Goal: Transaction & Acquisition: Purchase product/service

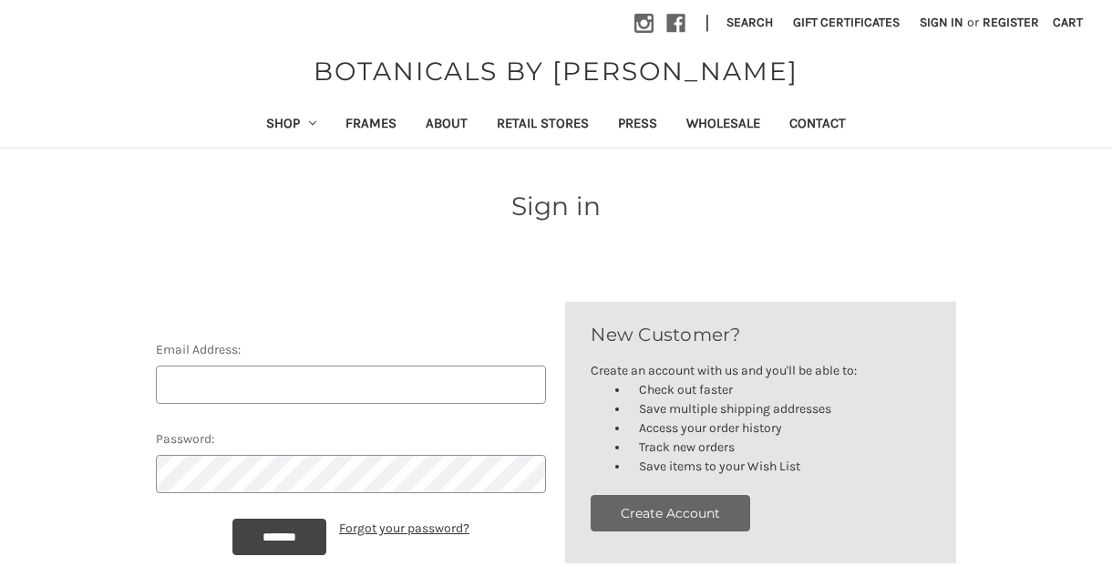
click at [711, 516] on button "Create Account" at bounding box center [671, 513] width 160 height 36
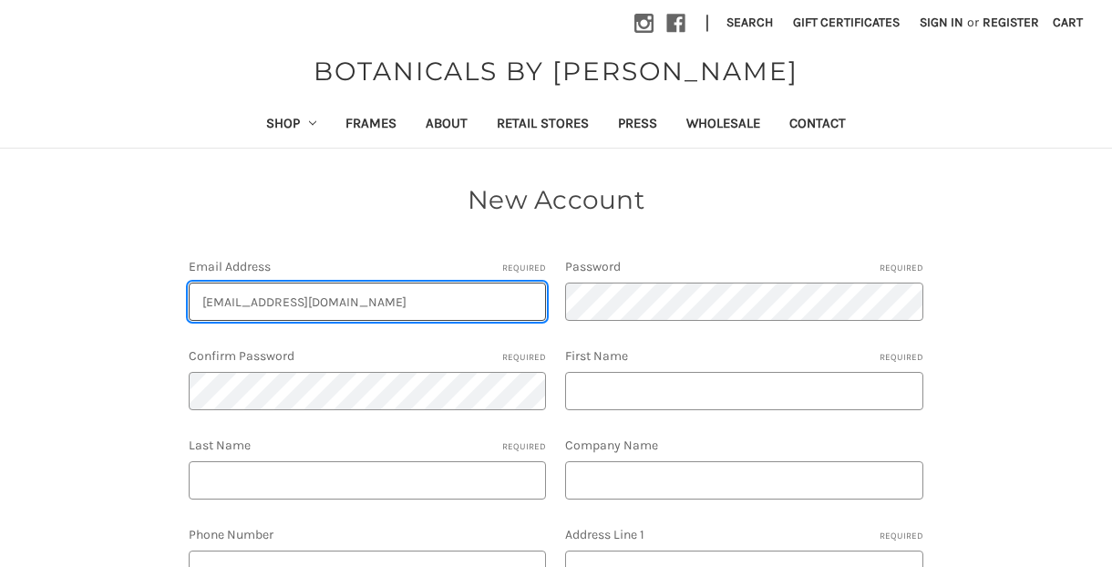
type input "[EMAIL_ADDRESS][DOMAIN_NAME]"
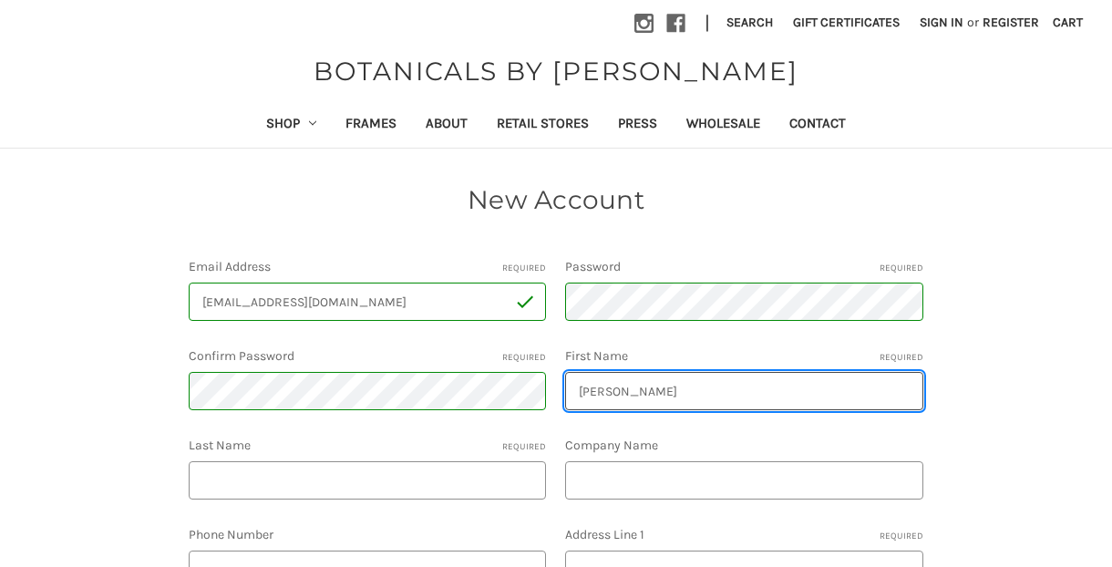
type input "Kellie"
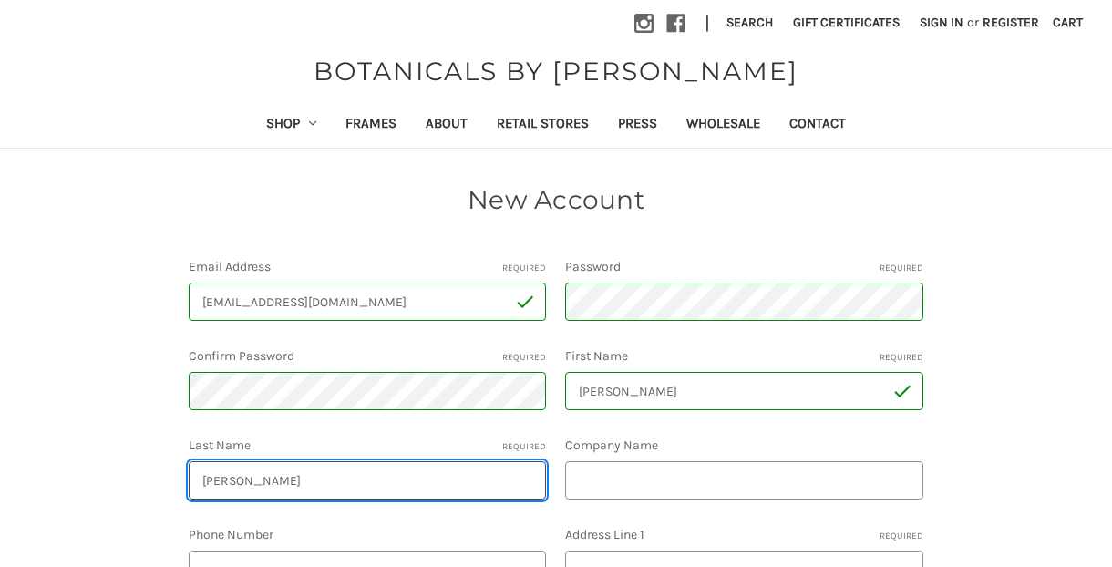
type input "Pierce"
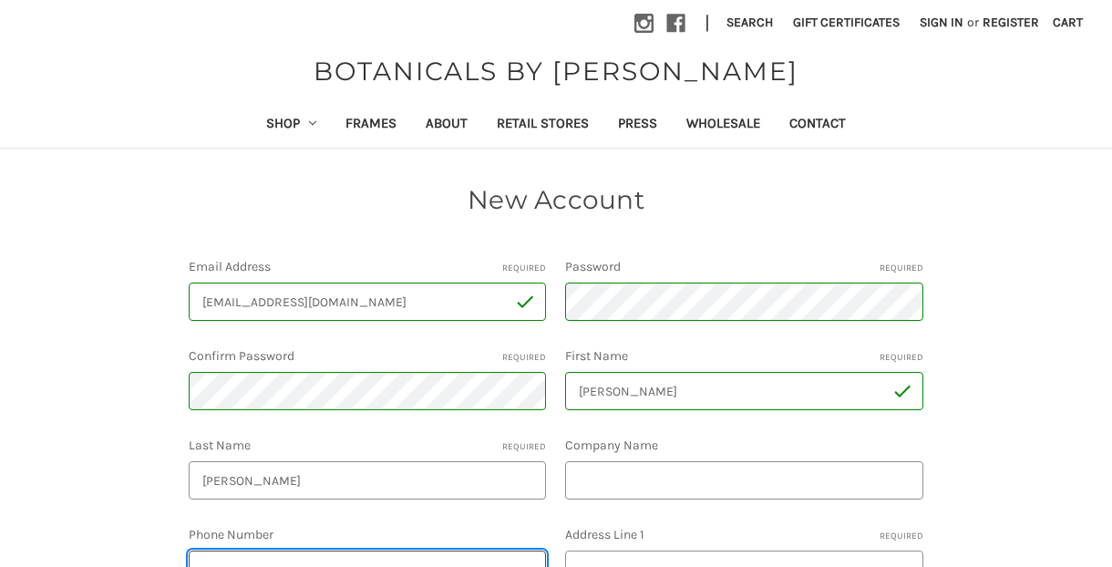
scroll to position [11, 0]
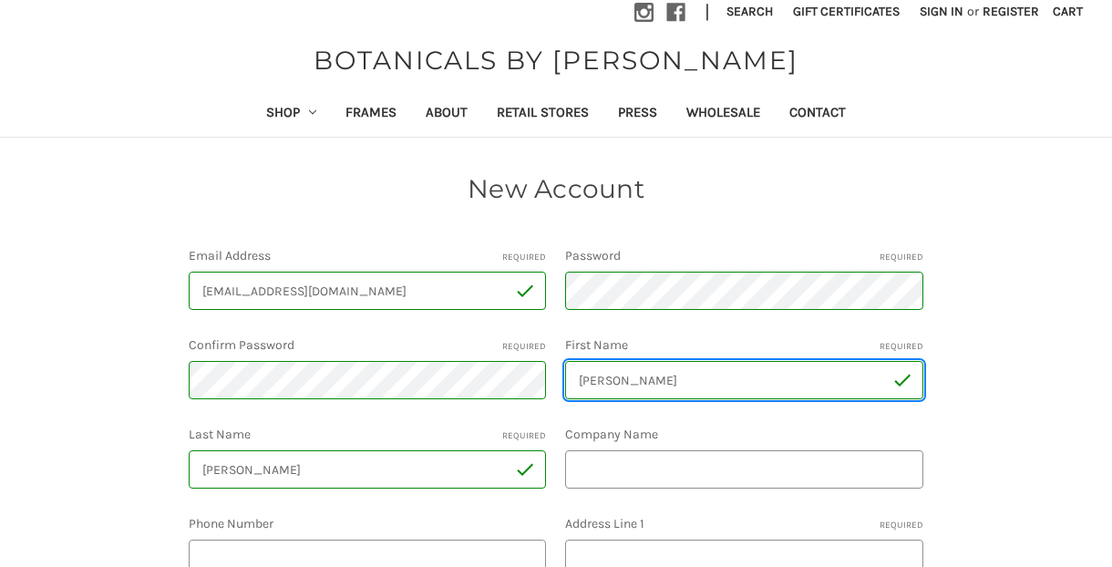
click at [721, 390] on input "Kellie" at bounding box center [744, 380] width 358 height 38
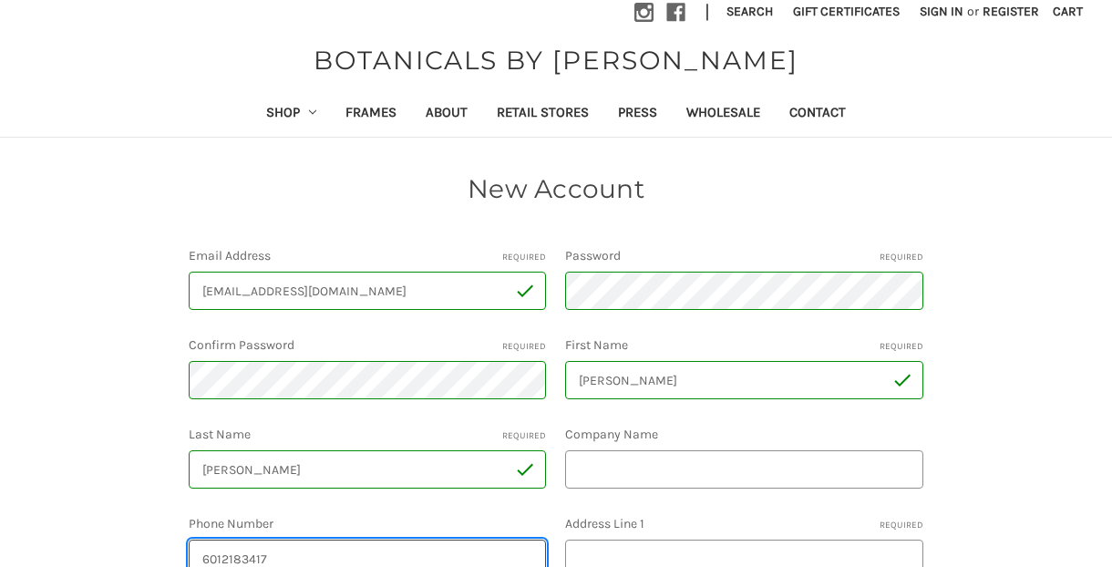
type input "6012183417"
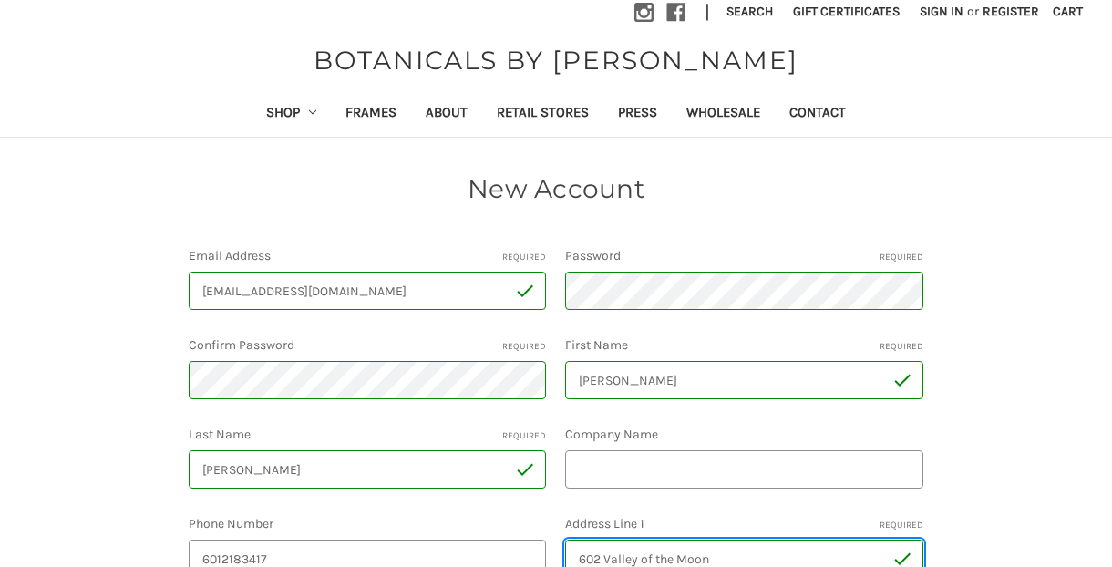
type input "602 Valley of the Moon"
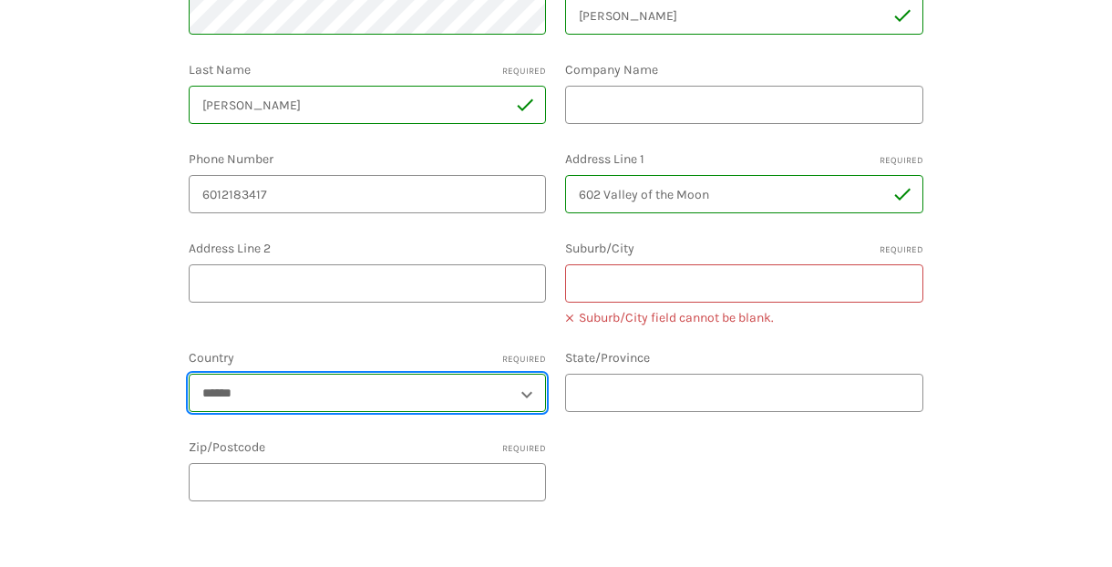
select select "**********"
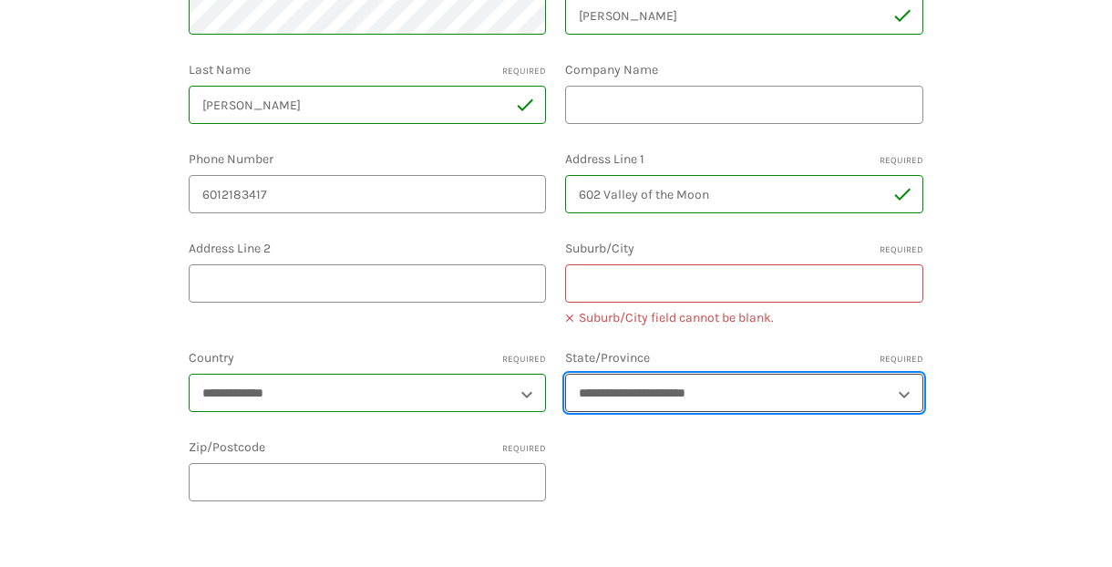
select select "**********"
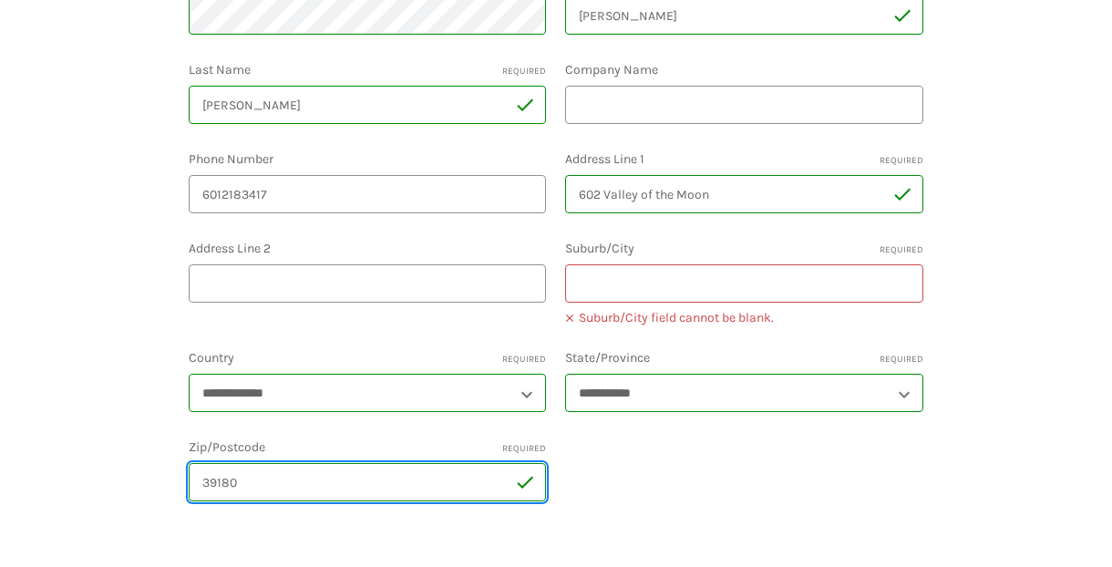
type input "39180"
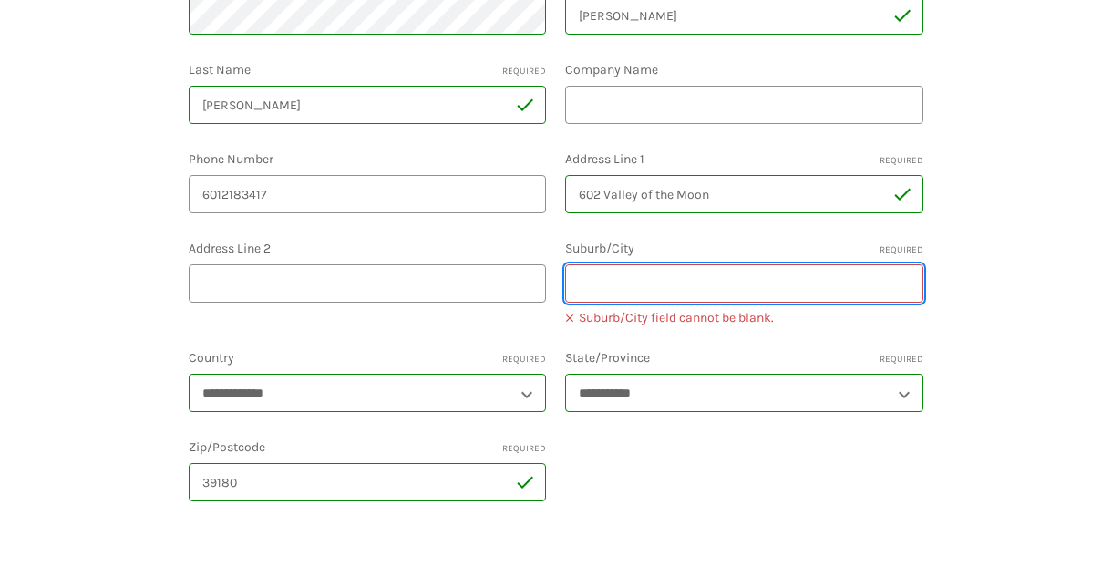
click at [653, 286] on input "Suburb/City Required" at bounding box center [744, 283] width 358 height 38
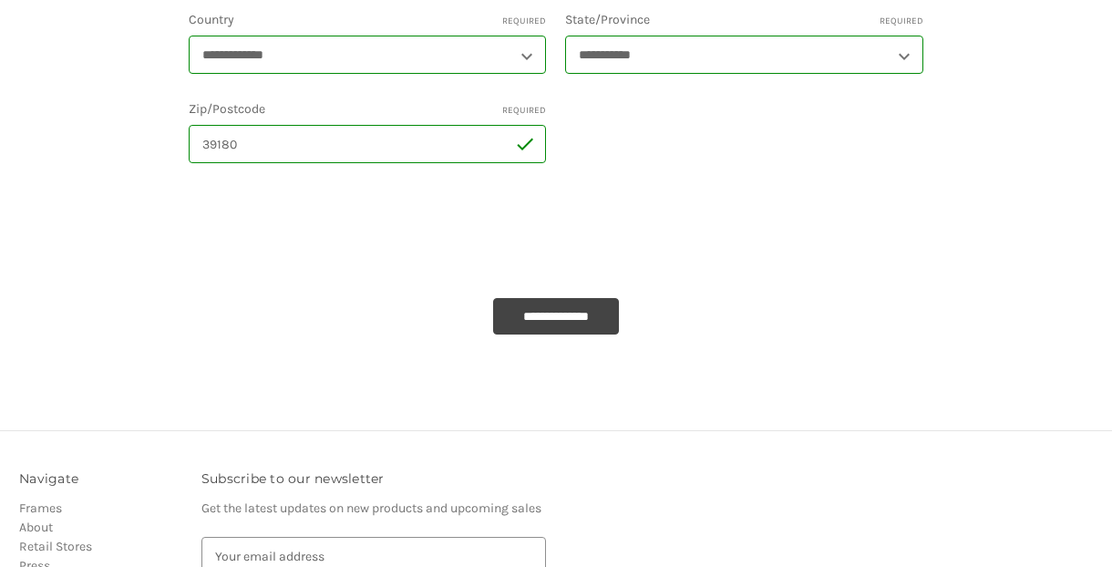
scroll to position [707, 0]
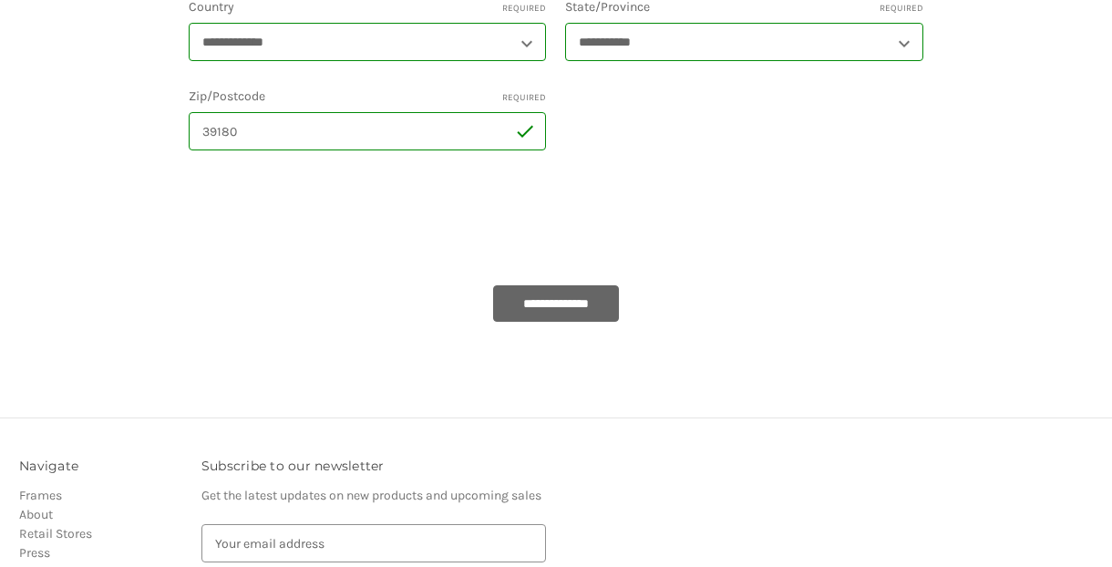
type input "Vicksburg"
click at [587, 297] on input "**********" at bounding box center [556, 303] width 126 height 36
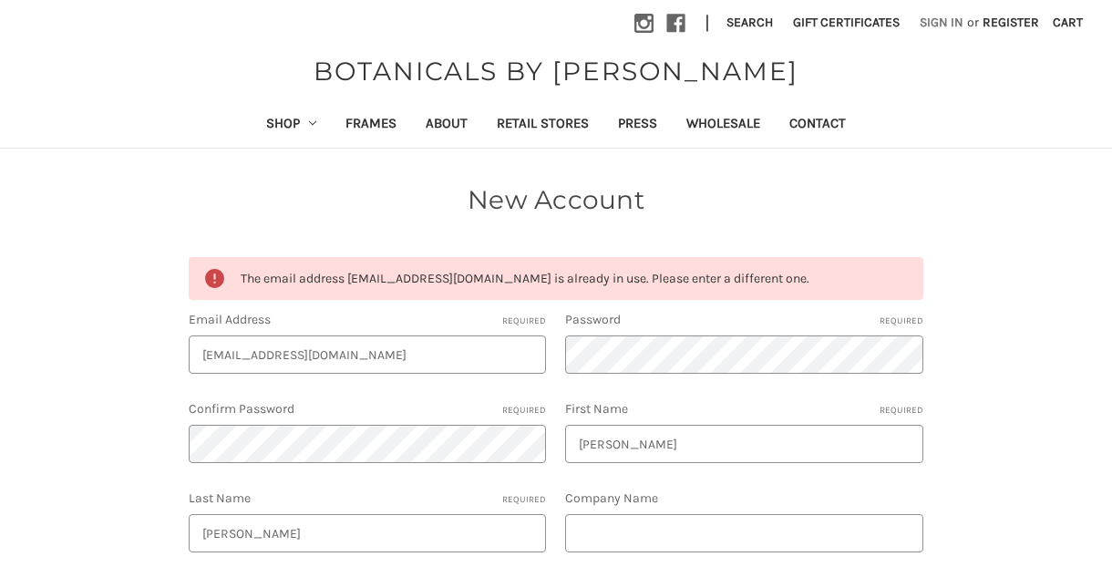
click at [921, 24] on link "Sign in" at bounding box center [942, 22] width 64 height 45
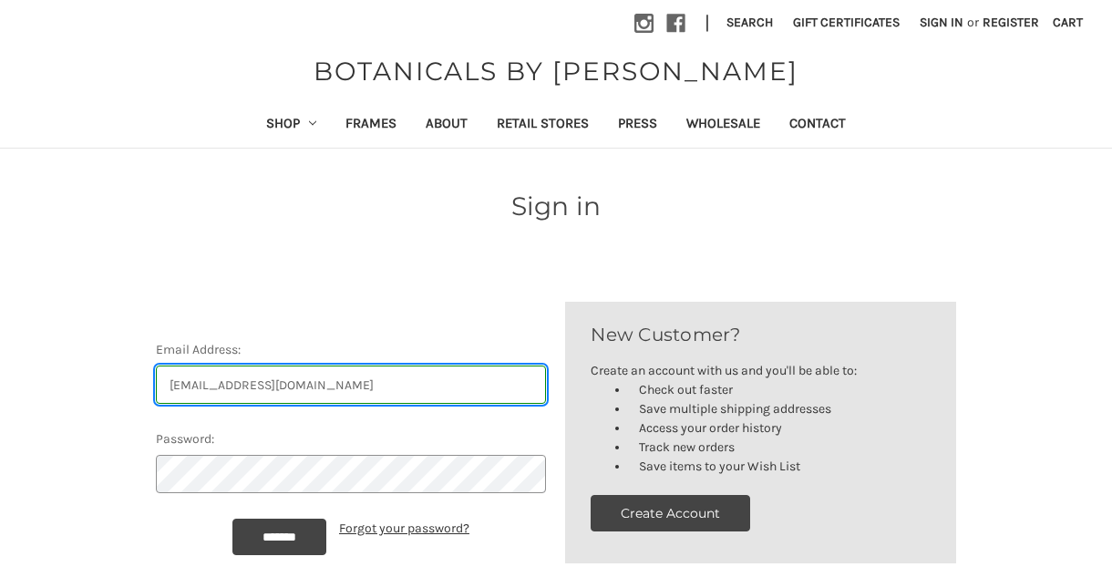
type input "[EMAIL_ADDRESS][DOMAIN_NAME]"
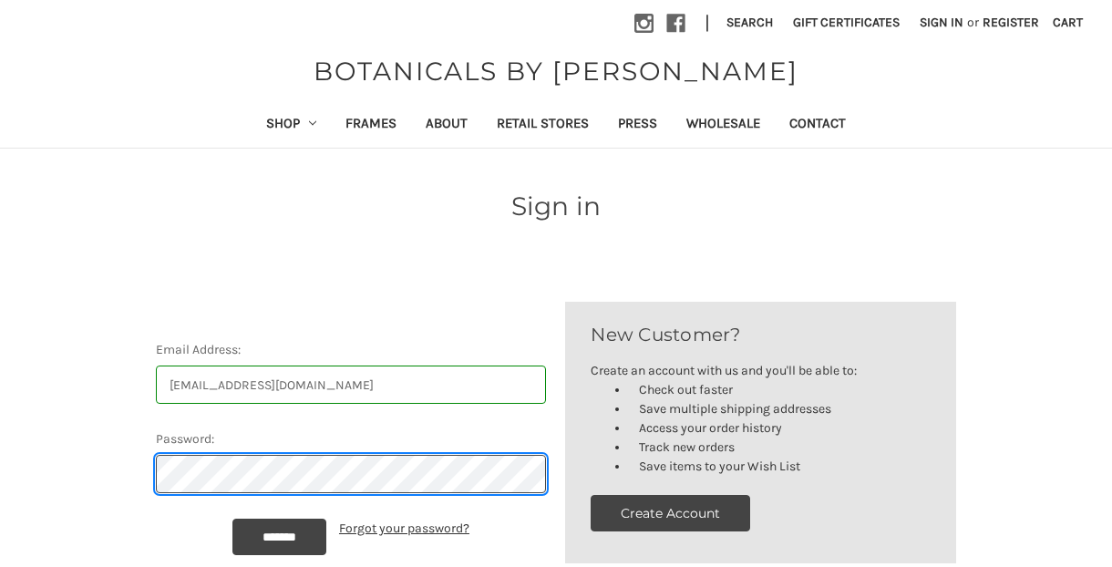
click at [279, 536] on input "*******" at bounding box center [279, 537] width 94 height 36
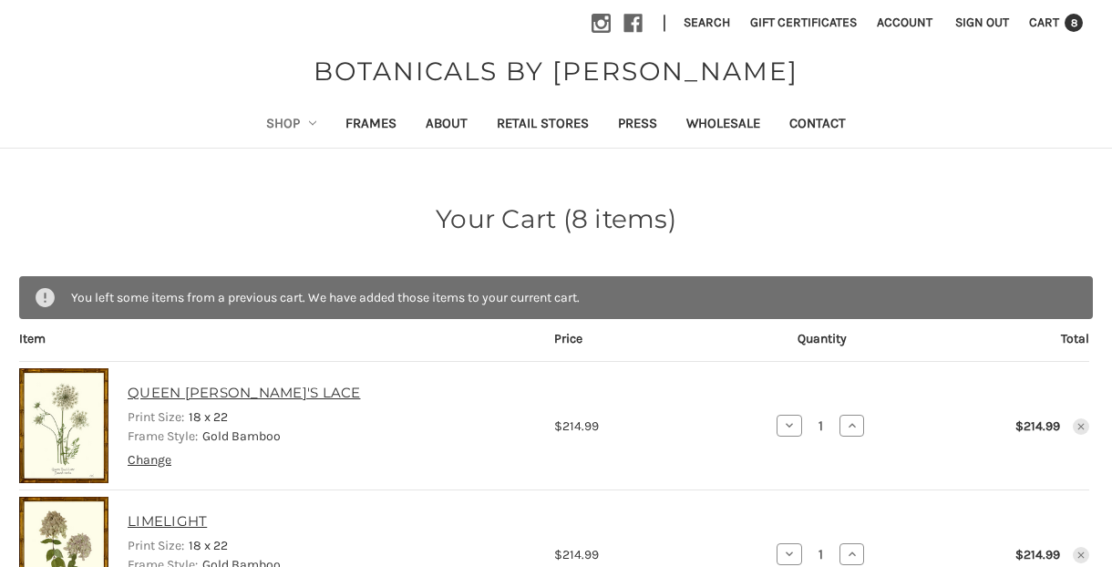
click at [309, 119] on icon "Shop" at bounding box center [312, 122] width 7 height 7
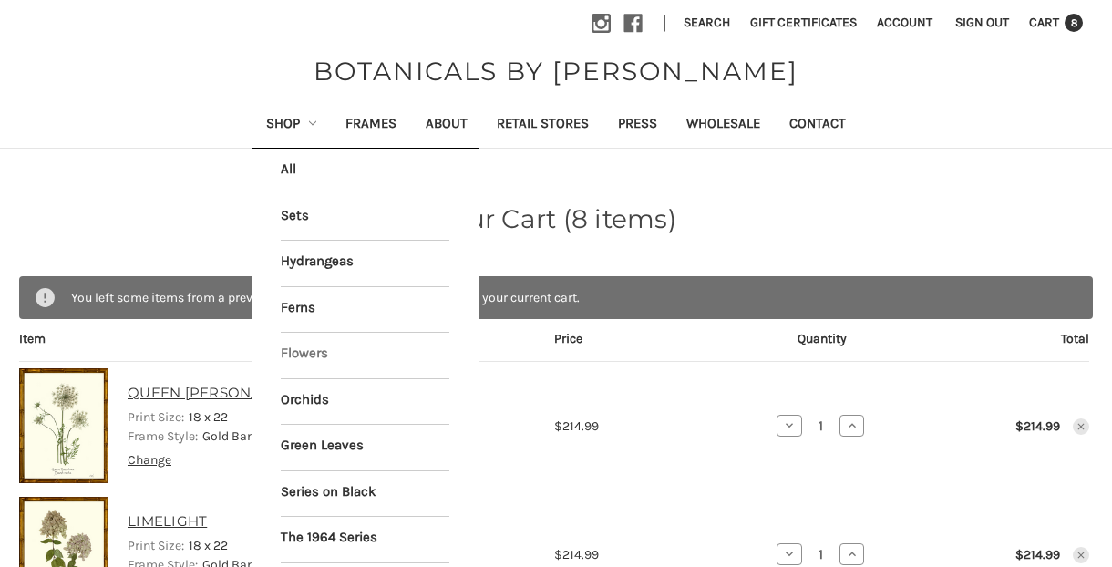
click at [300, 348] on link "Flowers" at bounding box center [365, 356] width 169 height 46
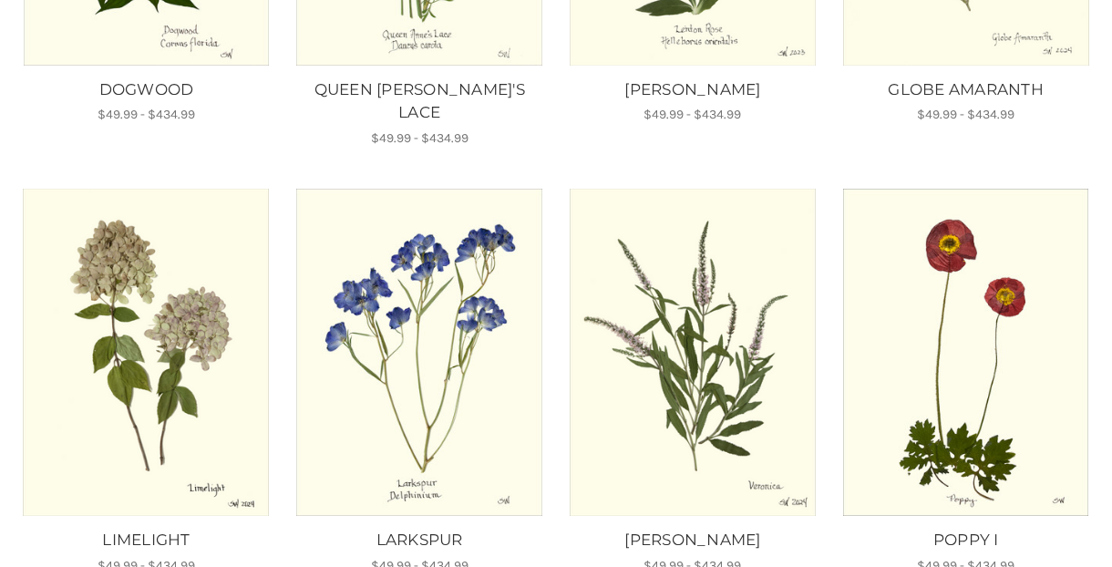
scroll to position [721, 0]
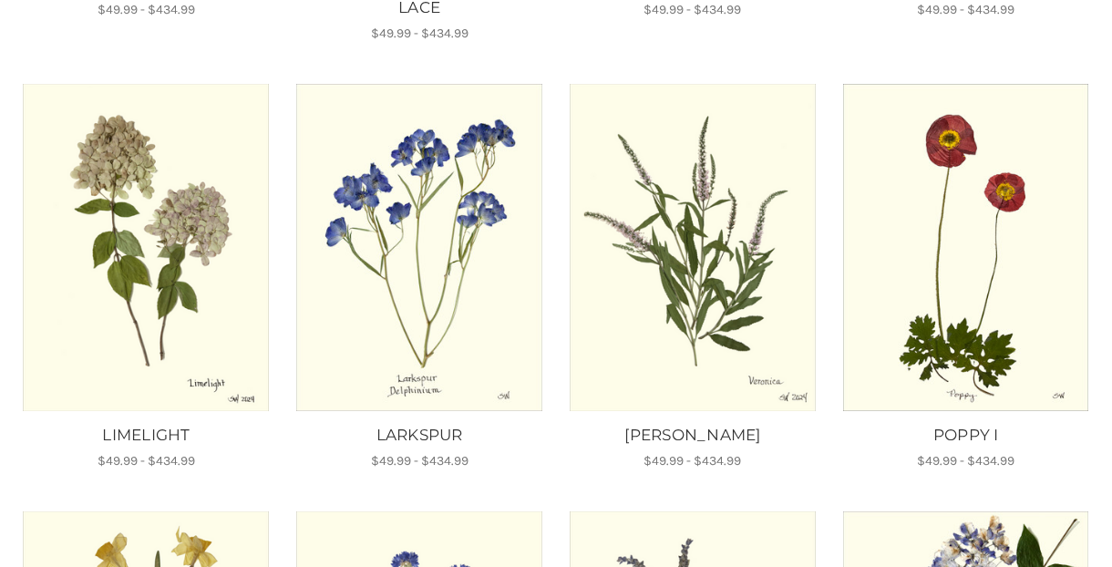
click at [423, 243] on img "LARKSPUR, Price range from $49.99 to $434.99\a\a" at bounding box center [419, 247] width 249 height 327
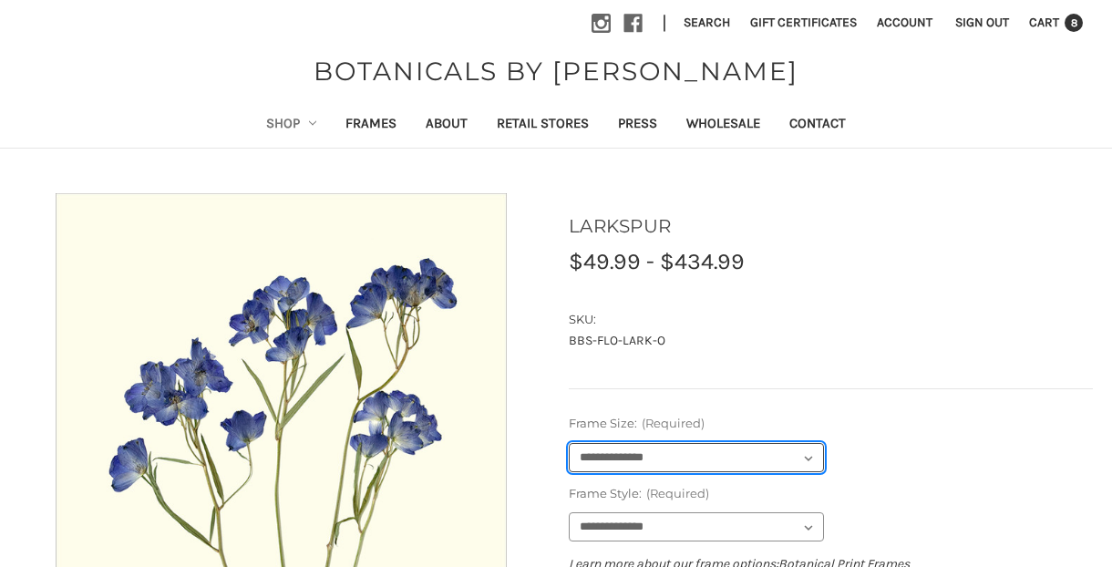
select select "****"
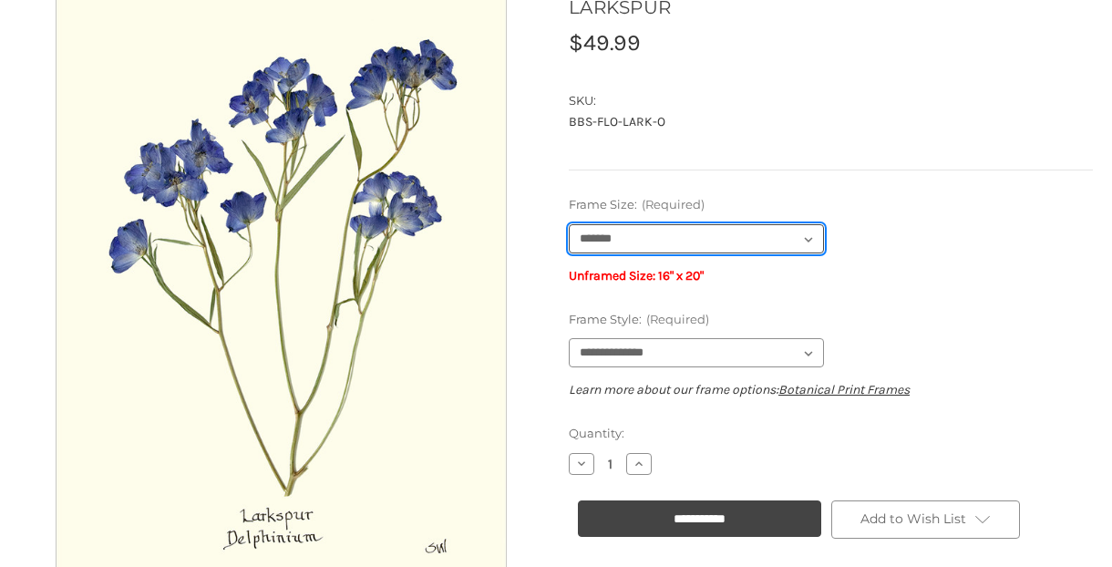
scroll to position [224, 0]
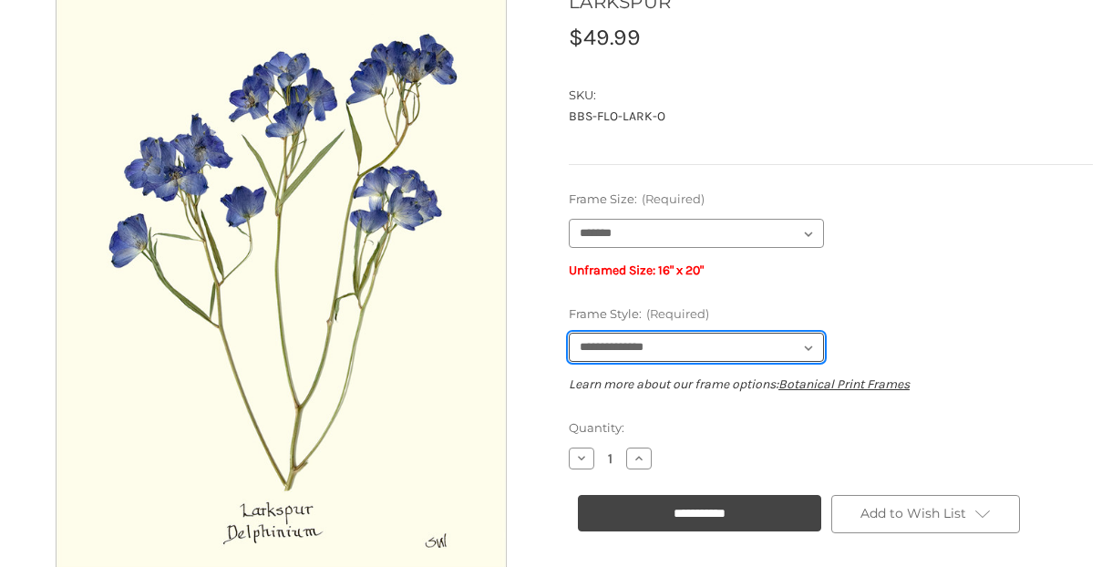
select select "****"
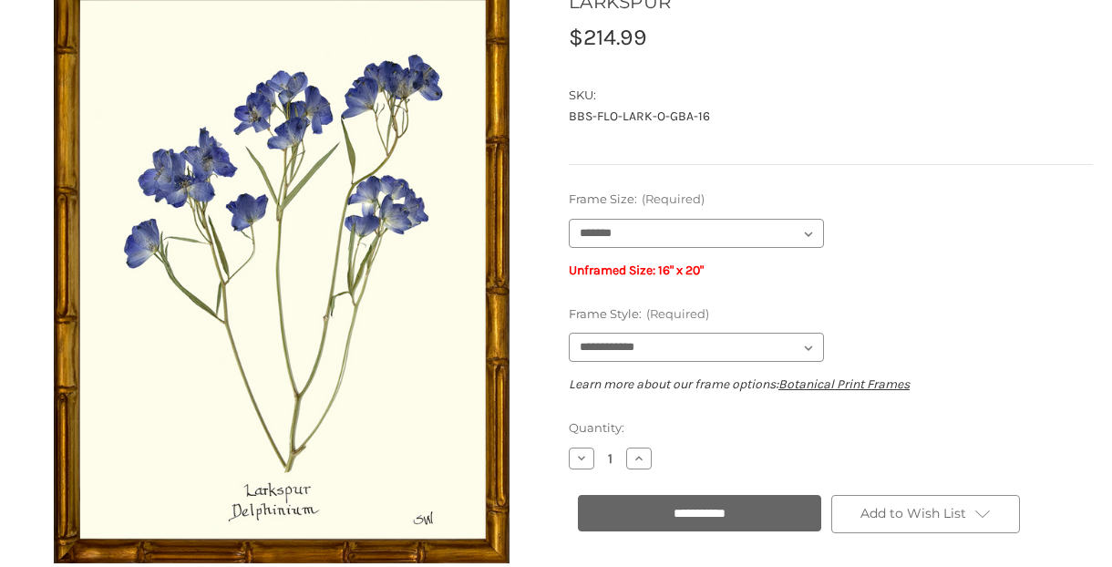
click at [707, 508] on input "**********" at bounding box center [699, 513] width 243 height 36
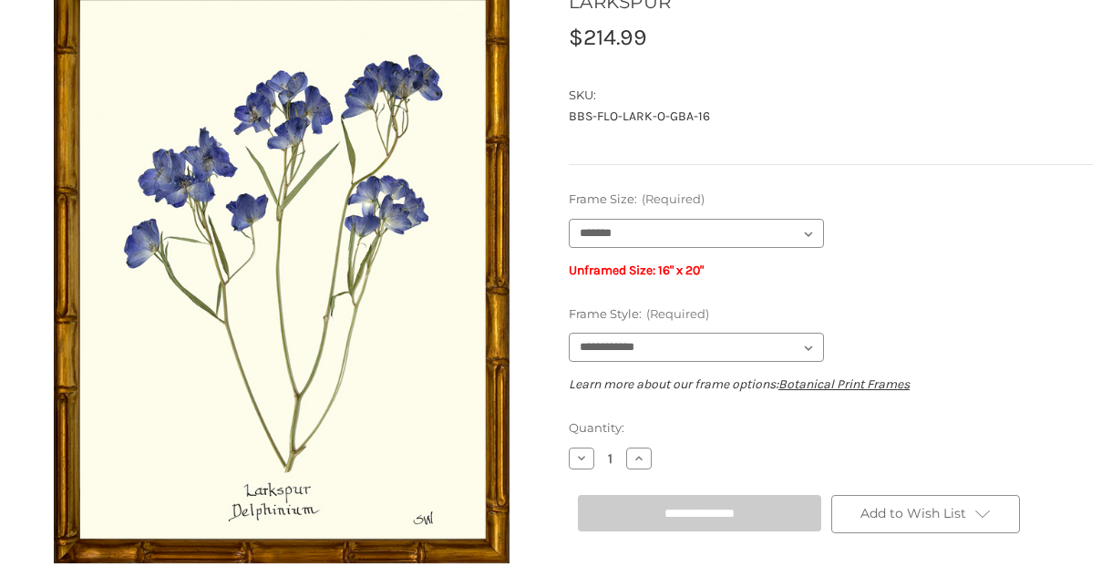
type input "**********"
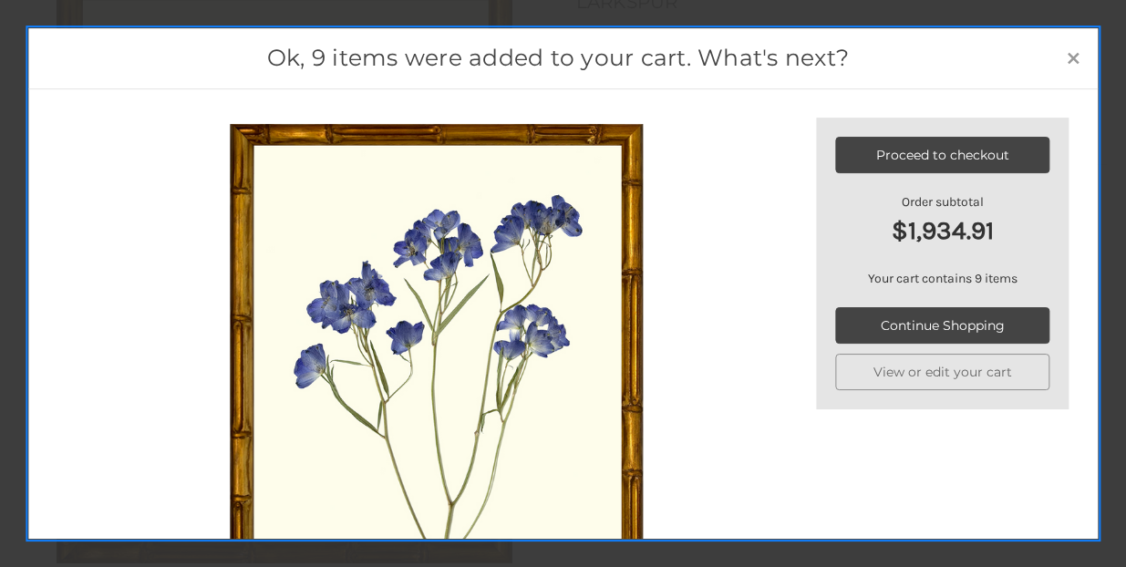
click at [1077, 51] on span "×" at bounding box center [1073, 56] width 15 height 34
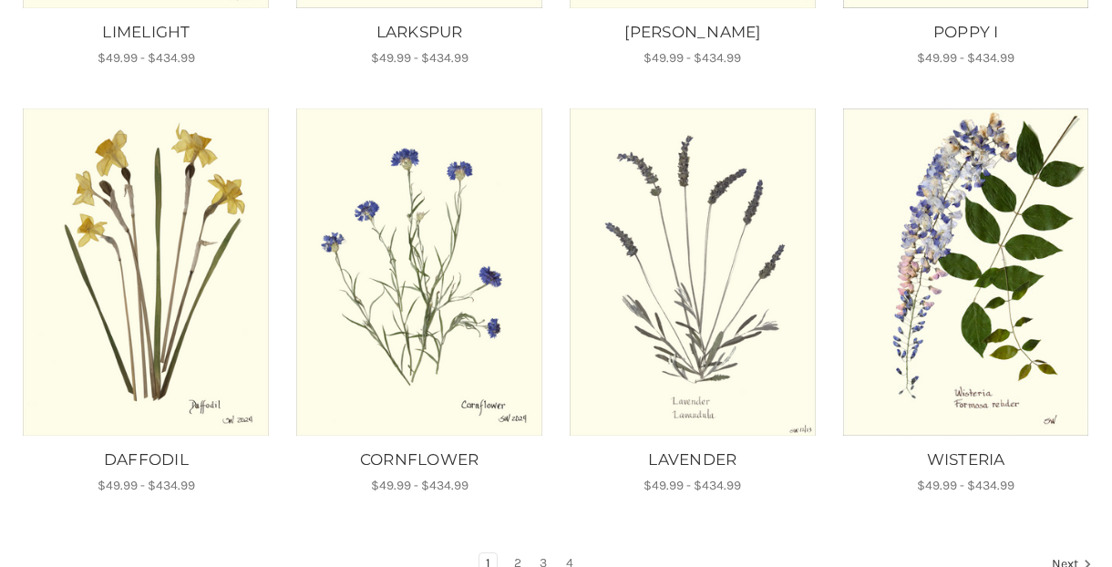
scroll to position [1128, 0]
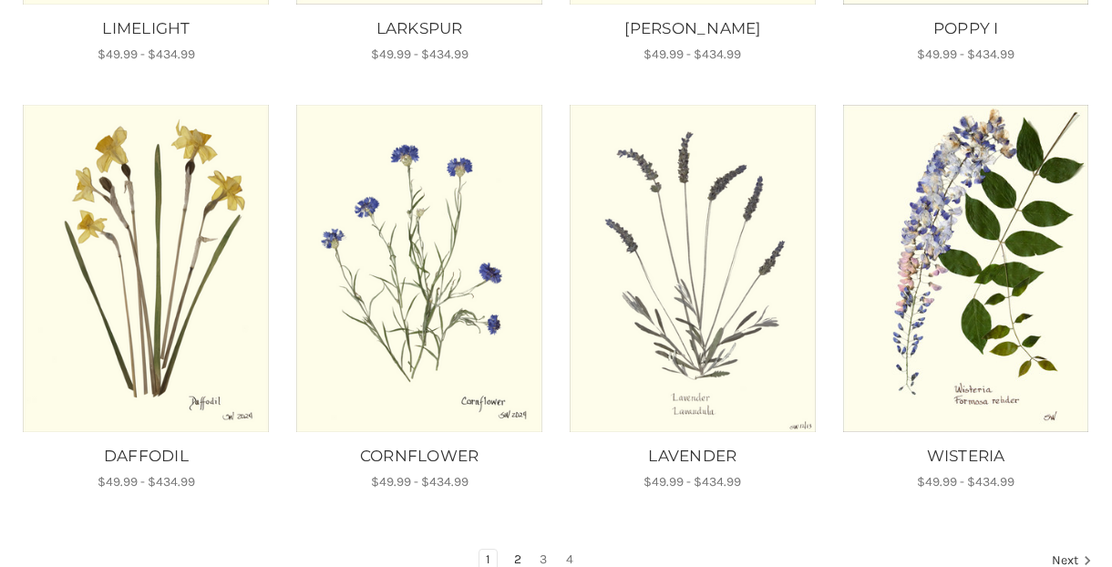
click at [514, 550] on link "2" at bounding box center [518, 560] width 20 height 20
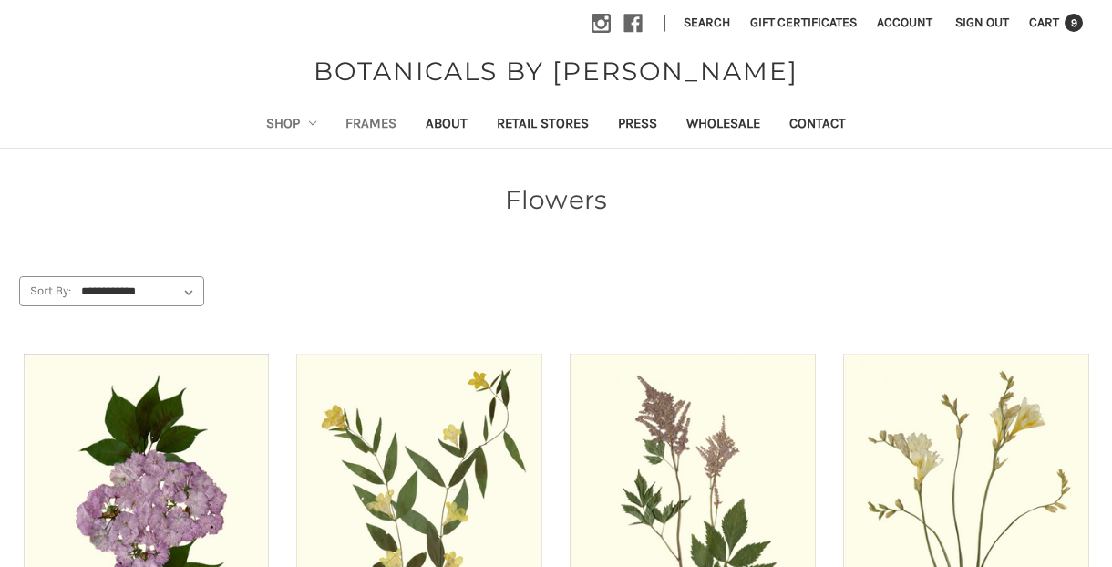
click at [365, 119] on link "Frames" at bounding box center [371, 125] width 80 height 45
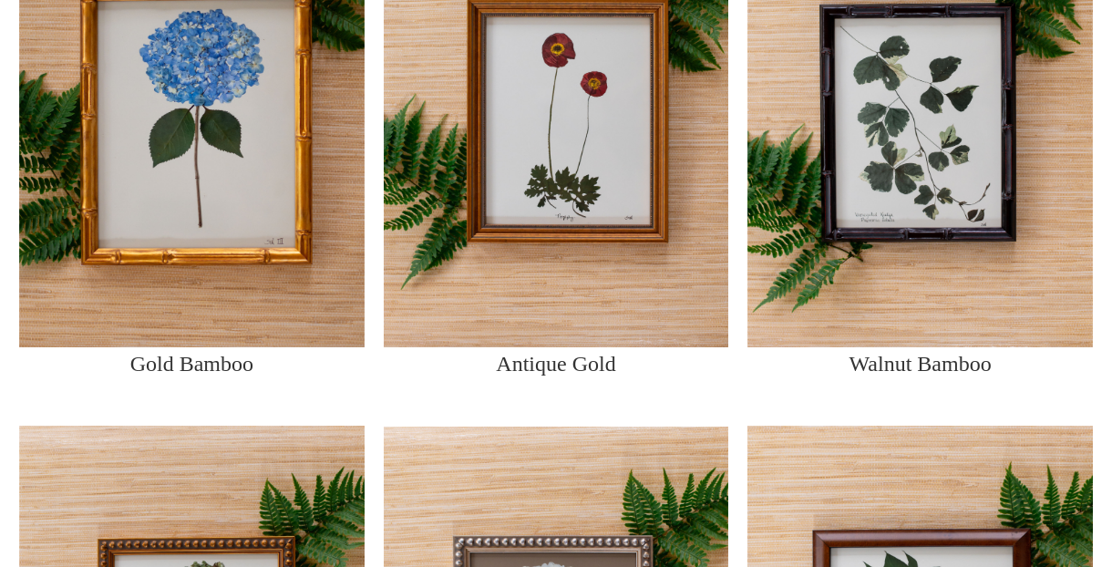
scroll to position [752, 0]
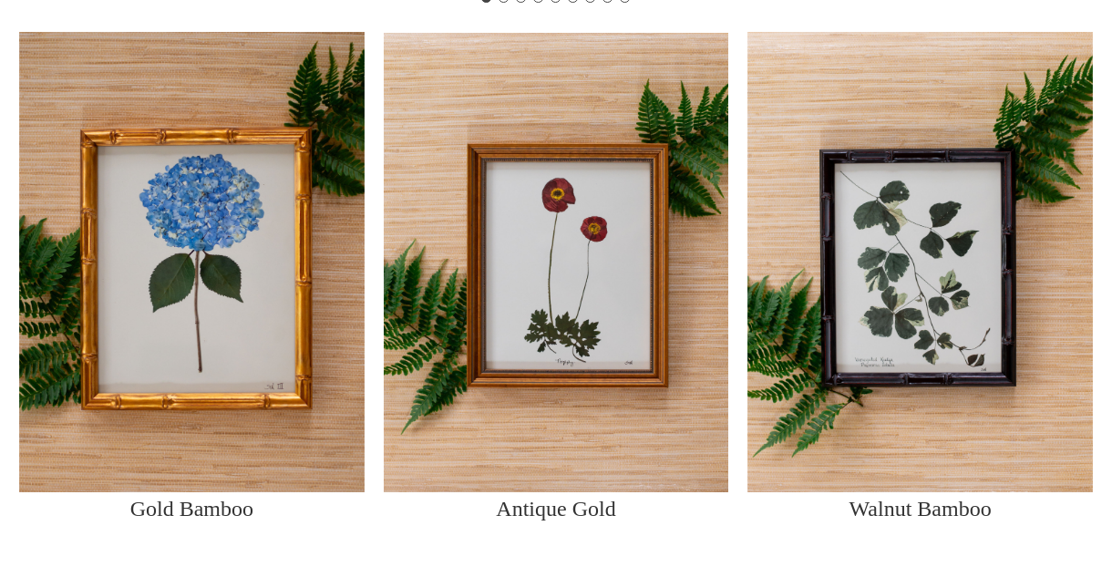
click at [212, 264] on img at bounding box center [192, 262] width 346 height 460
click at [213, 523] on p "Gold Bamboo" at bounding box center [191, 508] width 123 height 33
click at [235, 233] on img at bounding box center [192, 262] width 346 height 460
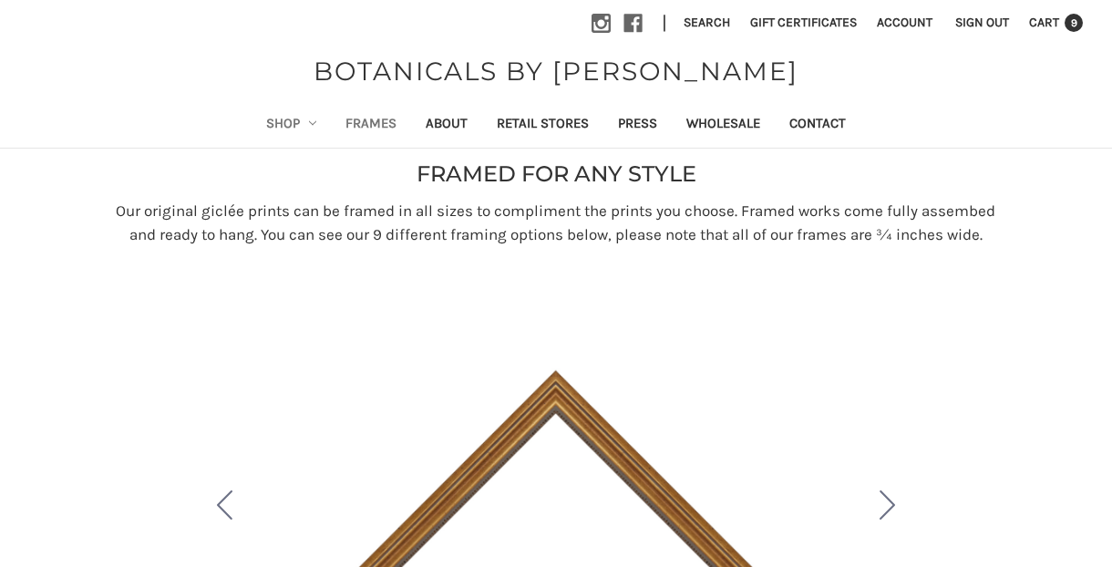
click at [309, 119] on icon "Shop" at bounding box center [312, 122] width 7 height 7
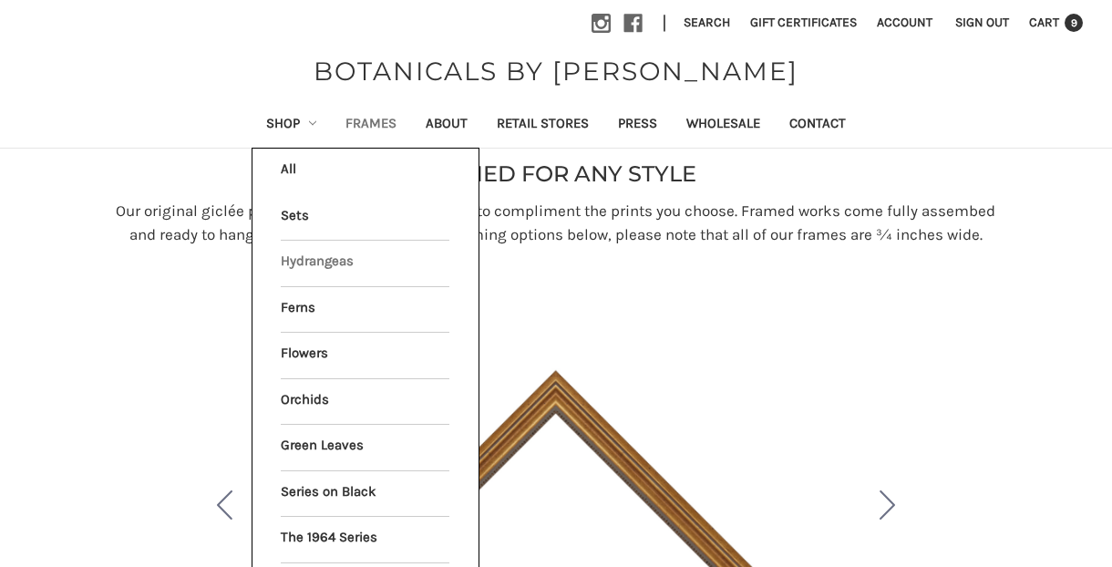
click at [325, 257] on link "Hydrangeas" at bounding box center [365, 264] width 169 height 46
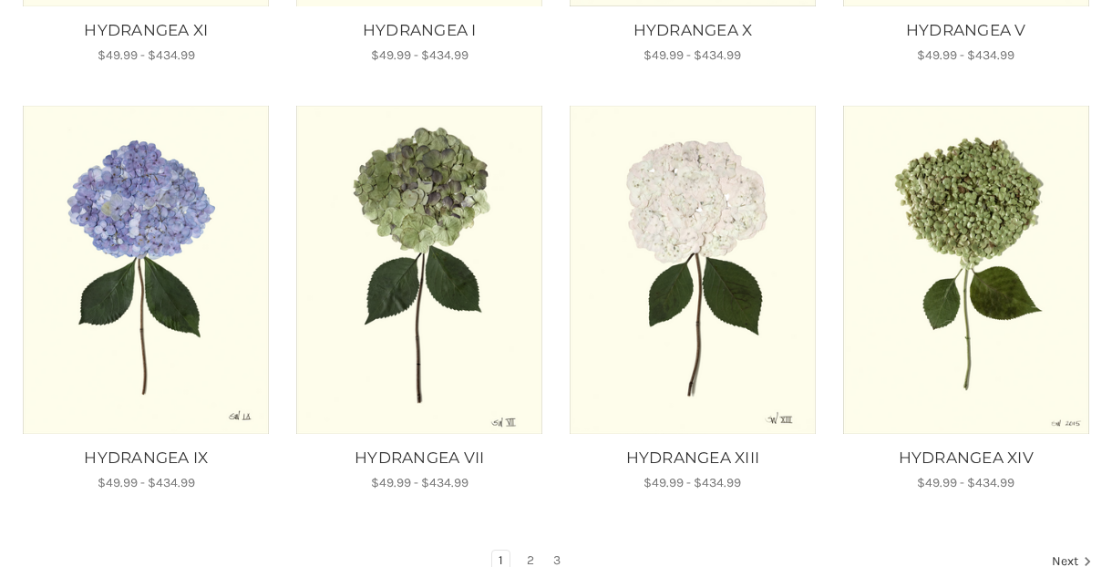
scroll to position [1107, 0]
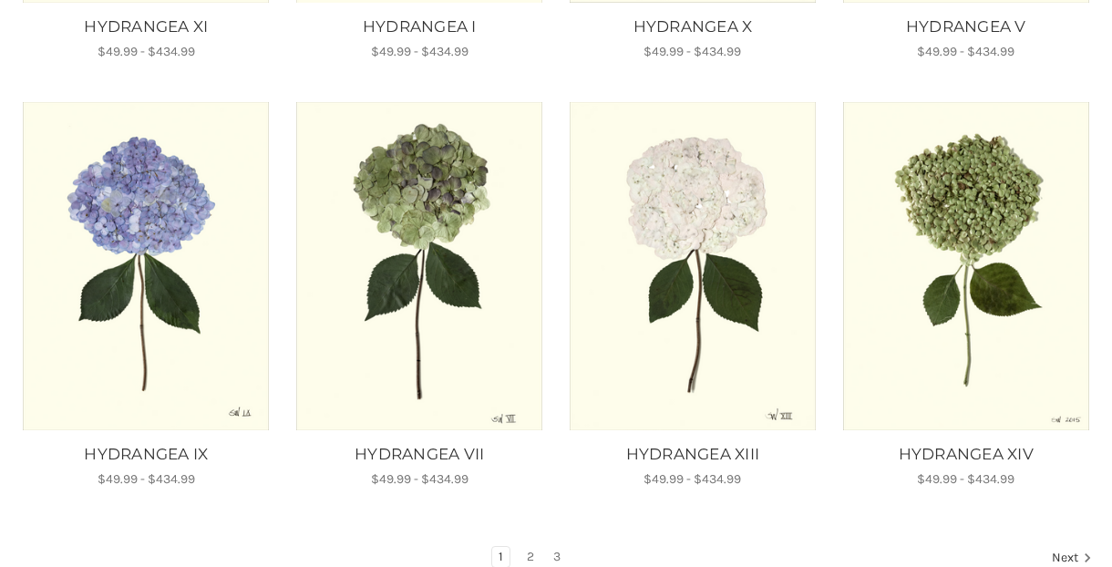
click at [711, 254] on img "HYDRANGEA XIII, Price range from $49.99 to $434.99\a\a" at bounding box center [693, 265] width 249 height 327
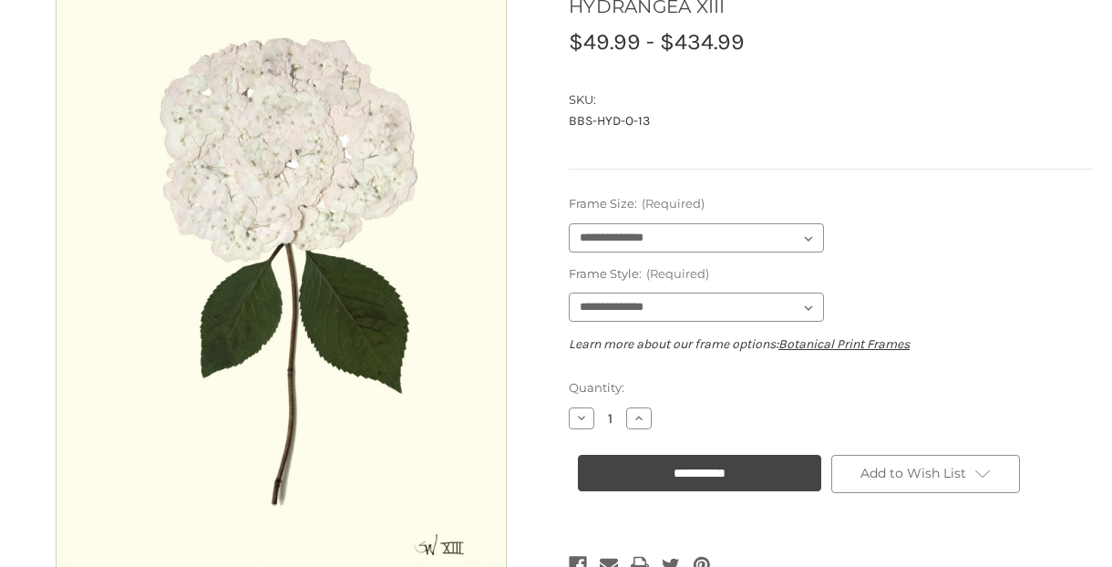
scroll to position [273, 0]
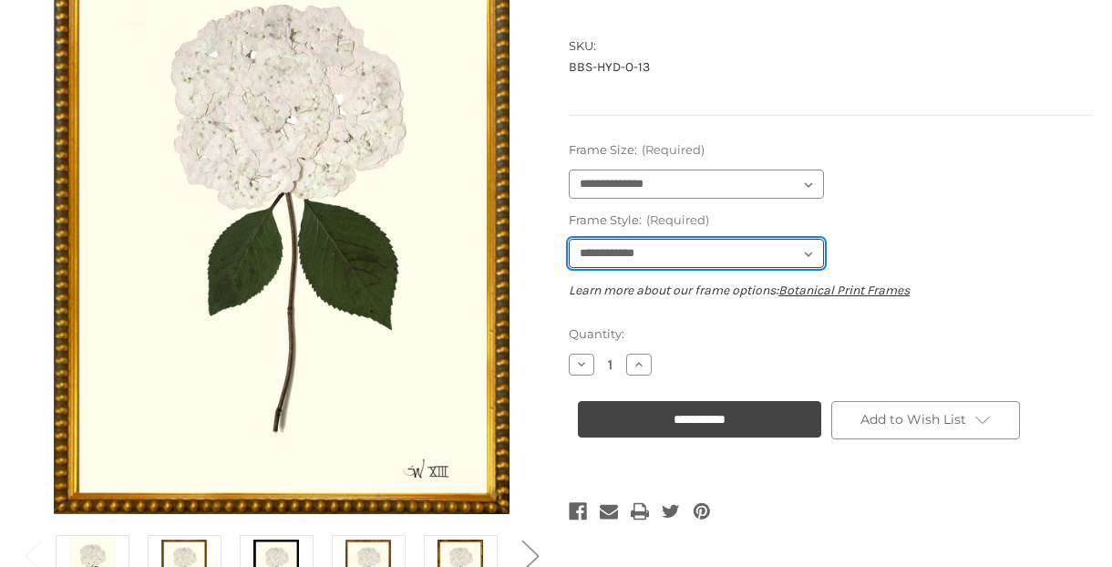
select select "****"
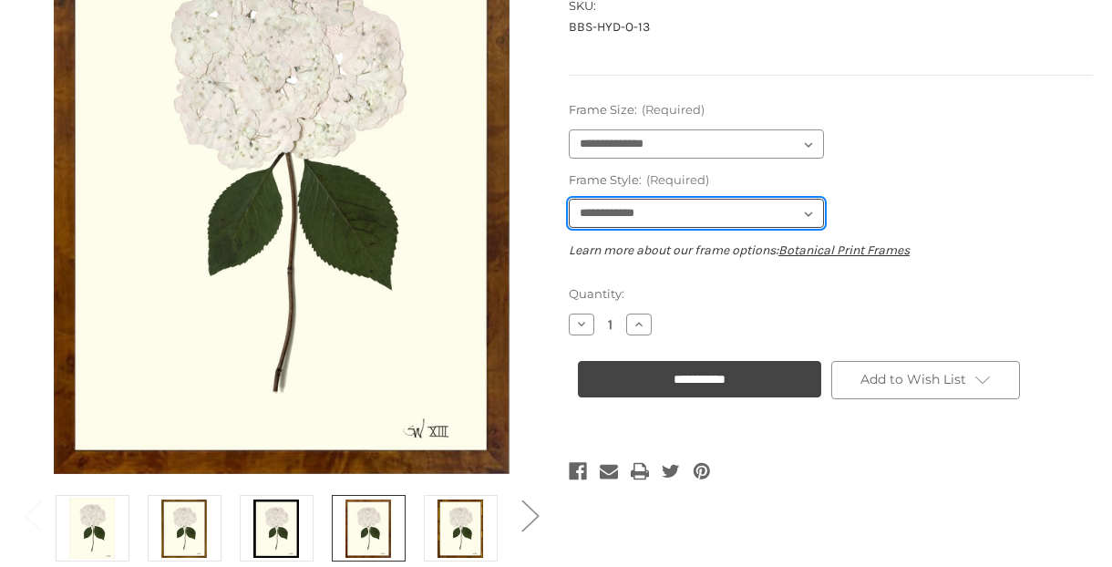
scroll to position [0, 0]
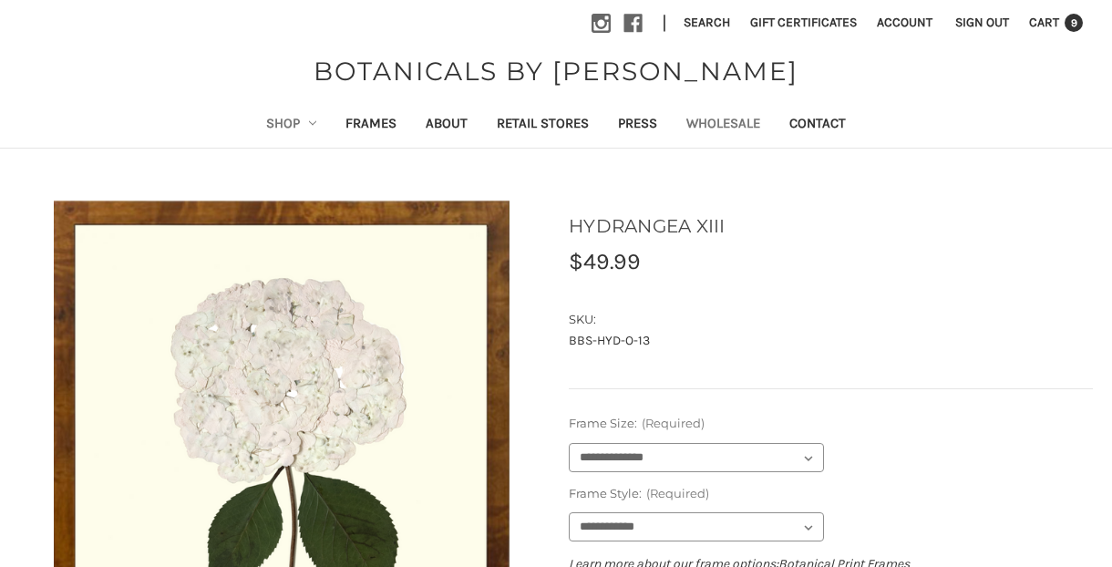
click at [747, 121] on link "Wholesale" at bounding box center [723, 125] width 103 height 45
click at [1048, 22] on span "Cart" at bounding box center [1044, 22] width 30 height 15
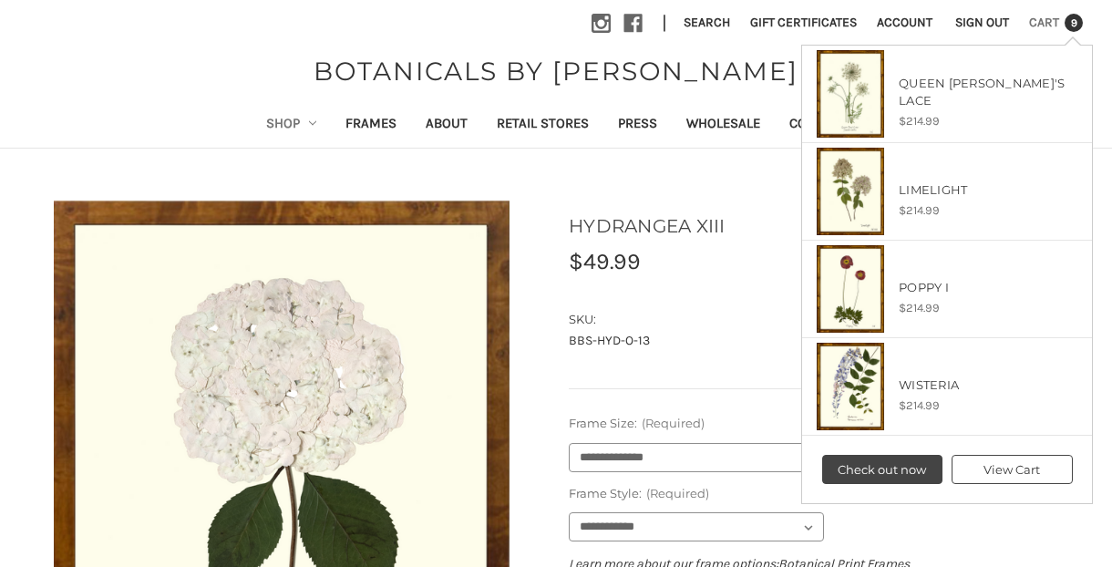
click at [1056, 465] on link "View Cart" at bounding box center [1012, 469] width 121 height 29
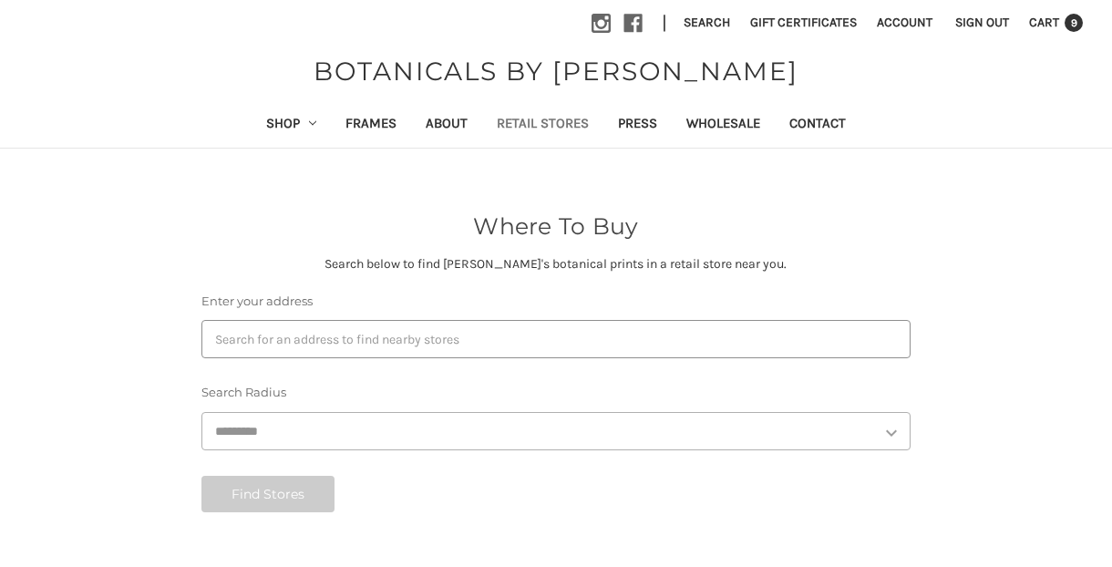
select select "***"
click at [271, 491] on button "Find Stores" at bounding box center [267, 494] width 133 height 36
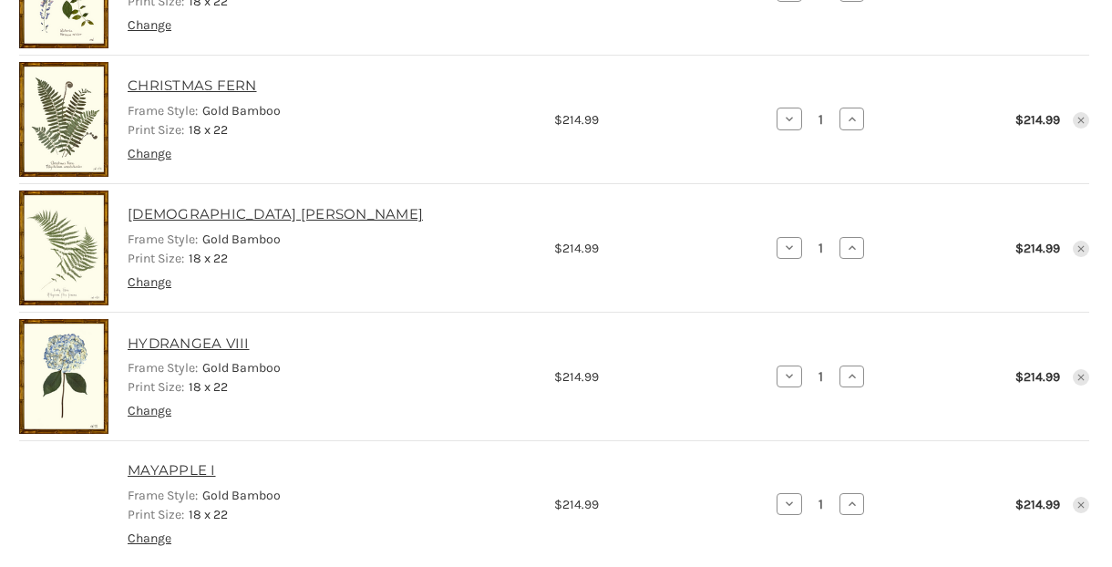
scroll to position [772, 0]
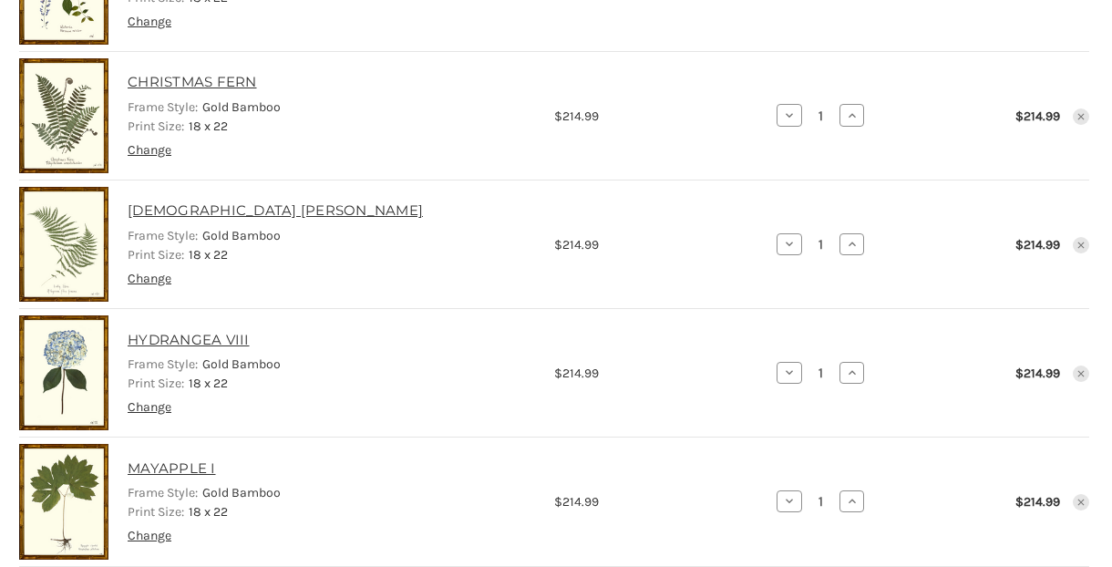
click at [1078, 240] on icon "Remove LADY FERN from cart" at bounding box center [1081, 245] width 11 height 11
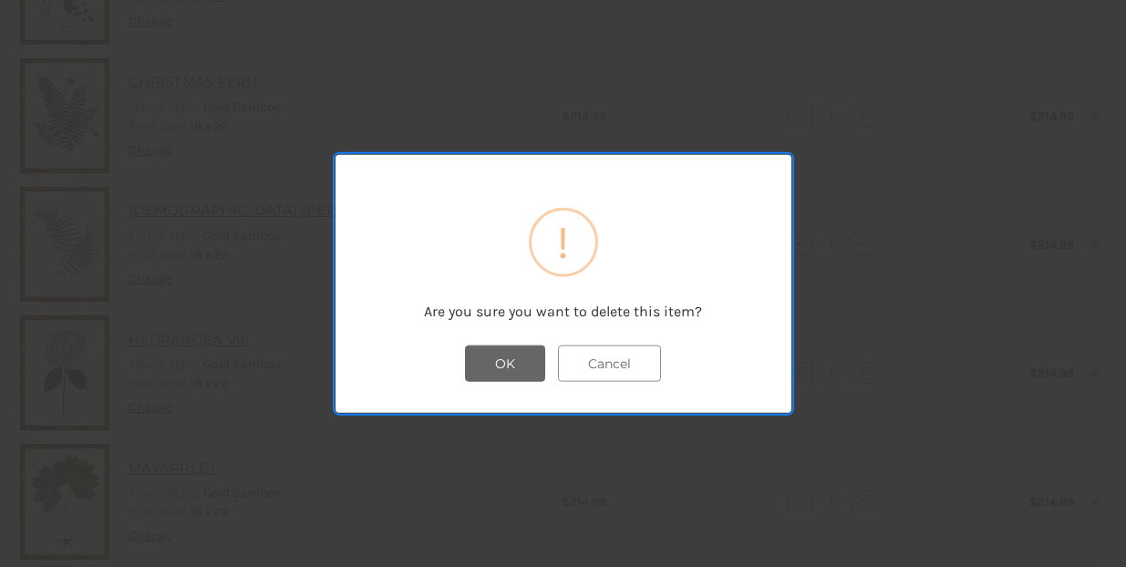
click at [511, 366] on button "OK" at bounding box center [505, 363] width 80 height 36
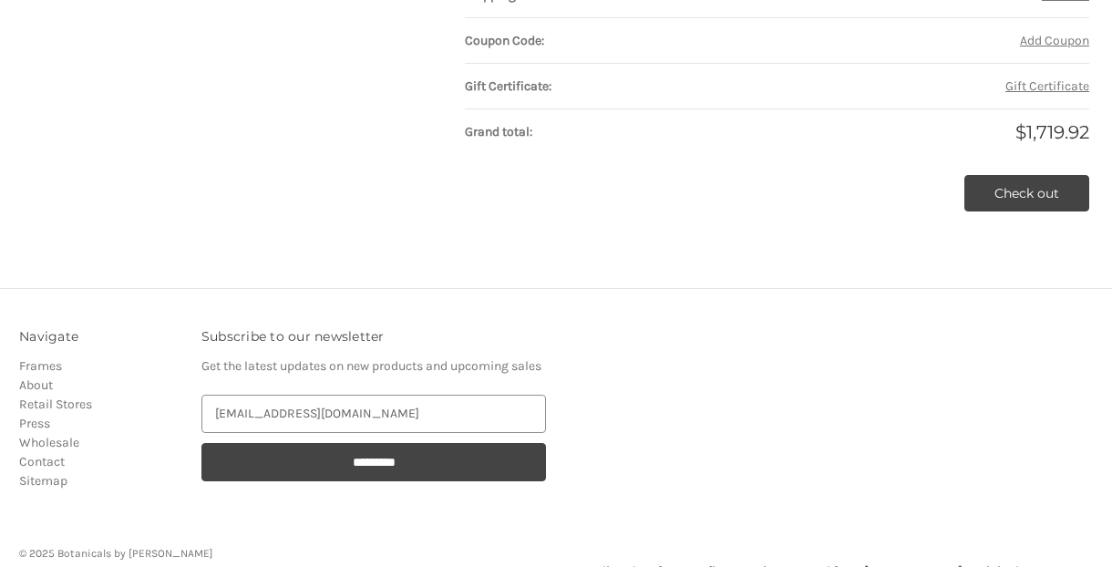
scroll to position [1425, 0]
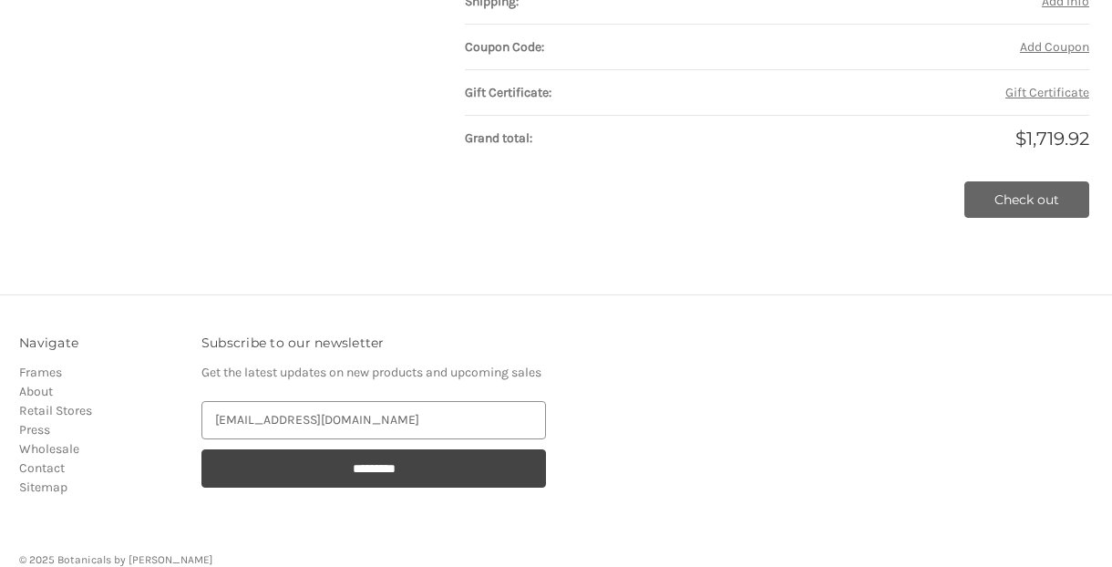
click at [1018, 194] on link "Check out" at bounding box center [1027, 199] width 125 height 36
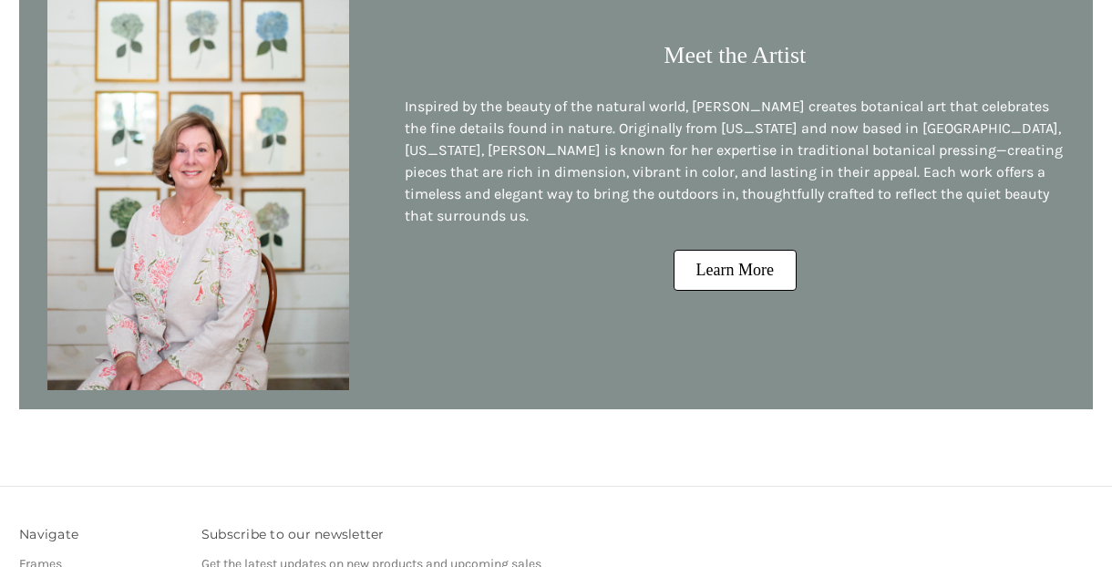
scroll to position [2042, 0]
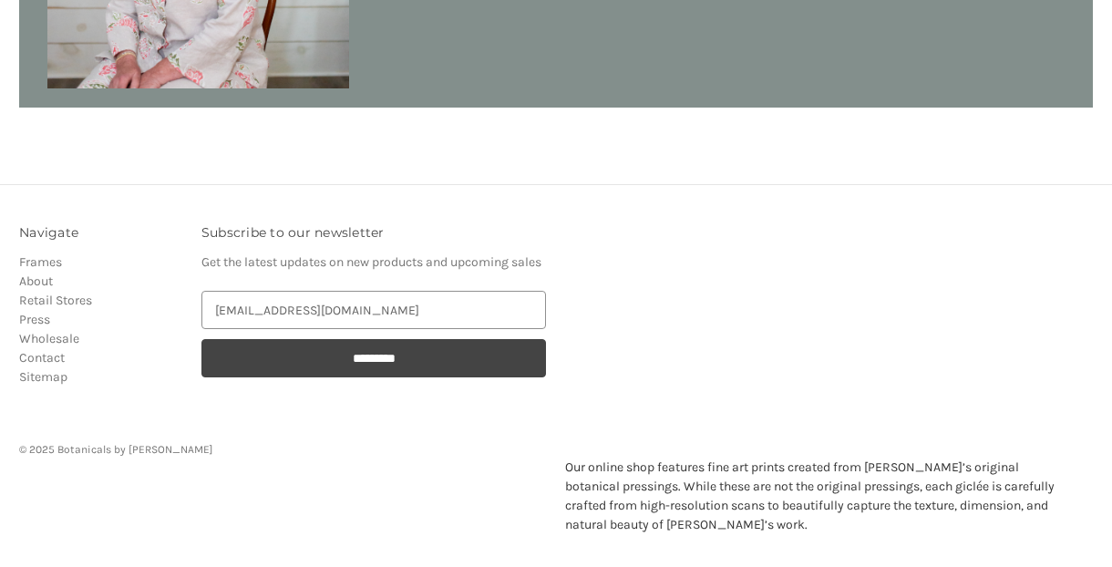
click at [285, 223] on h3 "Subscribe to our newsletter" at bounding box center [374, 232] width 346 height 19
click at [763, 482] on p "Our online shop features fine art prints created from [PERSON_NAME]’s original …" at bounding box center [815, 496] width 501 height 77
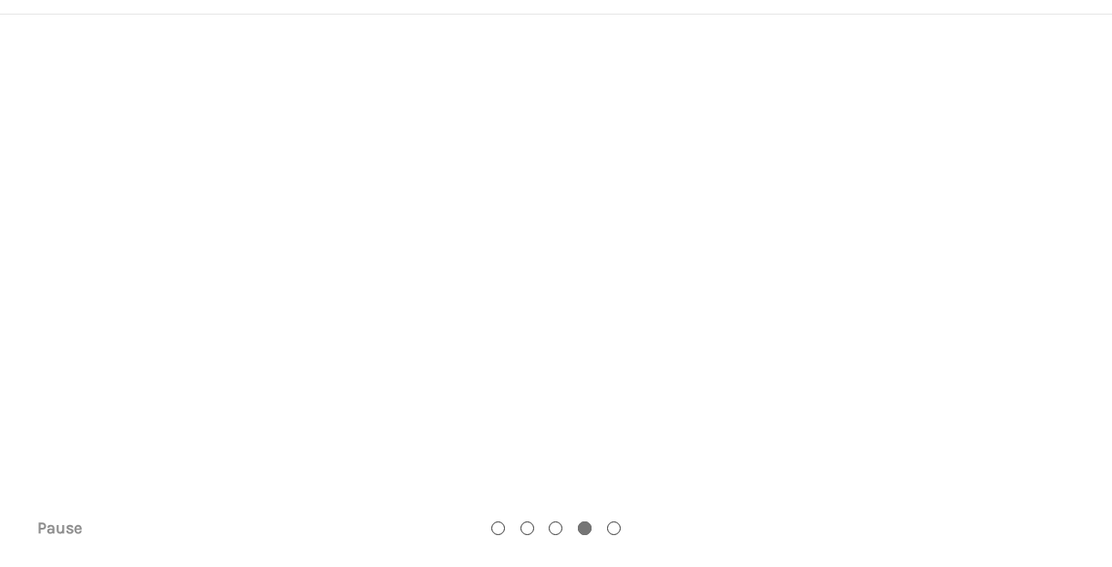
scroll to position [0, 0]
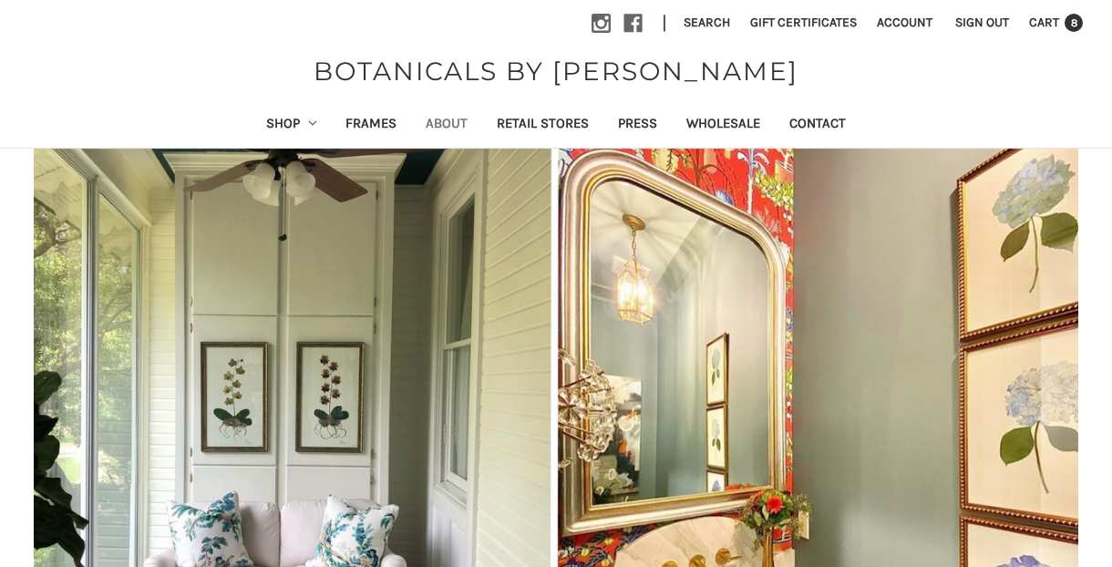
click at [440, 119] on link "About" at bounding box center [446, 125] width 71 height 45
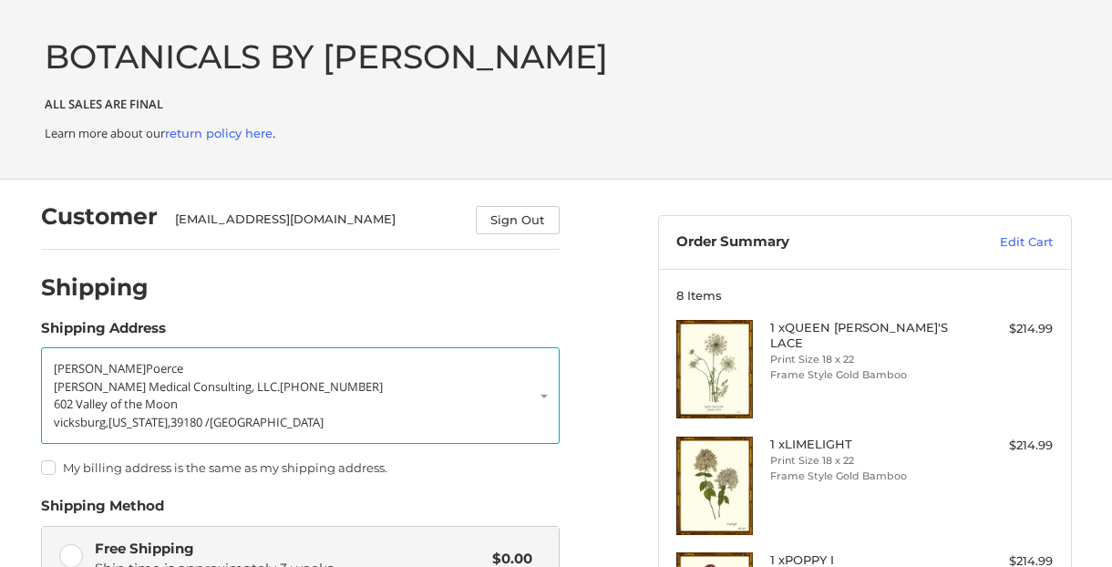
click at [540, 388] on p "Pierce Medical Consulting, LLC. 601-218-3417" at bounding box center [300, 387] width 493 height 18
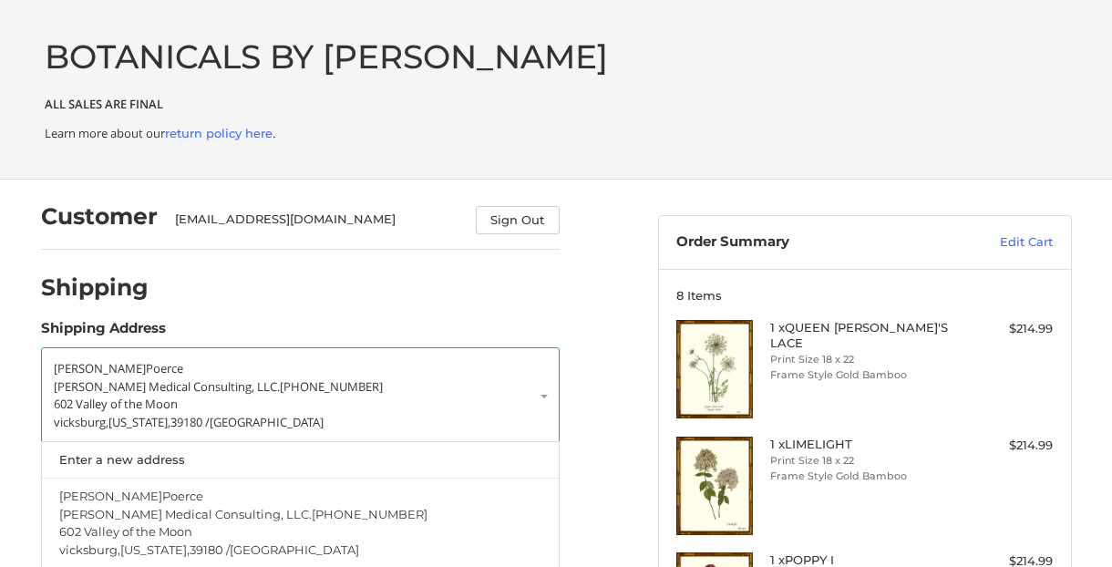
click at [158, 372] on p "Kellie Poerce" at bounding box center [300, 369] width 493 height 18
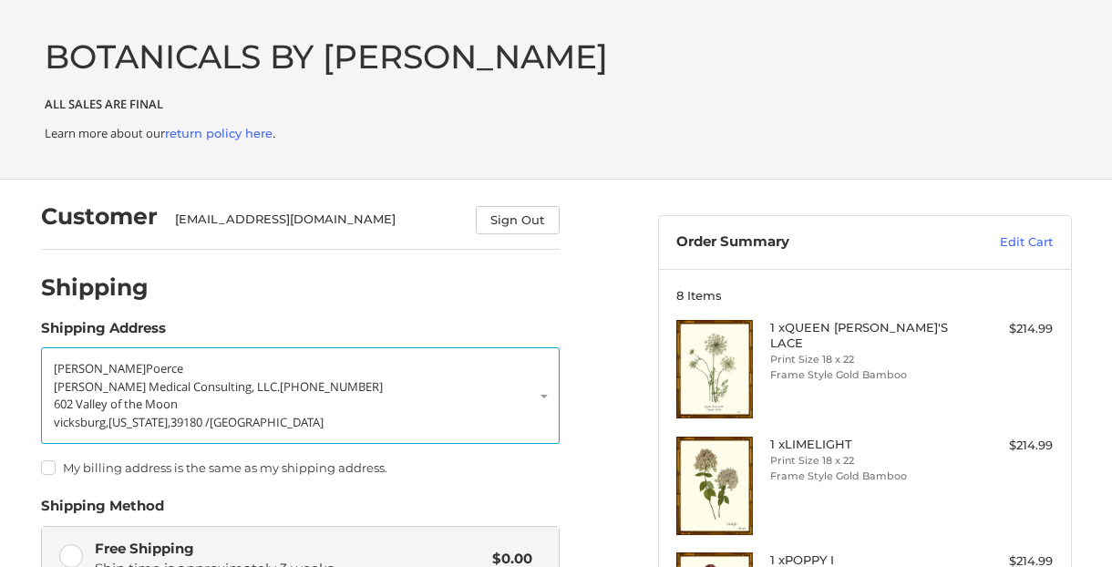
click at [357, 55] on span "BOTANICALS BY [PERSON_NAME]" at bounding box center [326, 56] width 563 height 40
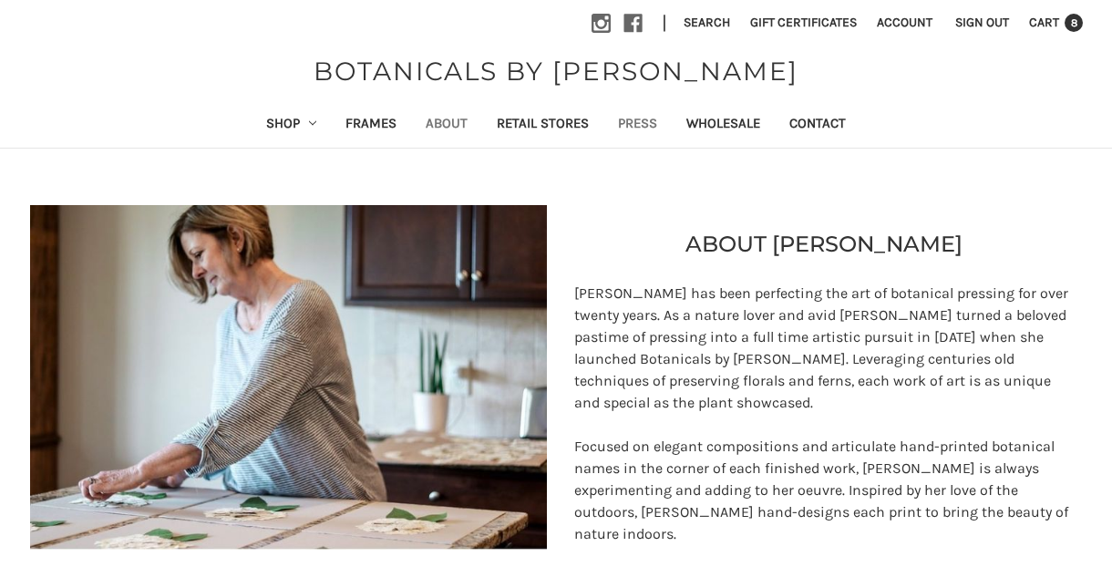
click at [655, 122] on link "Press" at bounding box center [638, 125] width 68 height 45
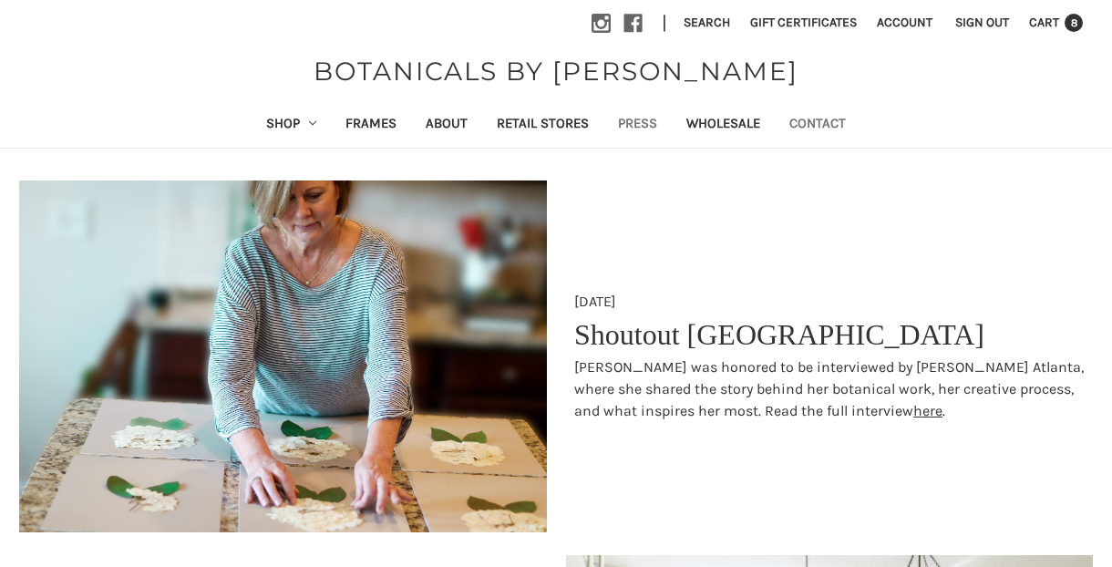
click at [828, 123] on link "Contact" at bounding box center [818, 125] width 86 height 45
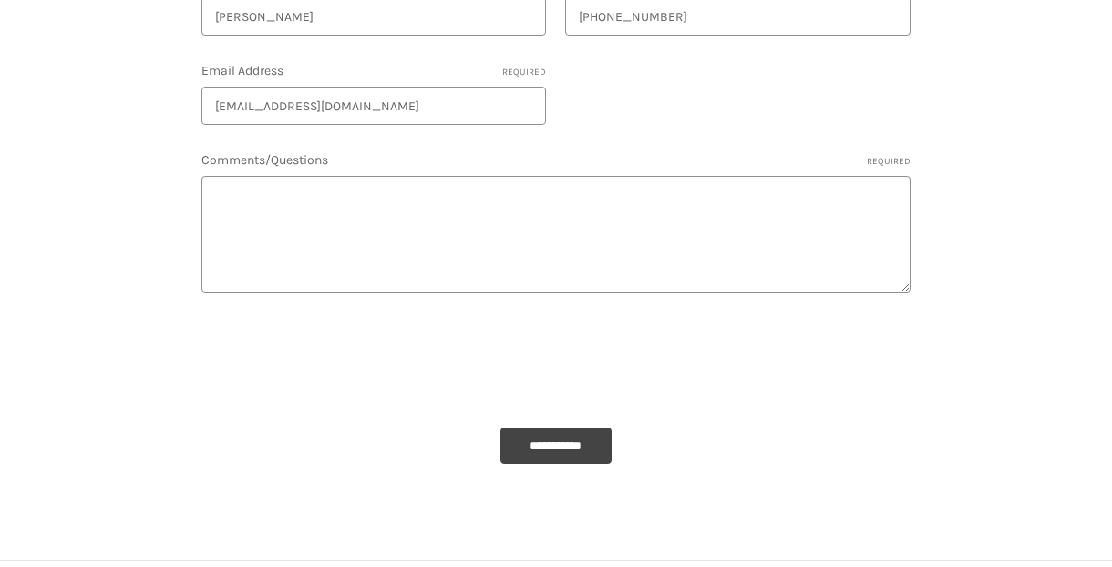
scroll to position [275, 0]
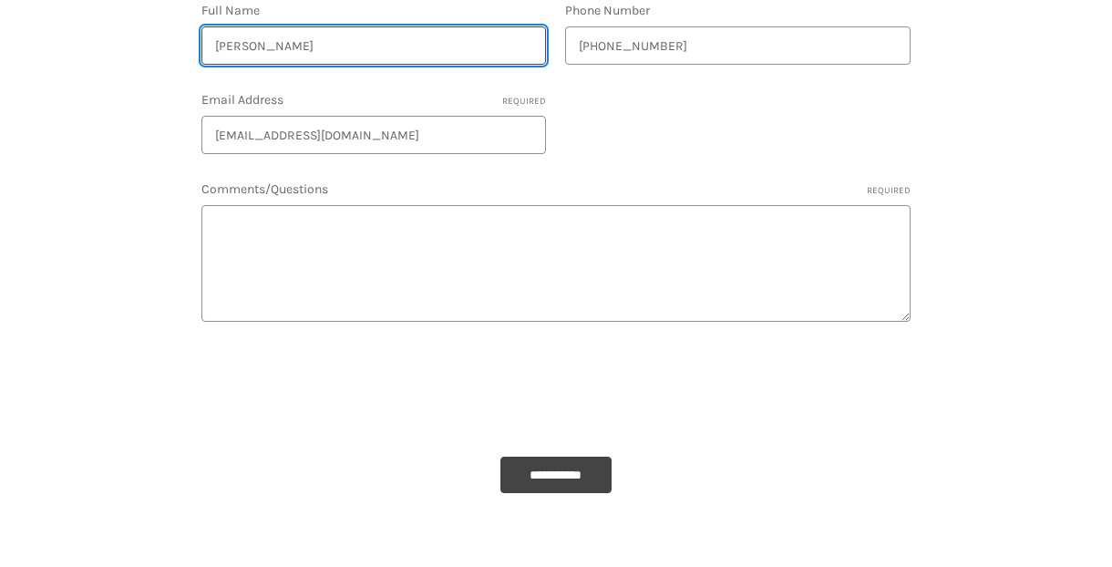
type input "Kellie Pierce"
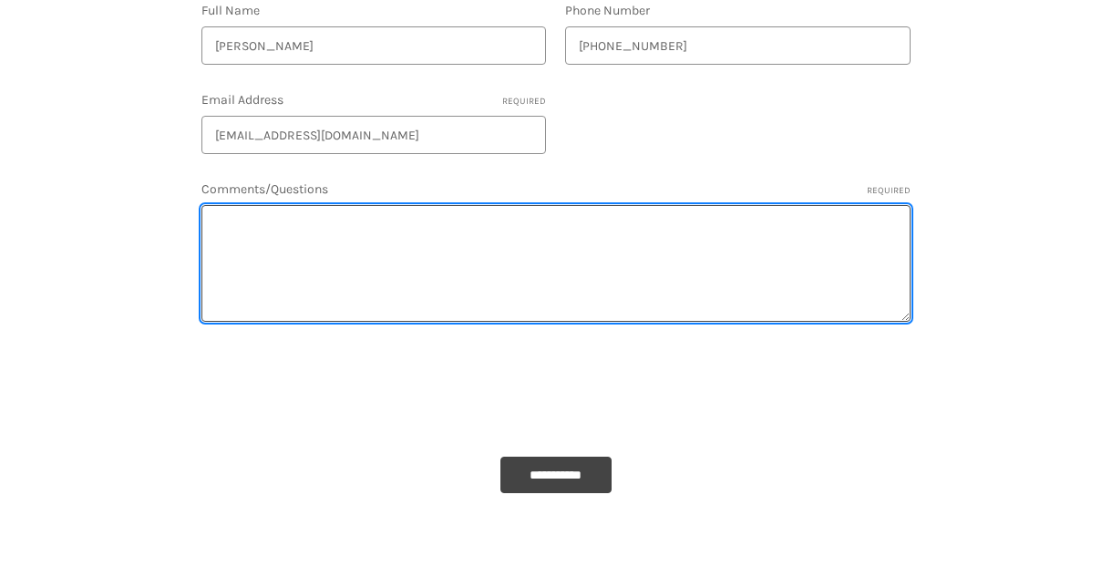
click at [303, 256] on textarea "Comments/Questions Required" at bounding box center [555, 263] width 709 height 117
type textarea "Are the poppies a red or pink color?"
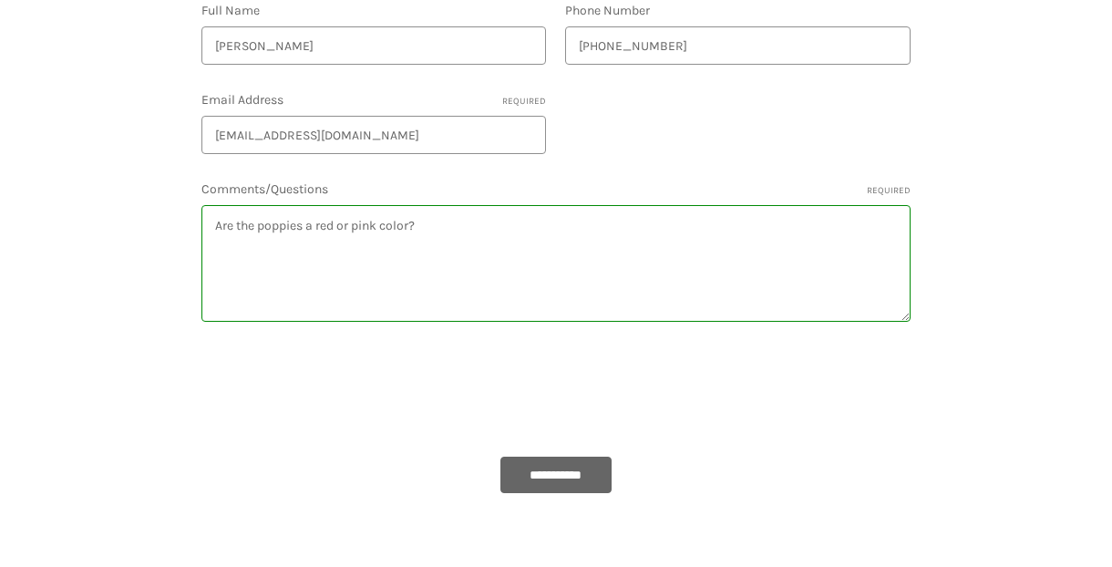
click at [592, 476] on input "**********" at bounding box center [556, 475] width 112 height 36
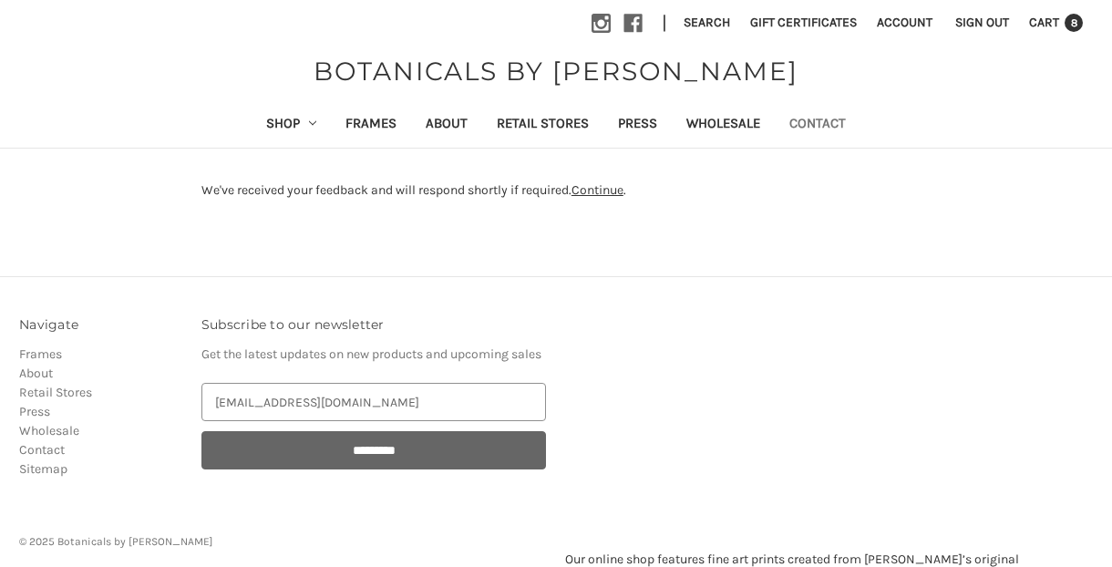
click at [363, 465] on input "*********" at bounding box center [374, 450] width 346 height 38
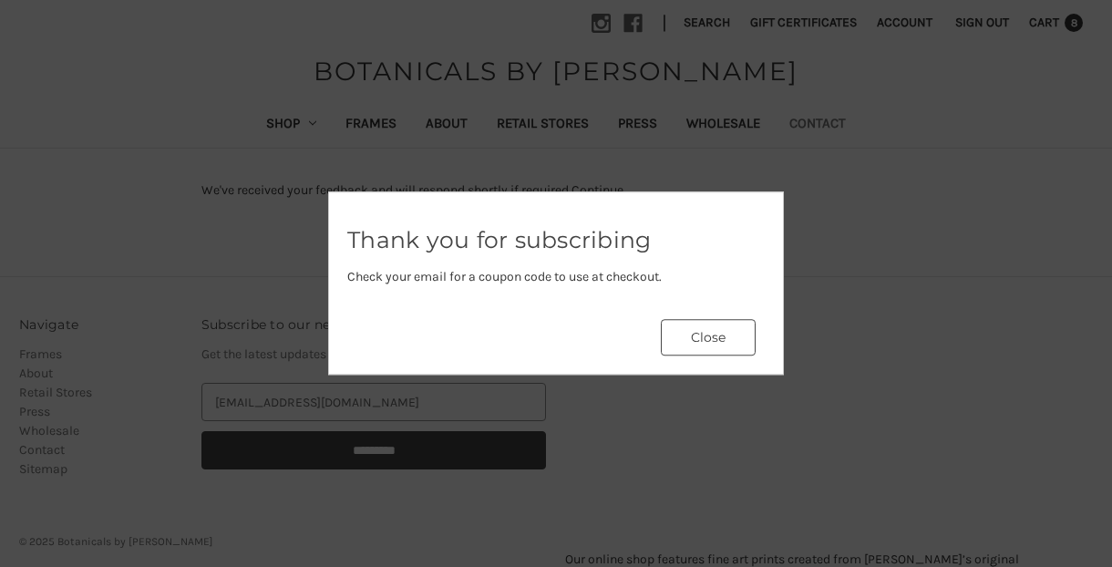
click at [722, 335] on button "Close" at bounding box center [708, 338] width 95 height 36
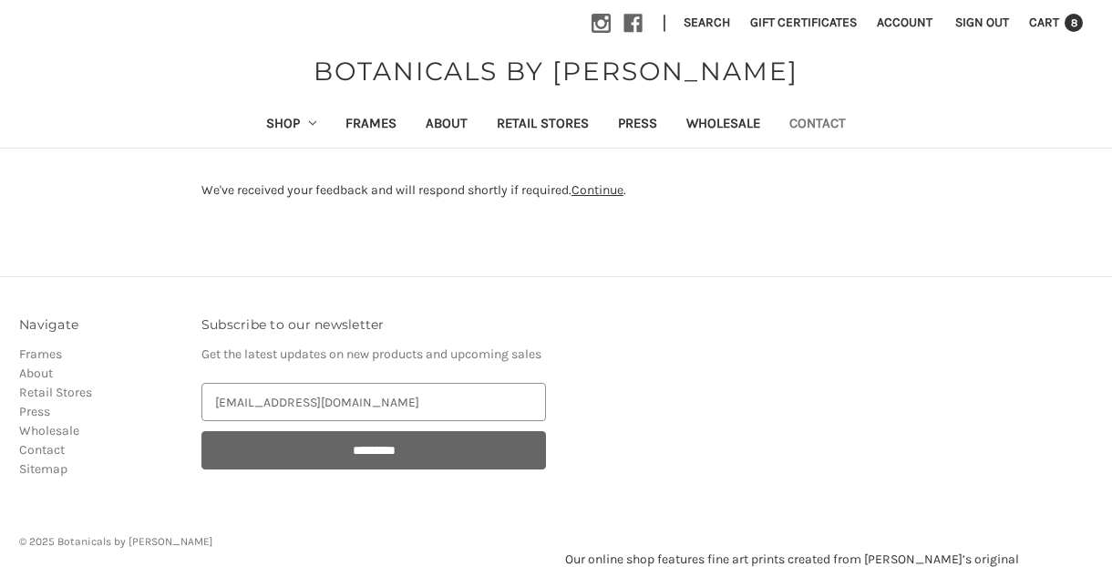
click at [357, 459] on input "*********" at bounding box center [374, 450] width 346 height 38
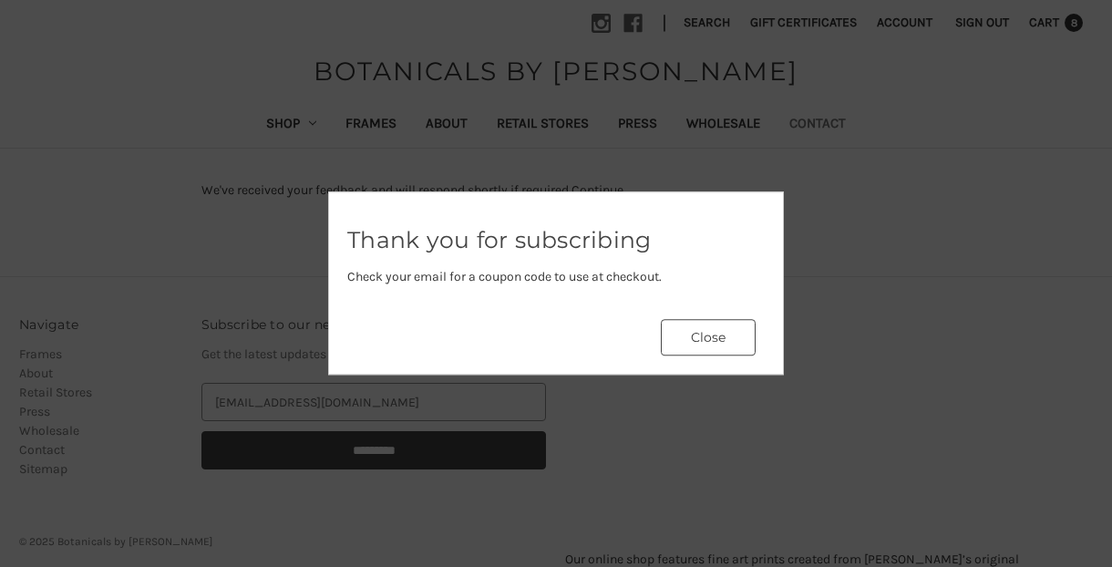
click at [706, 344] on button "Close" at bounding box center [708, 338] width 95 height 36
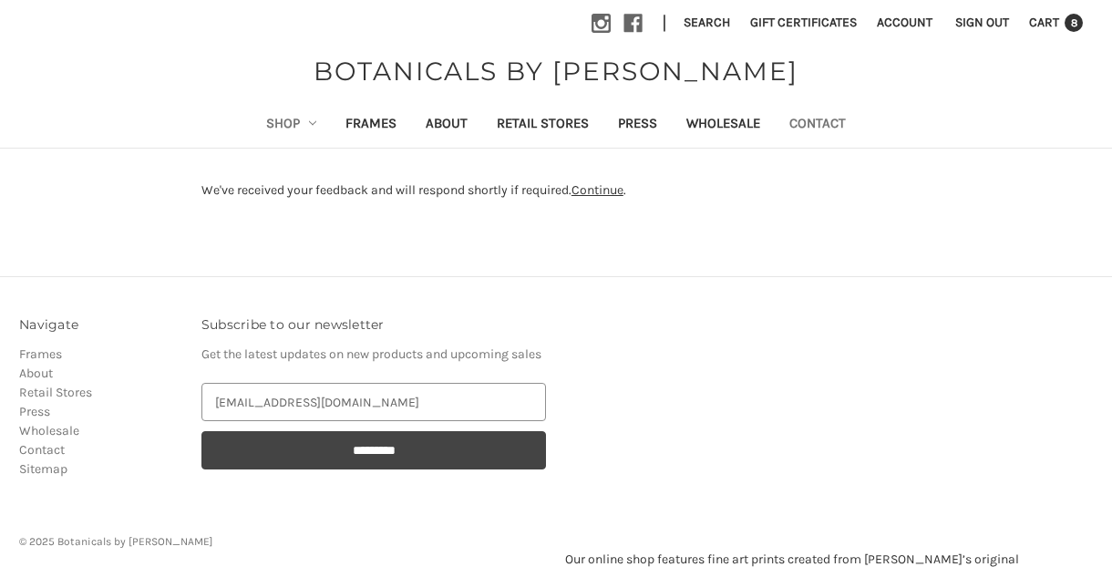
click at [270, 119] on link "Shop" at bounding box center [292, 125] width 80 height 45
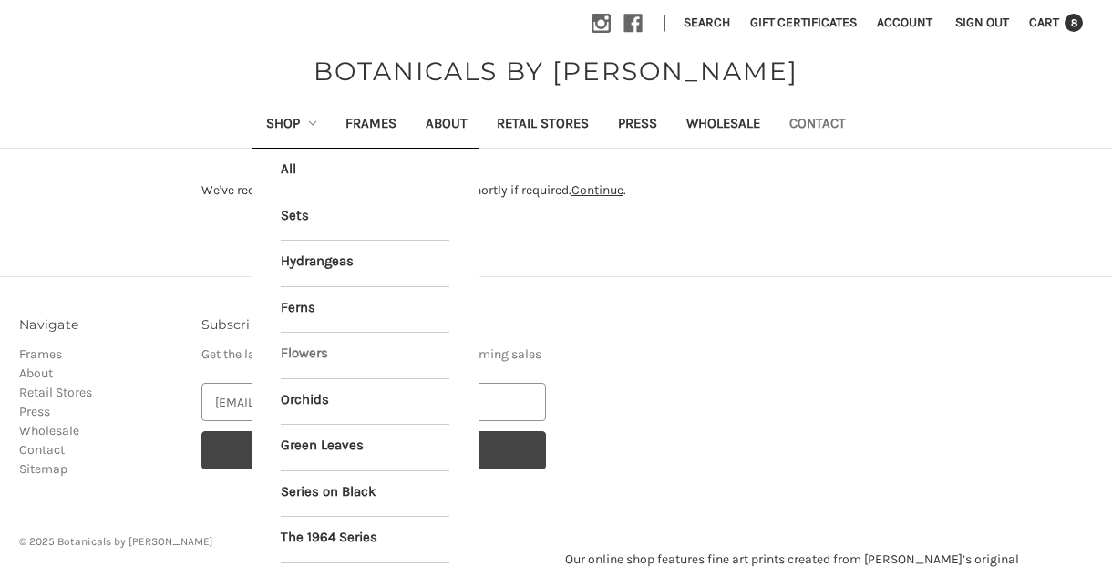
click at [296, 346] on link "Flowers" at bounding box center [365, 356] width 169 height 46
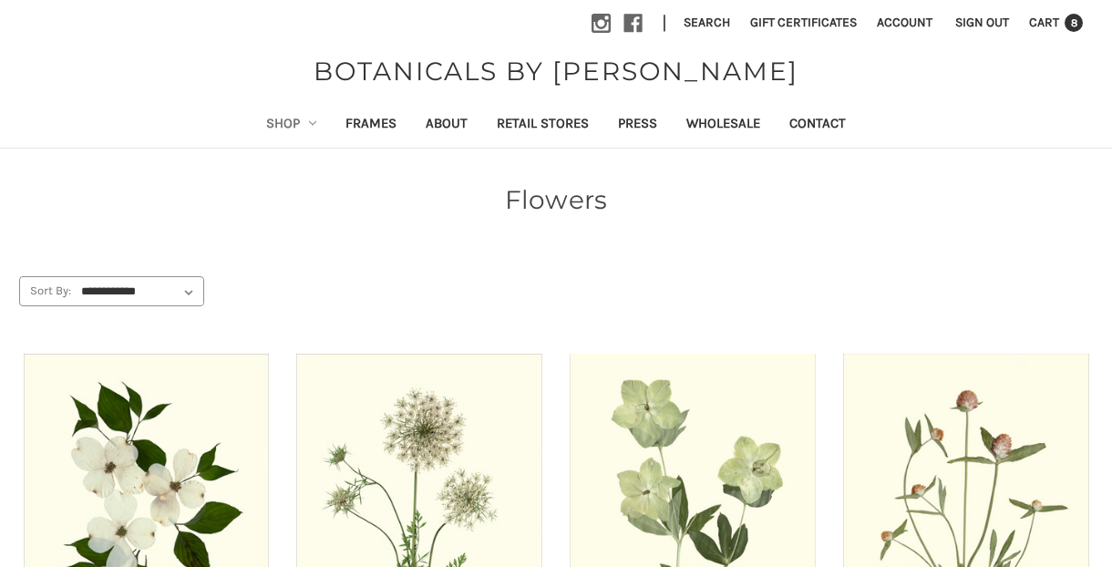
click at [309, 123] on icon "Shop" at bounding box center [312, 122] width 7 height 7
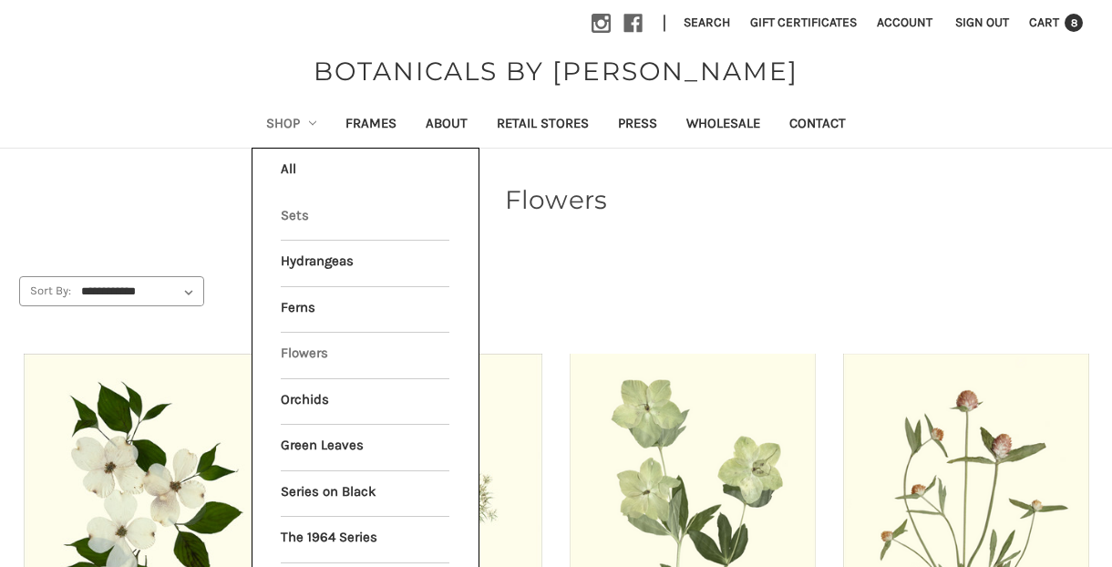
click at [281, 206] on link "Sets" at bounding box center [365, 218] width 169 height 46
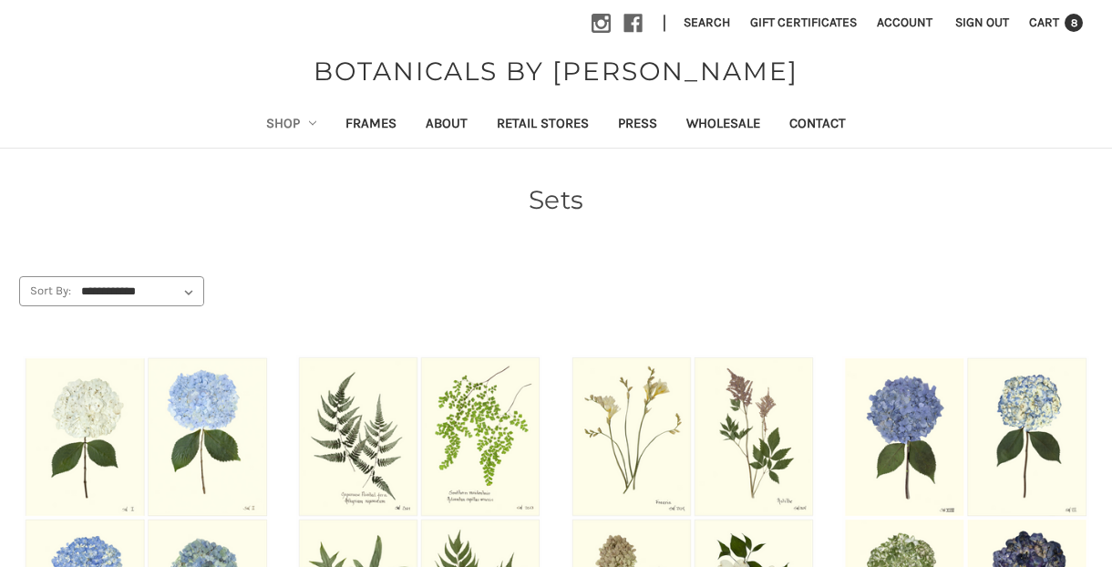
click at [309, 122] on icon "Shop" at bounding box center [312, 122] width 7 height 7
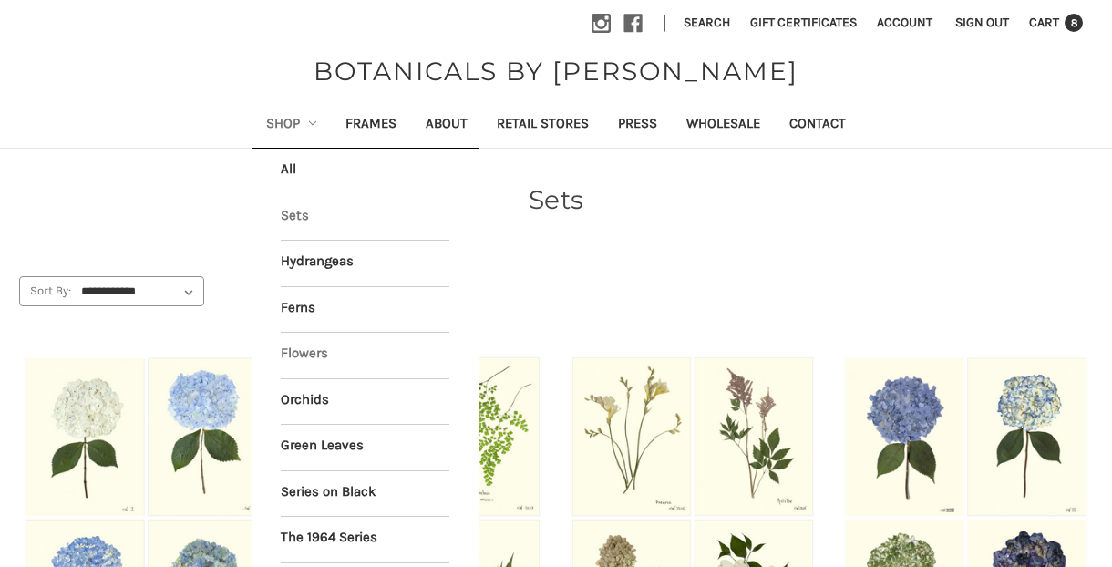
click at [294, 356] on link "Flowers" at bounding box center [365, 356] width 169 height 46
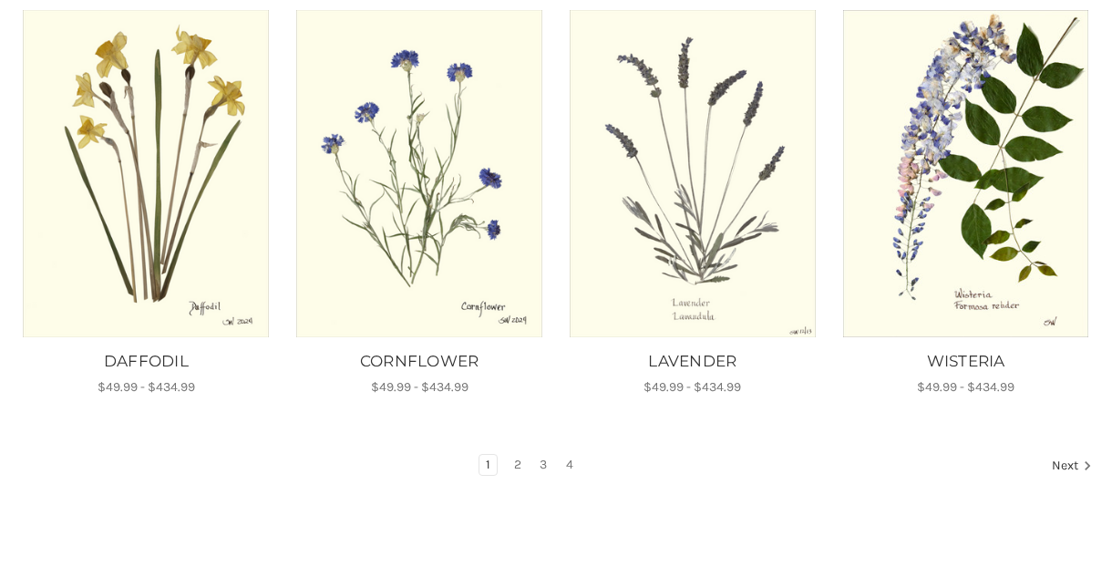
scroll to position [1219, 0]
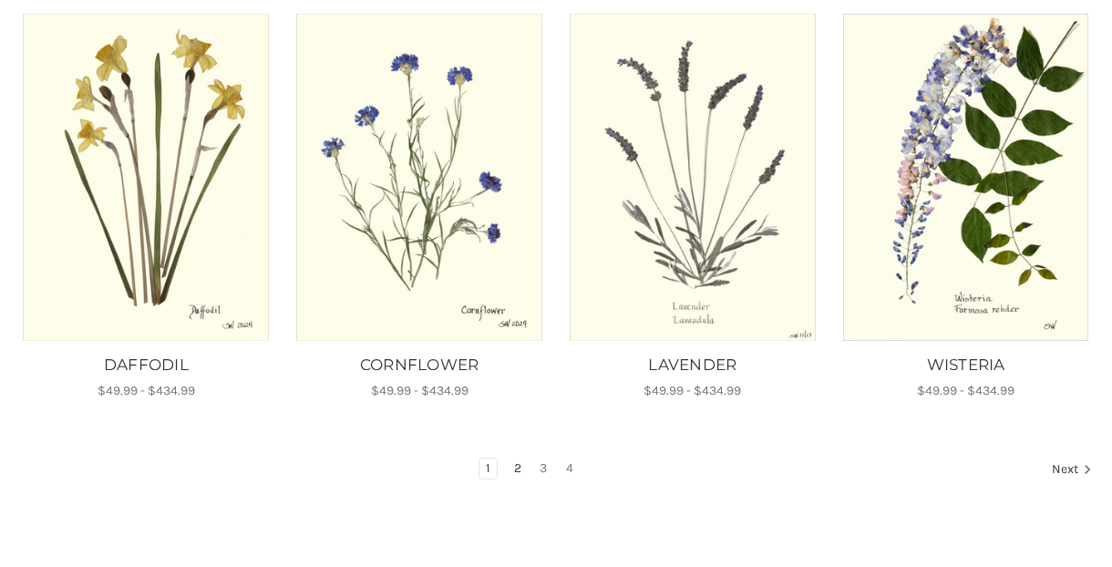
click at [519, 459] on link "2" at bounding box center [518, 469] width 20 height 20
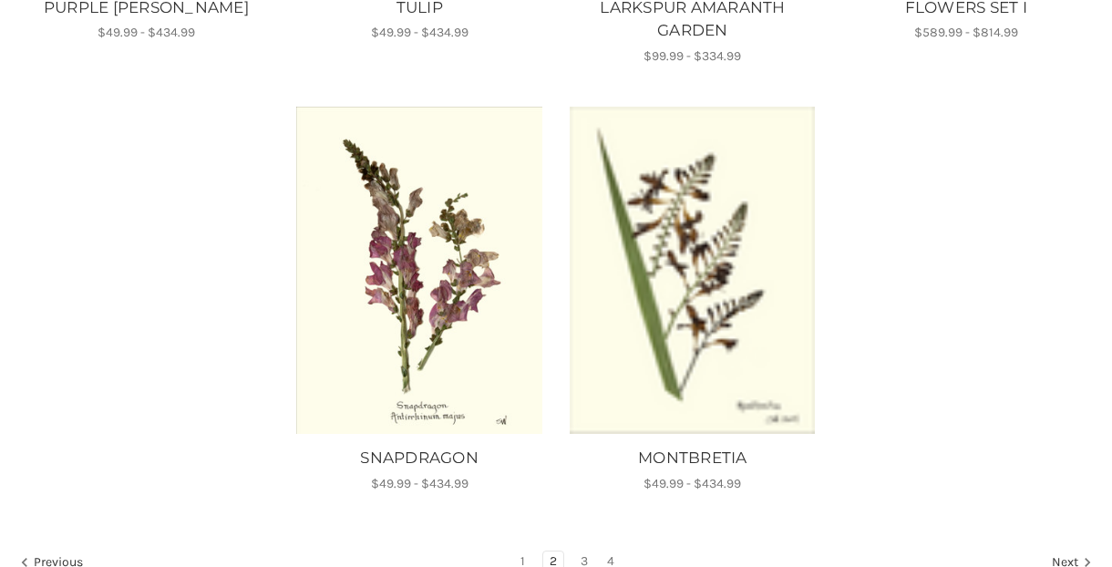
scroll to position [1807, 0]
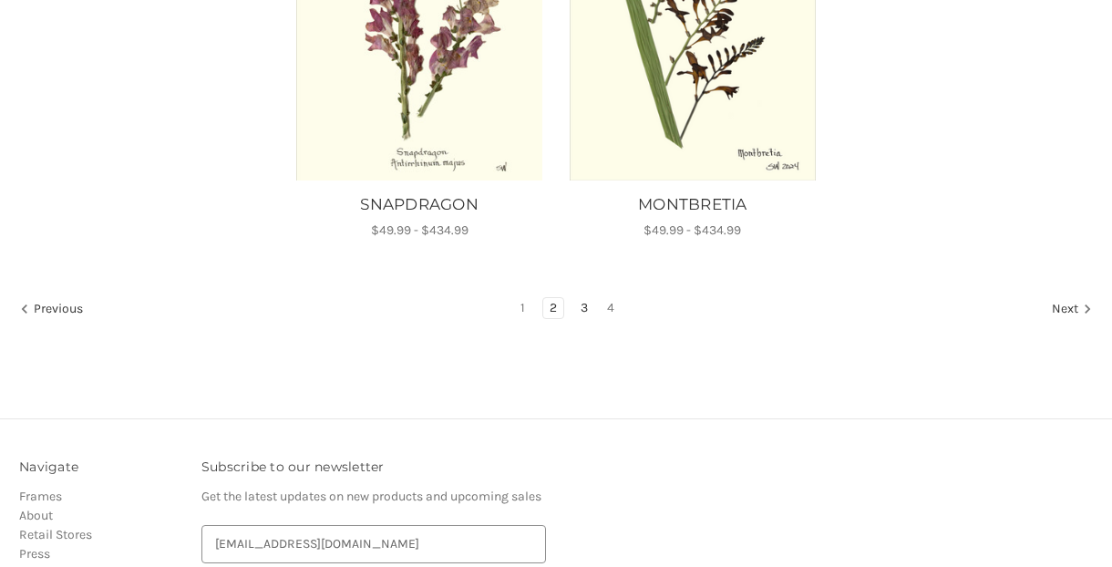
click at [584, 302] on link "3" at bounding box center [584, 308] width 20 height 20
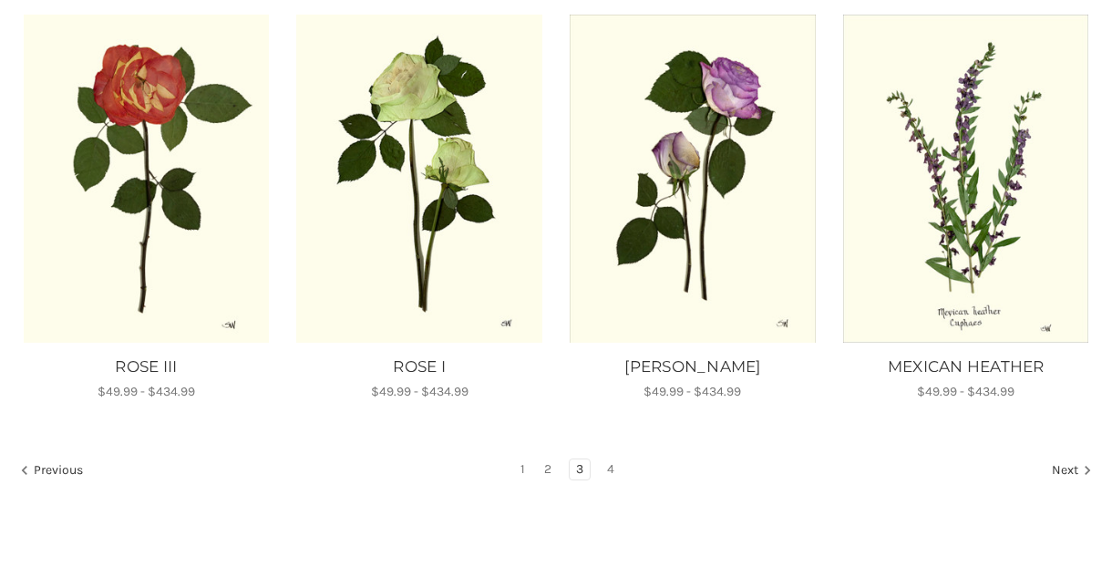
scroll to position [1198, 0]
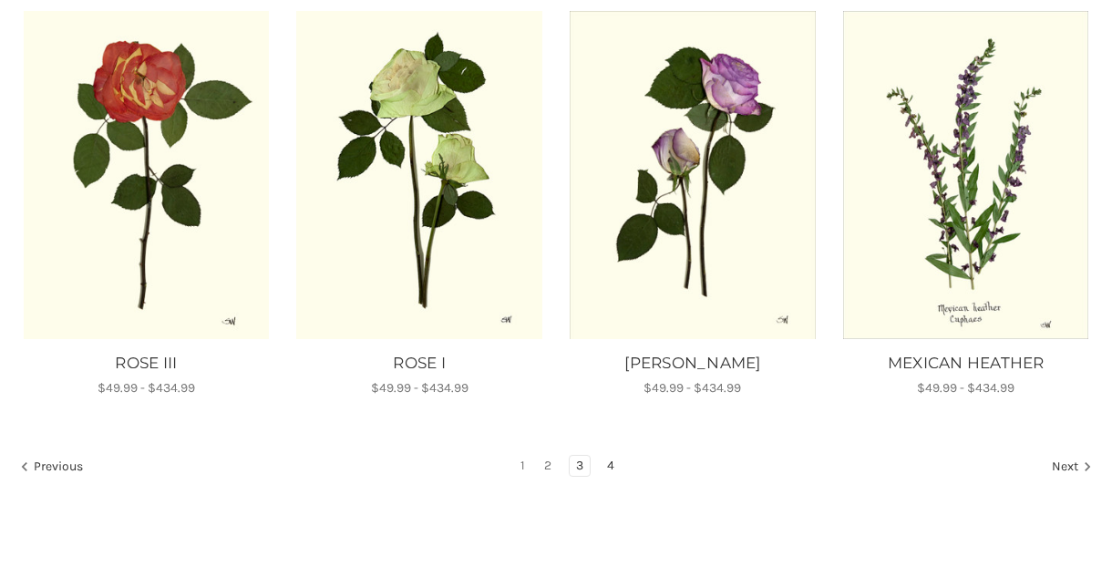
click at [613, 459] on link "4" at bounding box center [611, 466] width 20 height 20
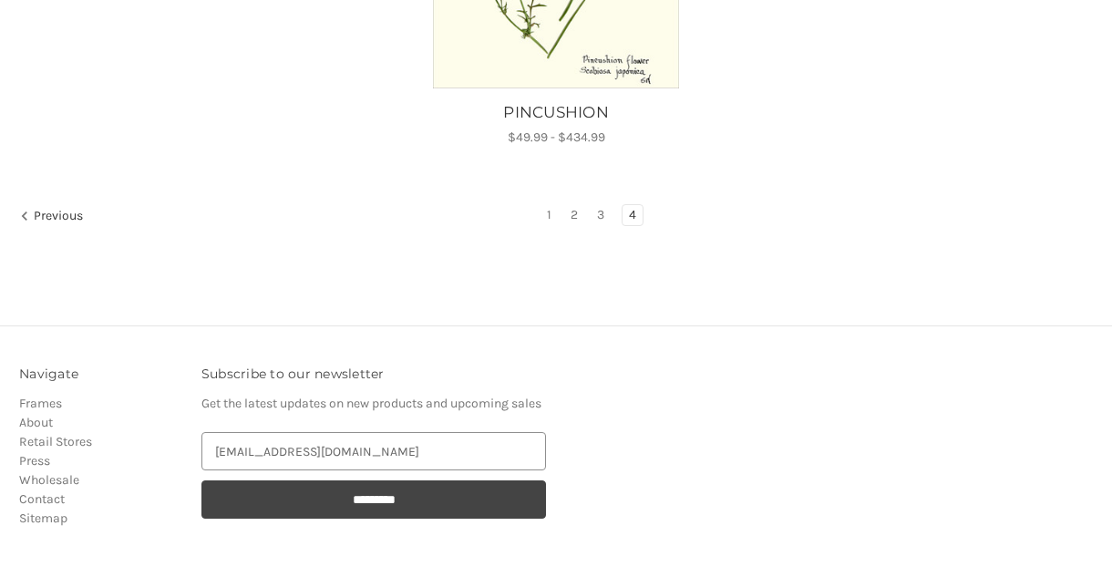
scroll to position [679, 0]
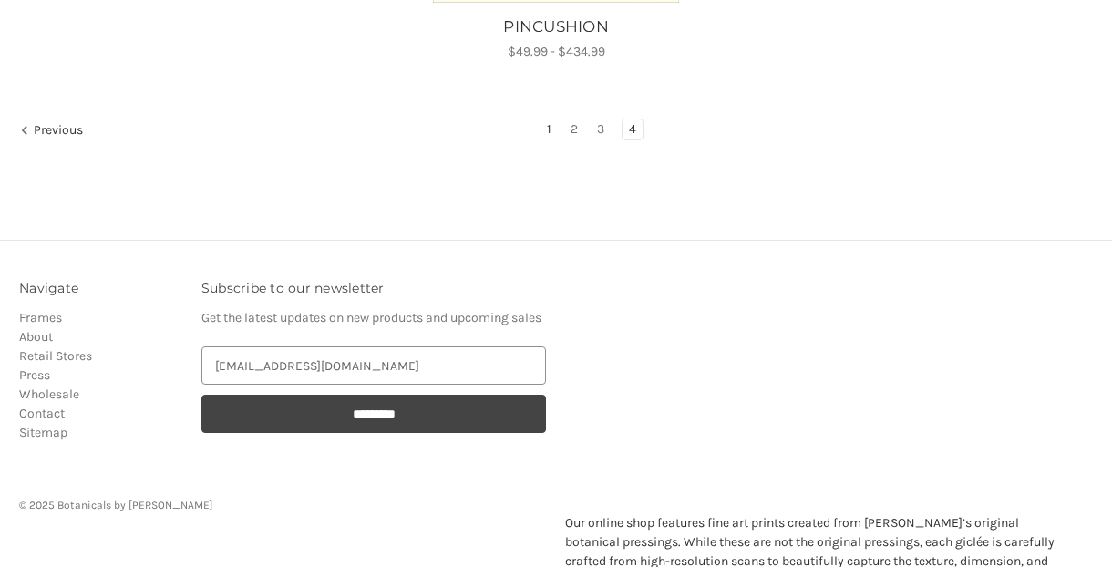
click at [551, 128] on link "1" at bounding box center [549, 129] width 17 height 20
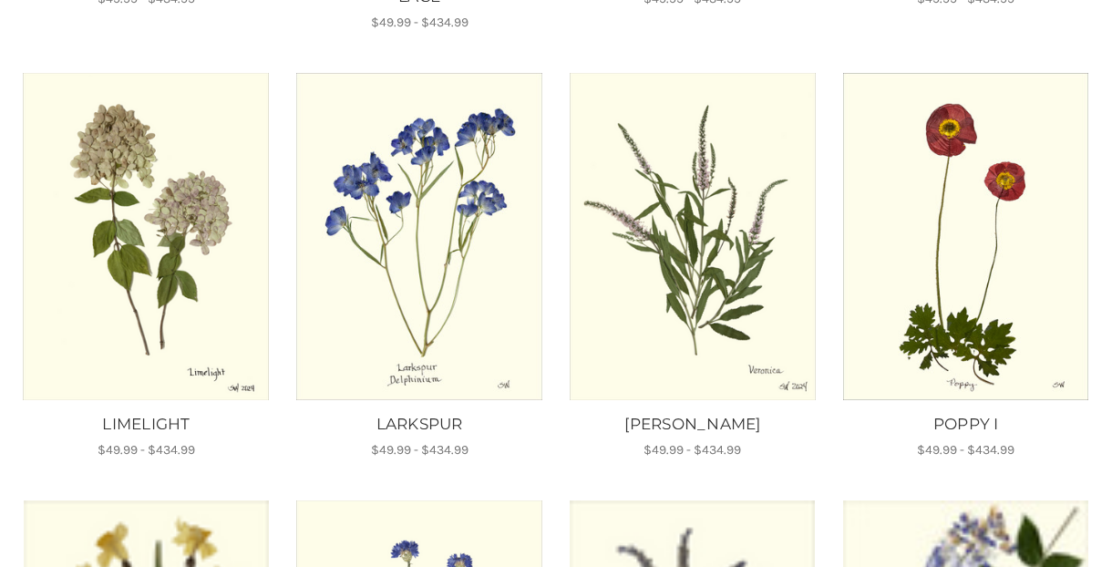
scroll to position [746, 0]
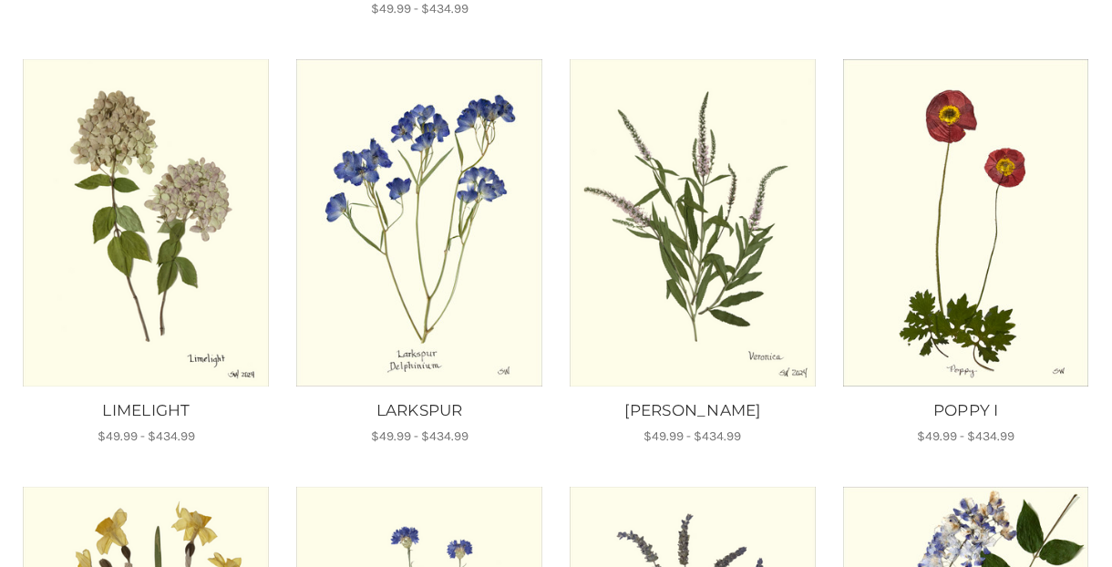
click at [964, 237] on img "POPPY I, Price range from $49.99 to $434.99\a\a" at bounding box center [965, 222] width 249 height 327
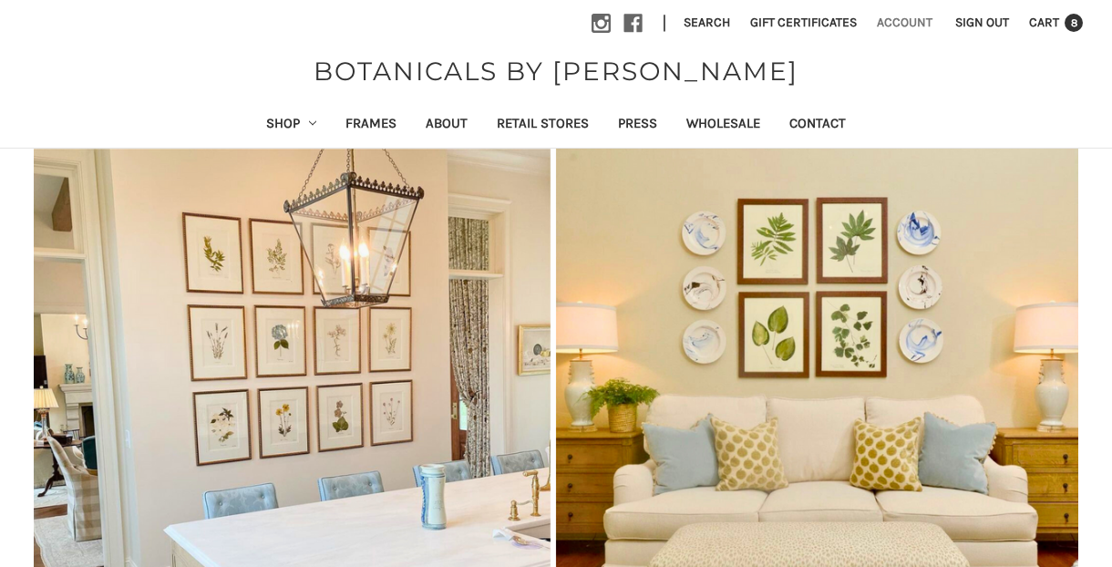
click at [892, 20] on link "Account" at bounding box center [905, 22] width 76 height 45
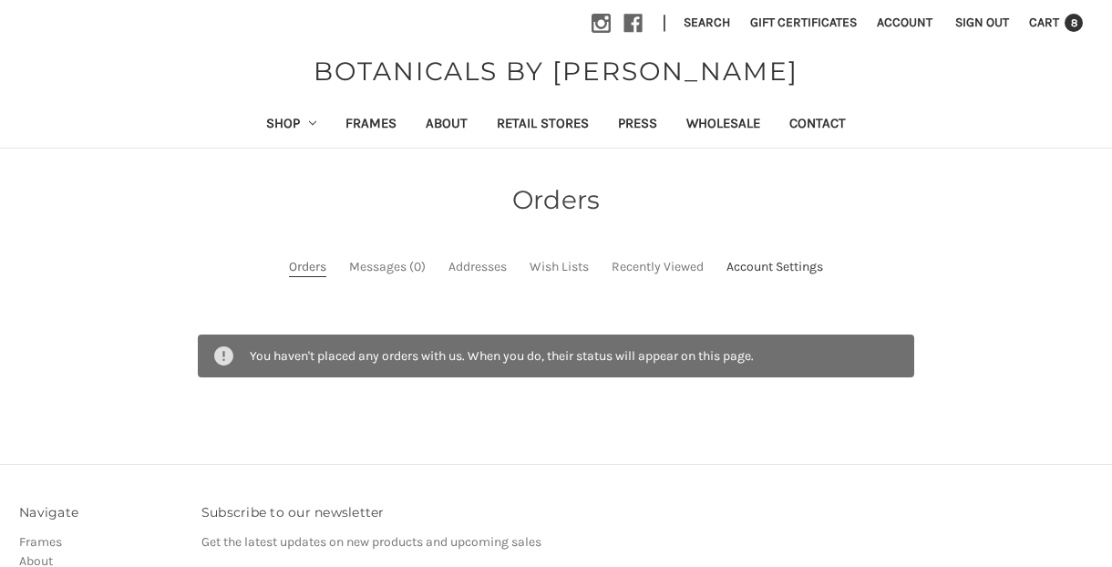
click at [809, 268] on link "Account Settings" at bounding box center [775, 266] width 97 height 19
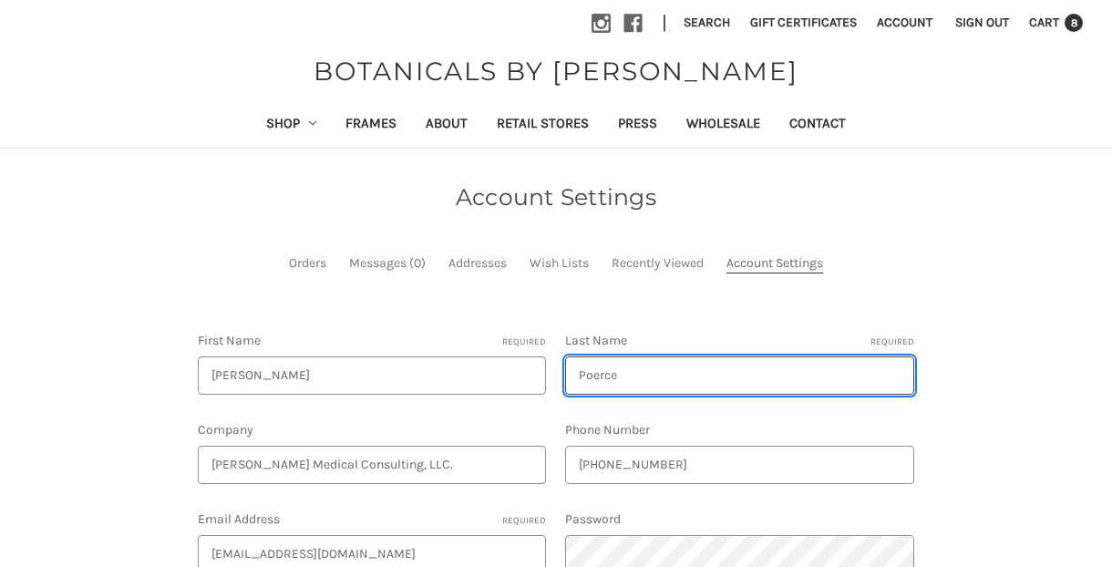
click at [593, 373] on input "Poerce" at bounding box center [739, 375] width 348 height 38
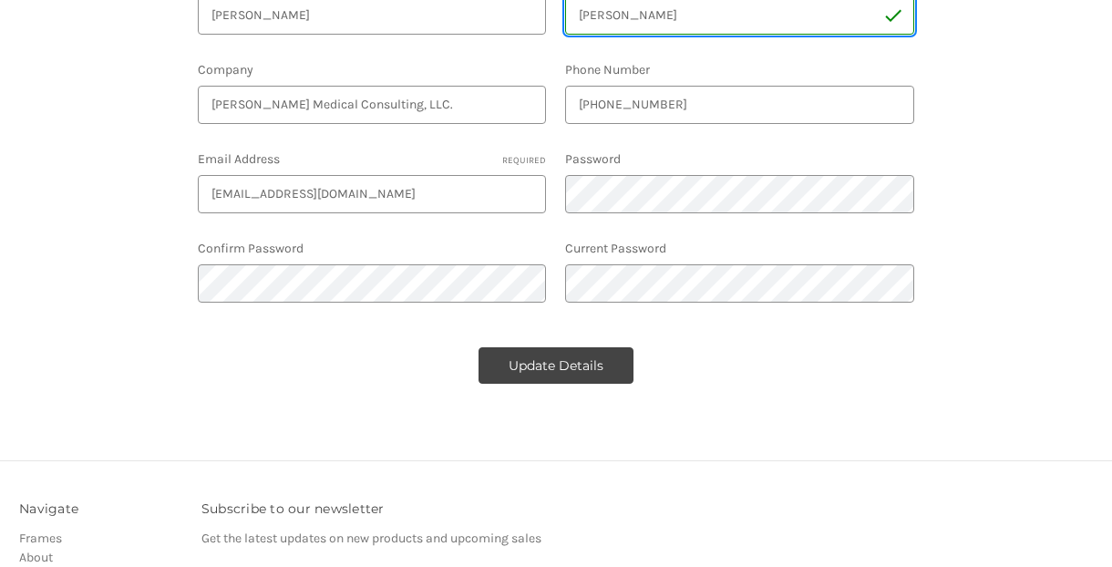
scroll to position [377, 0]
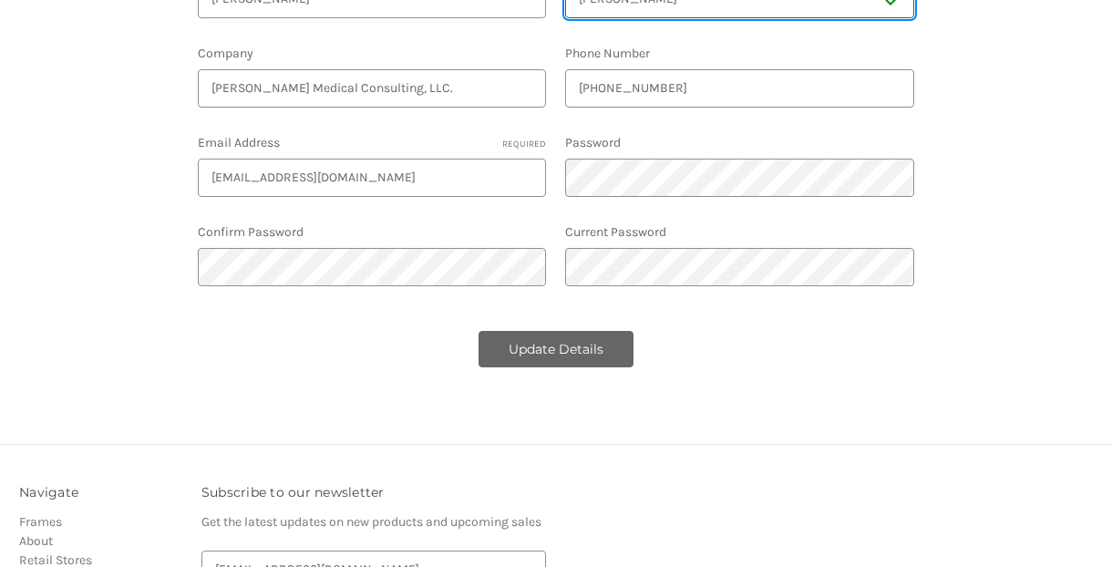
type input "[PERSON_NAME]"
click at [593, 353] on button "Update Details" at bounding box center [556, 349] width 155 height 36
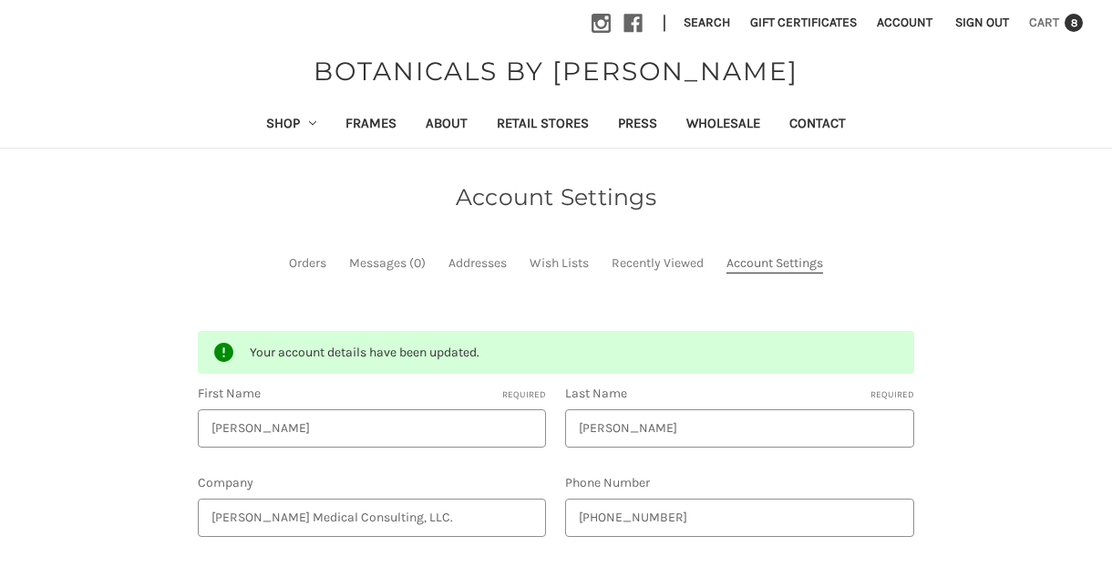
click at [1076, 23] on span "8" at bounding box center [1074, 23] width 18 height 18
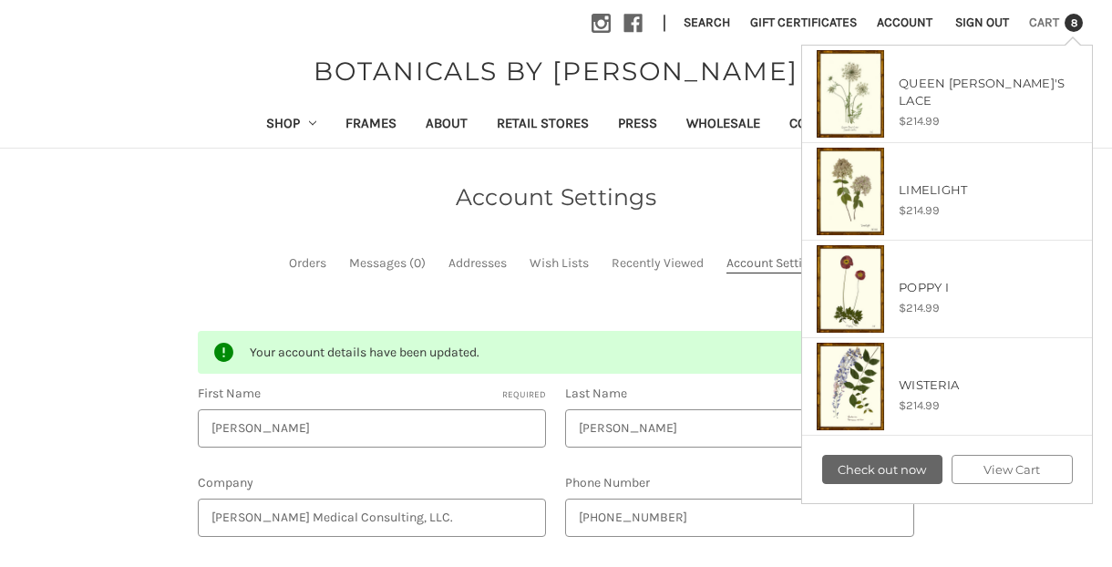
click at [903, 468] on link "Check out now" at bounding box center [882, 469] width 121 height 29
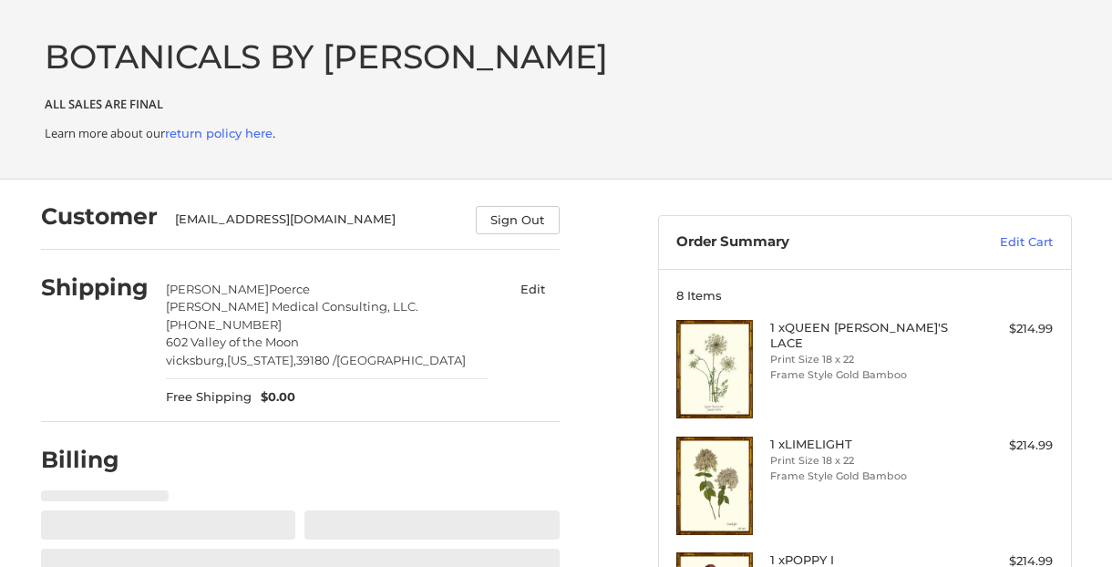
select select "**"
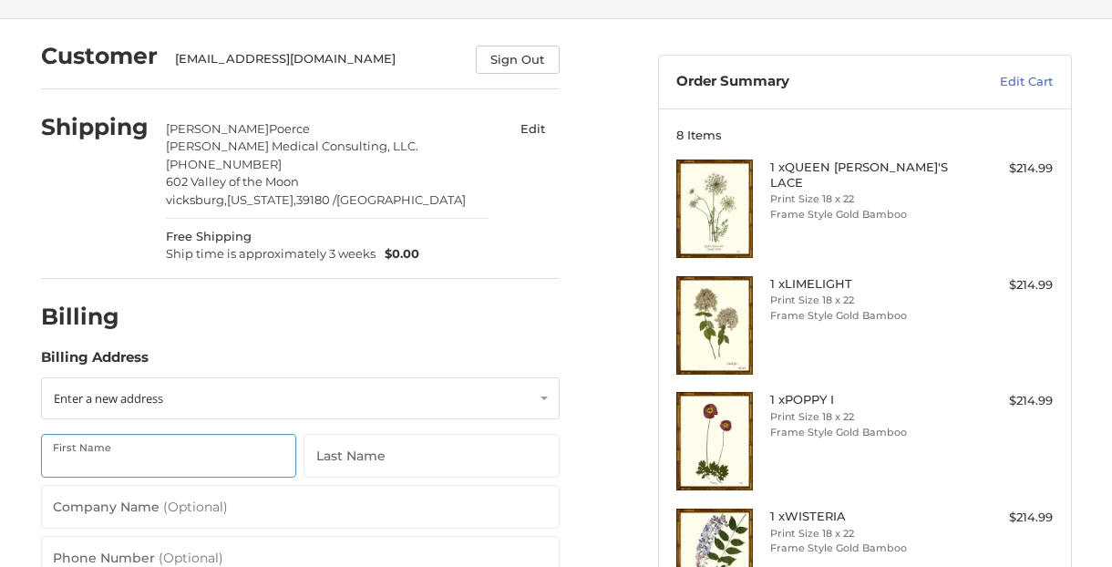
scroll to position [157, 0]
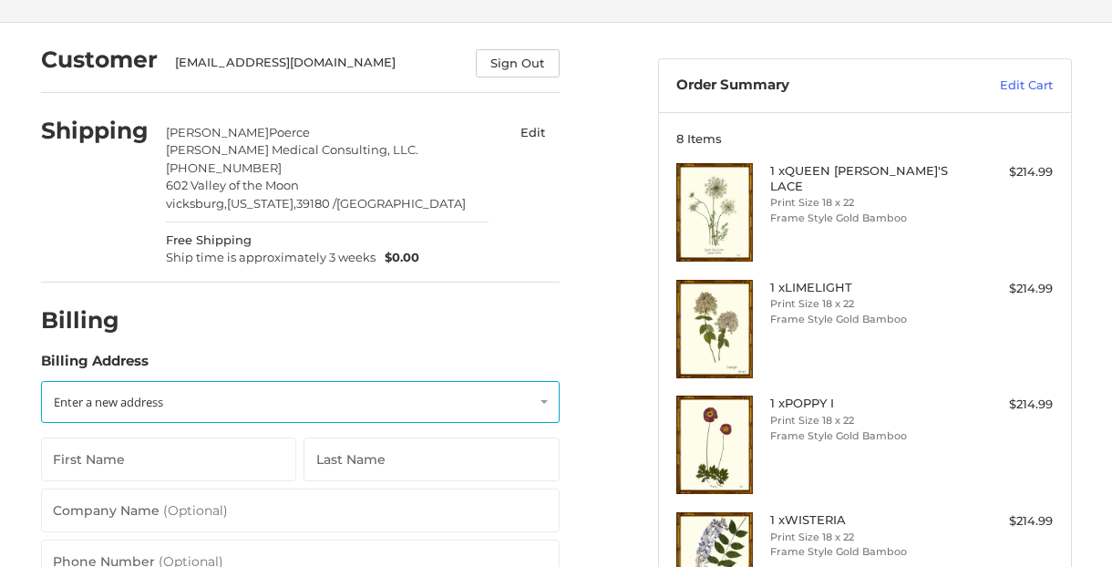
click at [542, 381] on link "Enter a new address" at bounding box center [300, 402] width 519 height 42
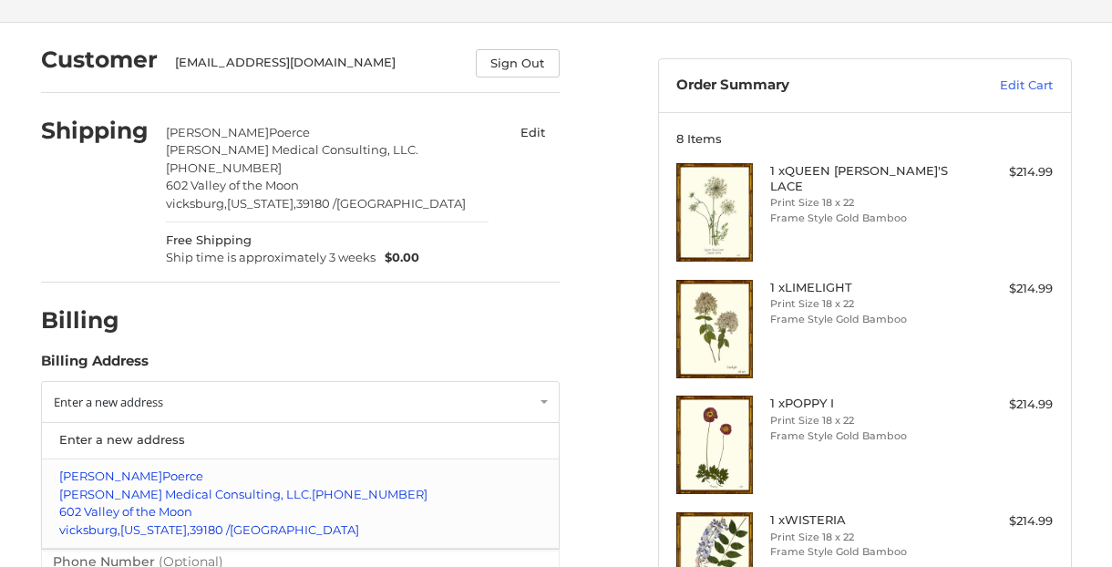
click at [455, 486] on p "Pierce Medical Consulting, LLC. 601-218-3417" at bounding box center [299, 495] width 481 height 18
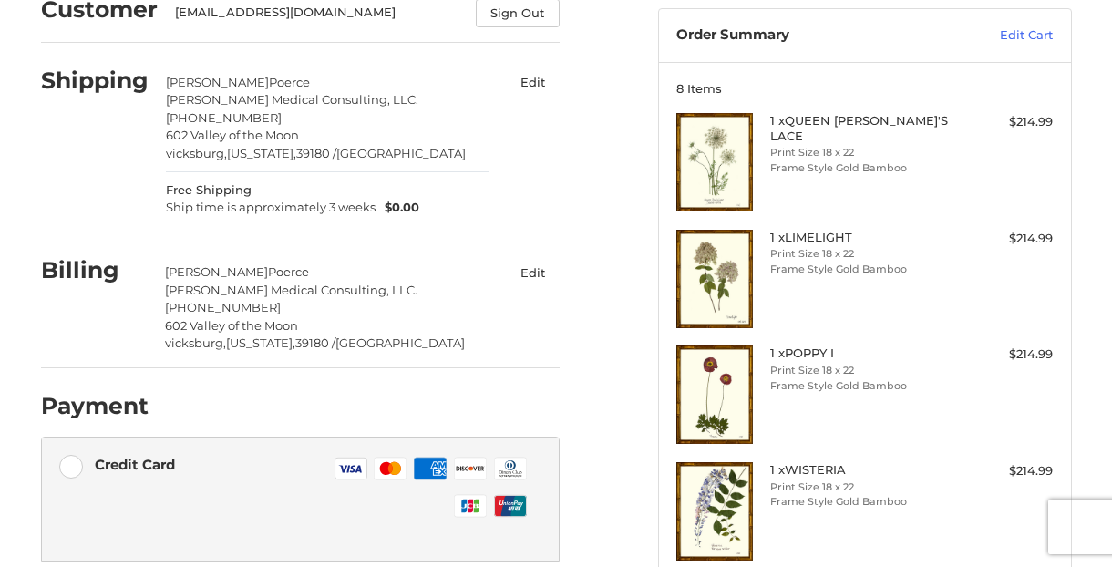
scroll to position [102, 0]
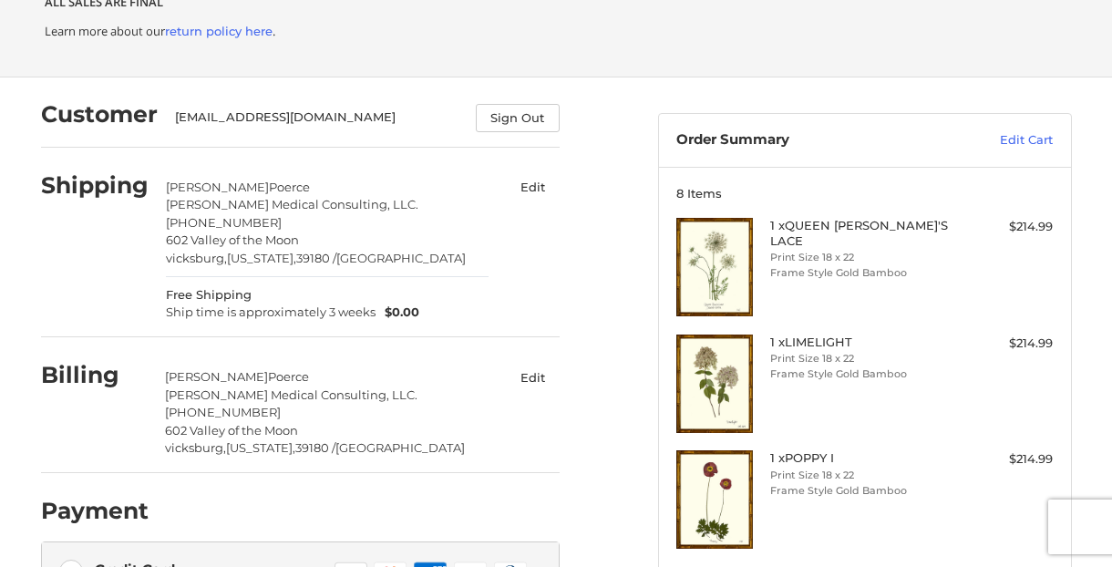
click at [536, 186] on button "Edit" at bounding box center [533, 187] width 53 height 26
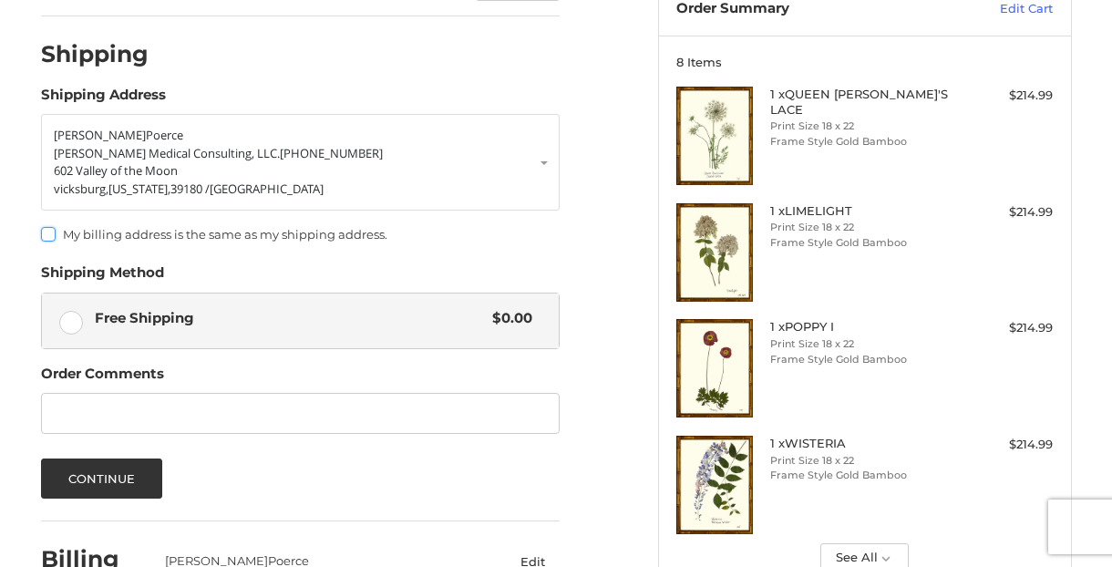
scroll to position [248, 0]
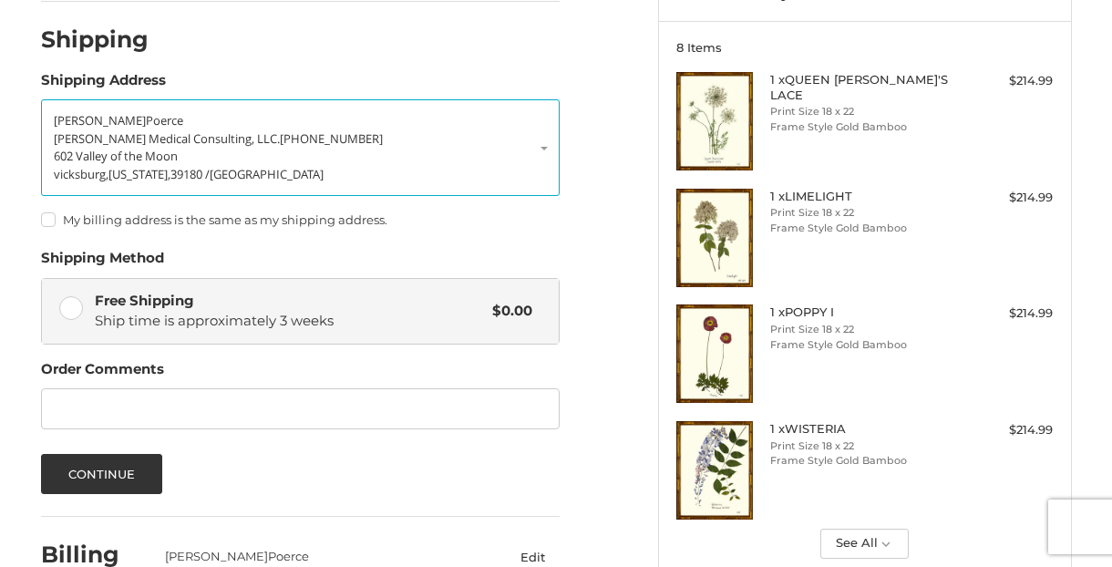
click at [146, 117] on span "Poerce" at bounding box center [164, 120] width 37 height 16
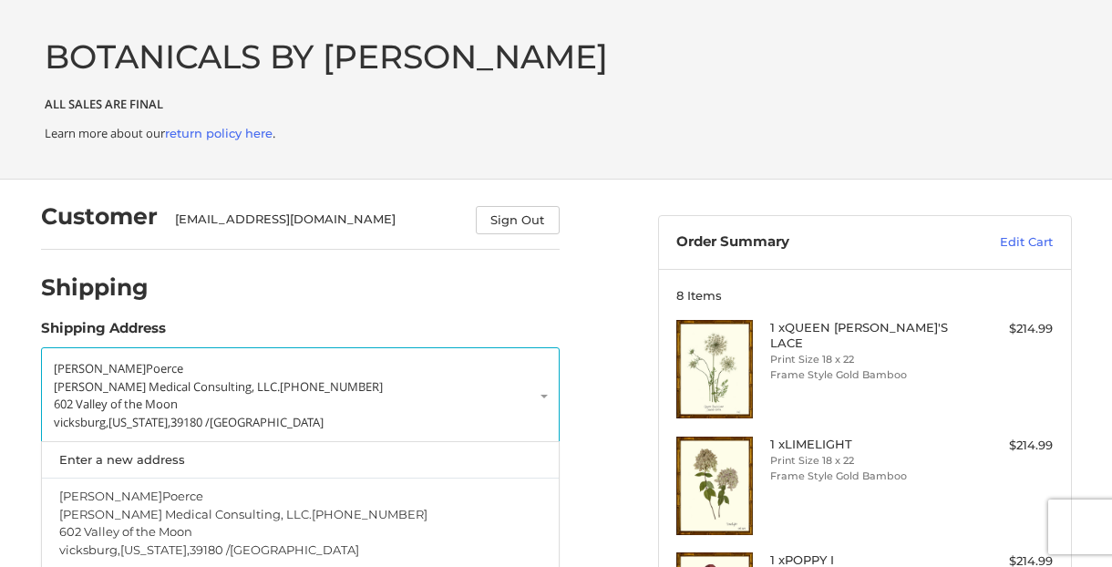
scroll to position [29, 0]
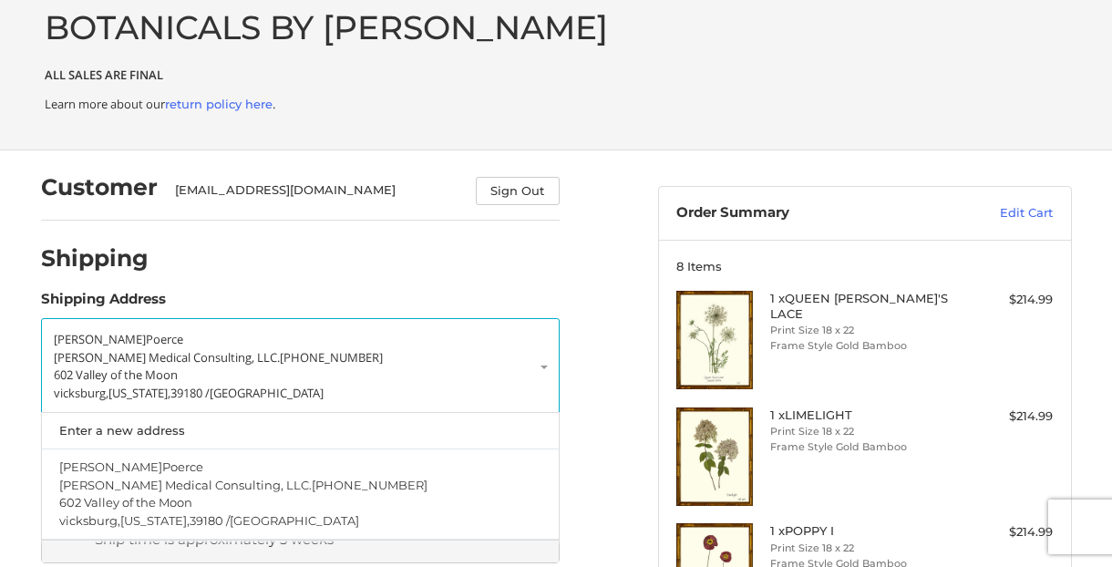
click at [367, 33] on span "BOTANICALS BY [PERSON_NAME]" at bounding box center [326, 27] width 563 height 40
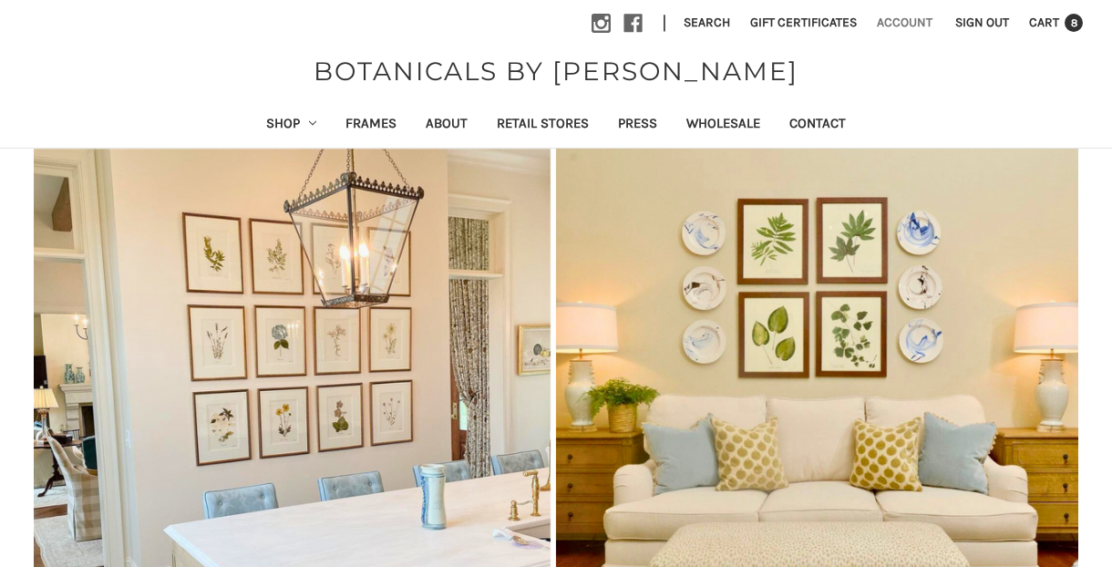
click at [906, 24] on link "Account" at bounding box center [905, 22] width 76 height 45
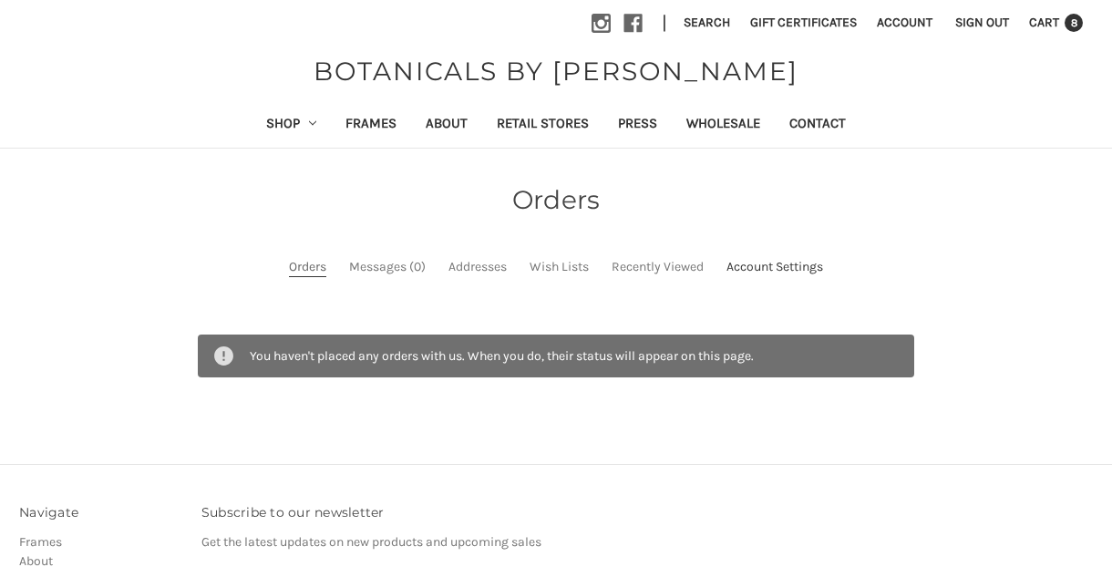
click at [772, 264] on link "Account Settings" at bounding box center [775, 266] width 97 height 19
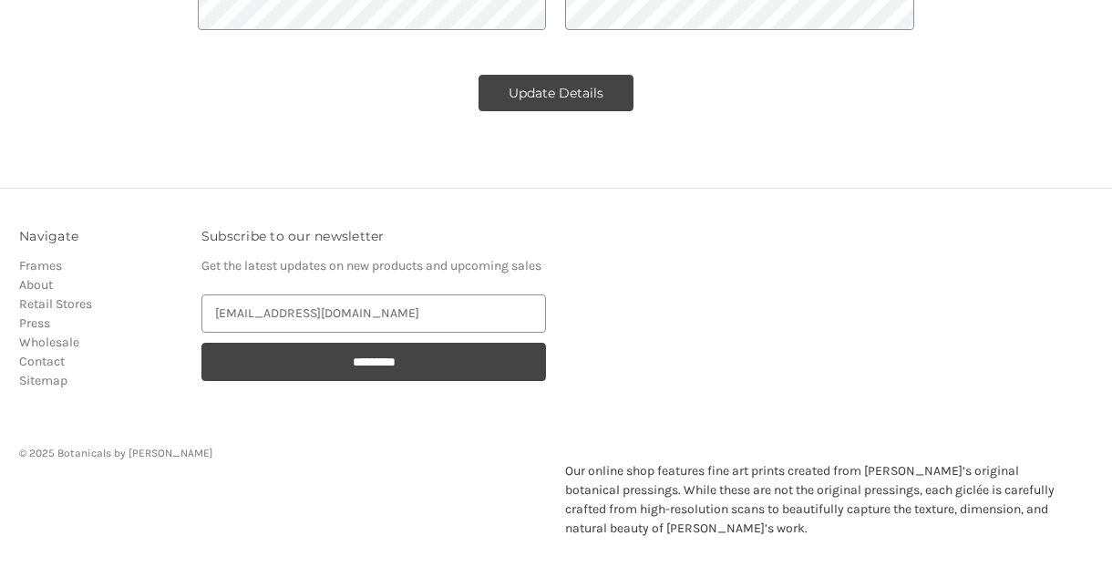
scroll to position [635, 0]
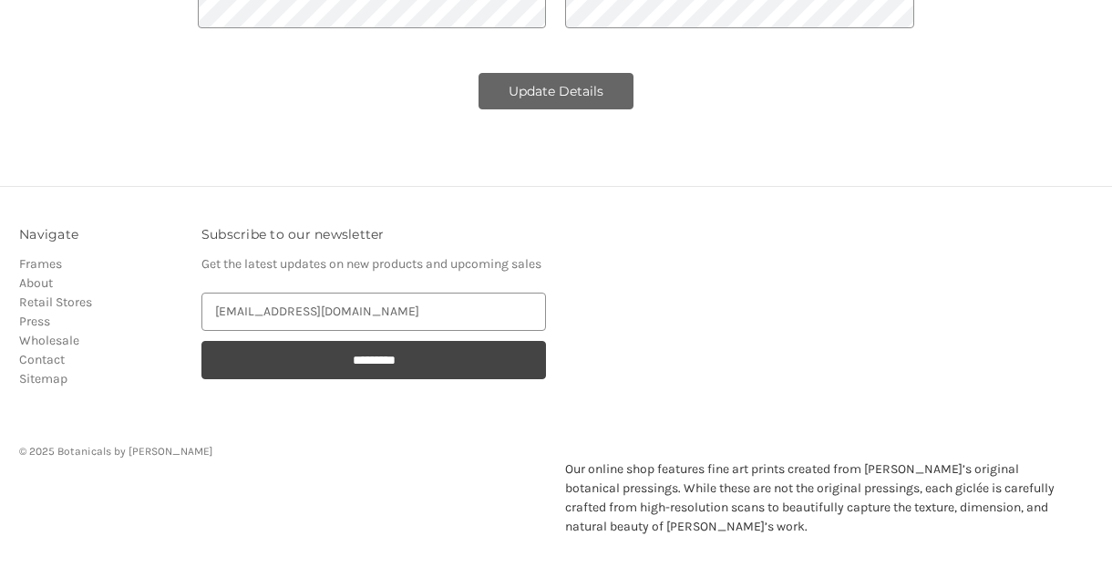
click at [550, 98] on button "Update Details" at bounding box center [556, 91] width 155 height 36
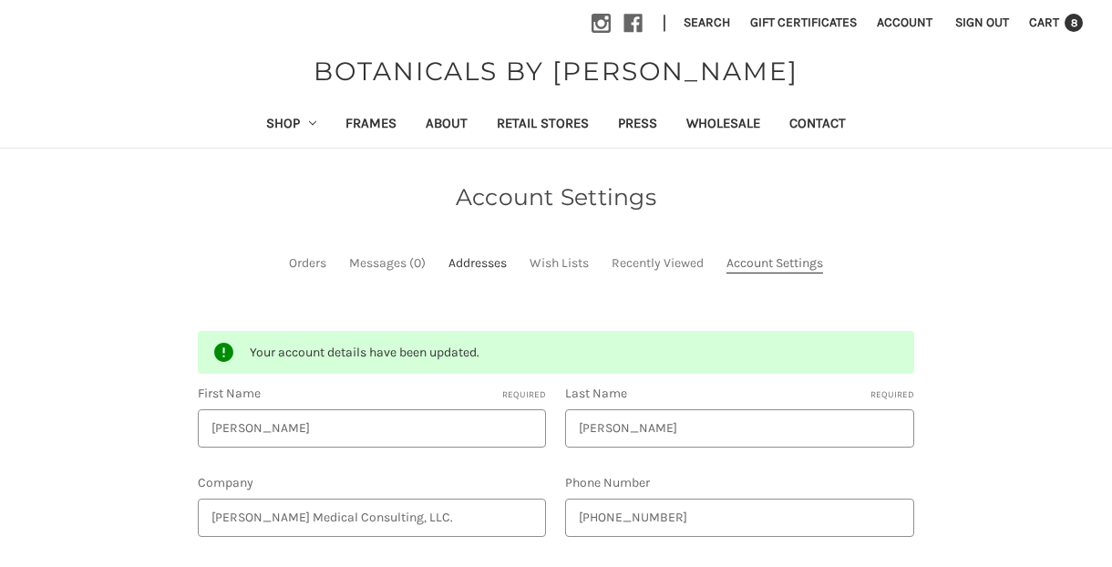
click at [481, 257] on link "Addresses" at bounding box center [478, 262] width 58 height 19
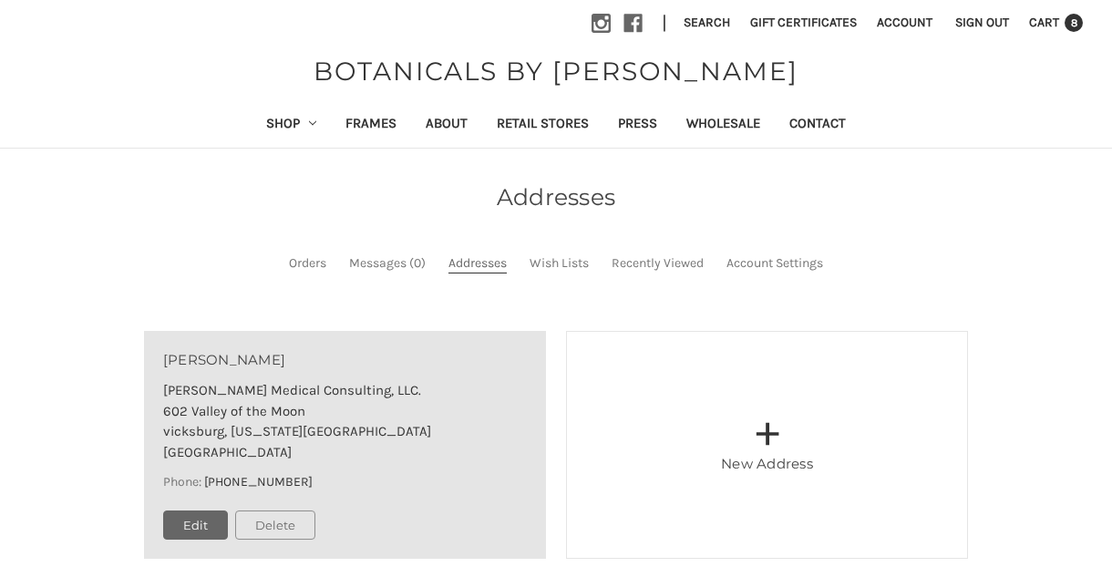
click at [205, 522] on link "Edit" at bounding box center [195, 525] width 65 height 29
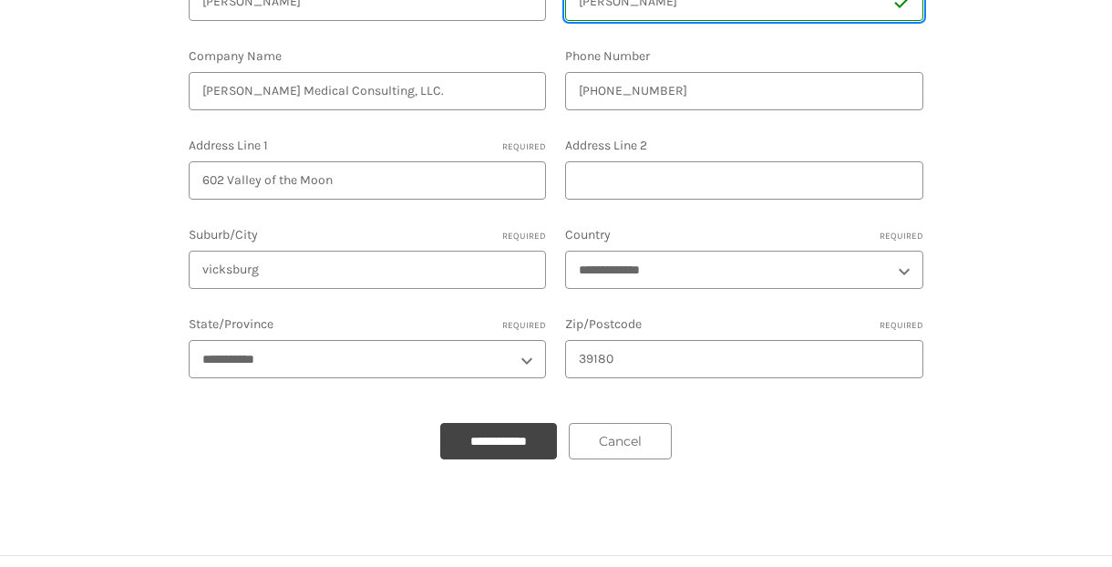
scroll to position [382, 0]
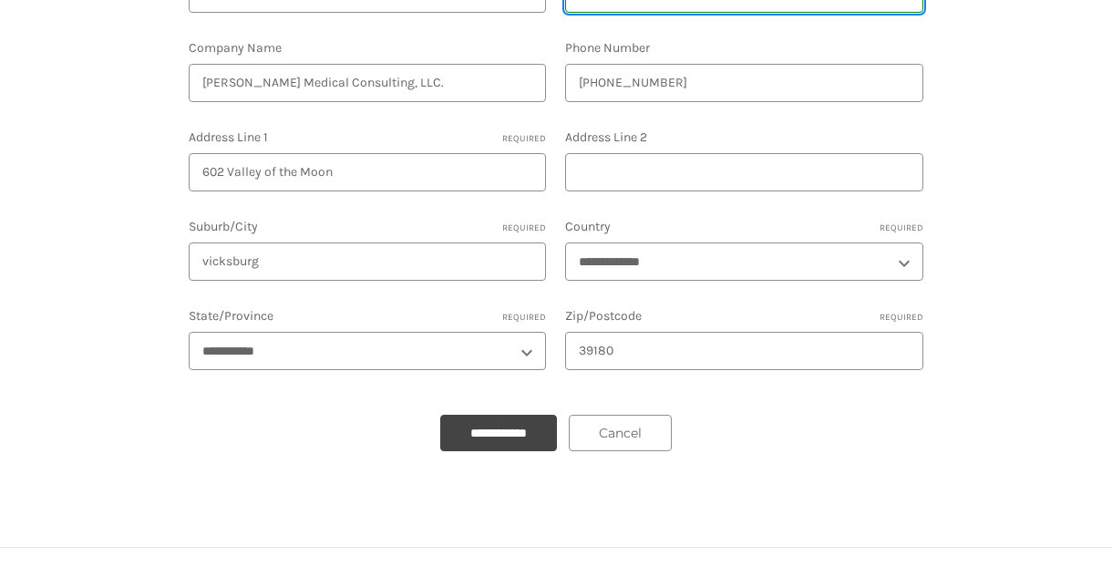
type input "Pierce"
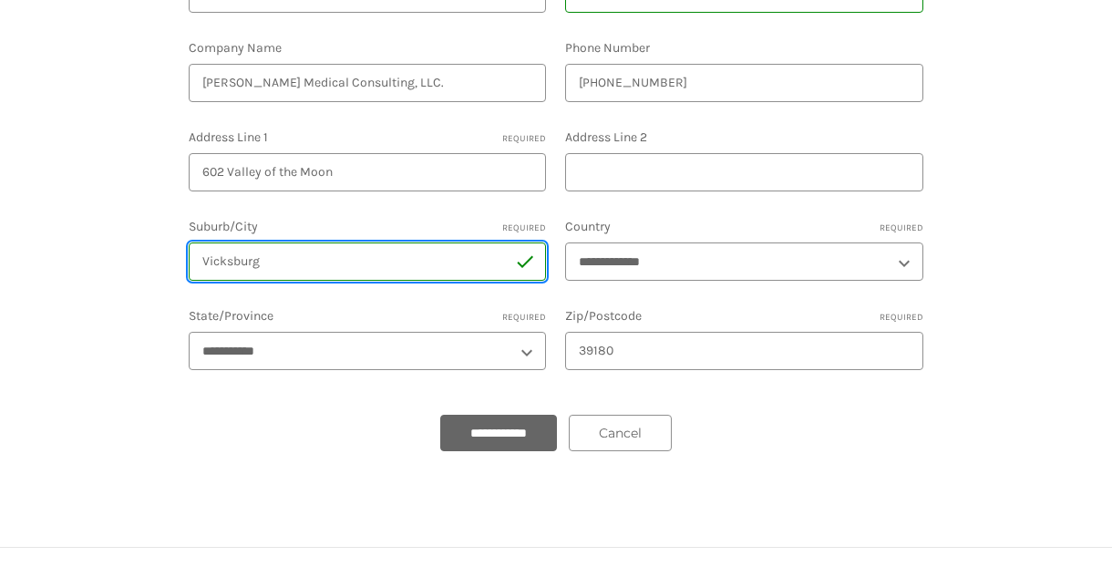
type input "Vicksburg"
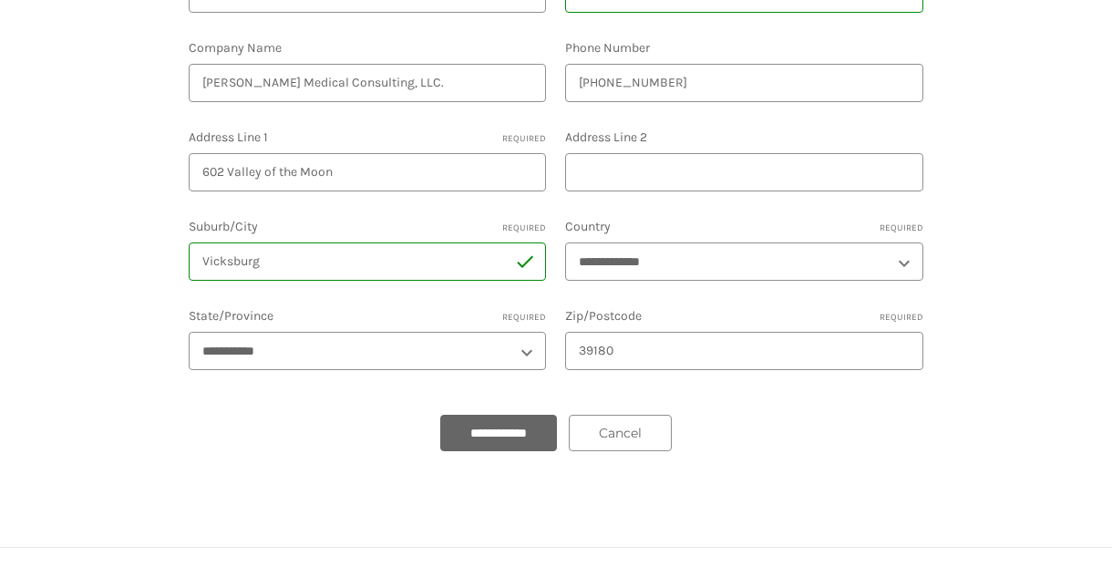
click at [494, 428] on input "**********" at bounding box center [498, 433] width 117 height 36
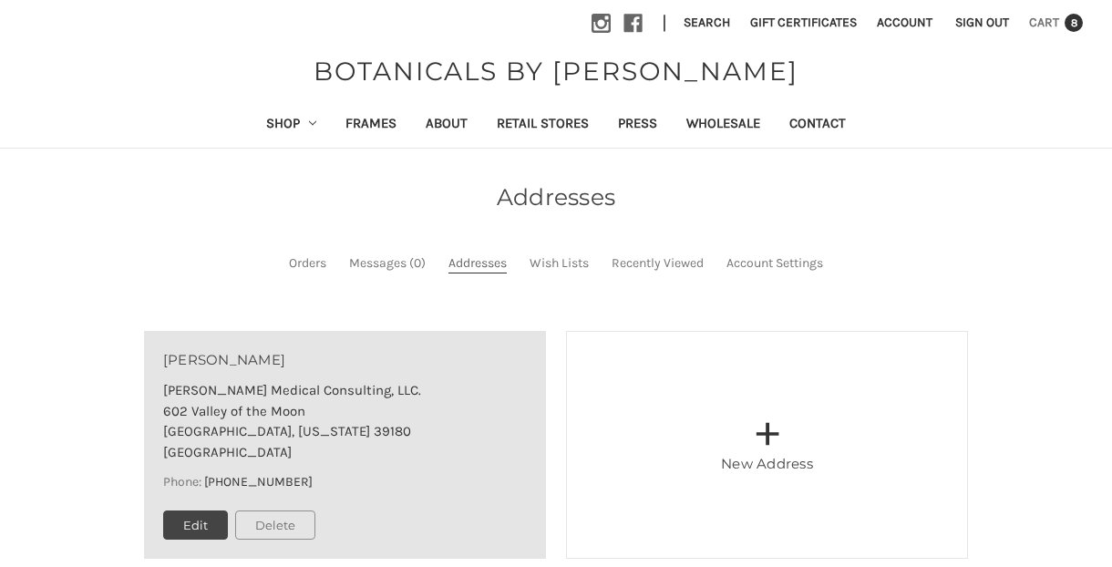
click at [1053, 23] on span "Cart" at bounding box center [1044, 22] width 30 height 15
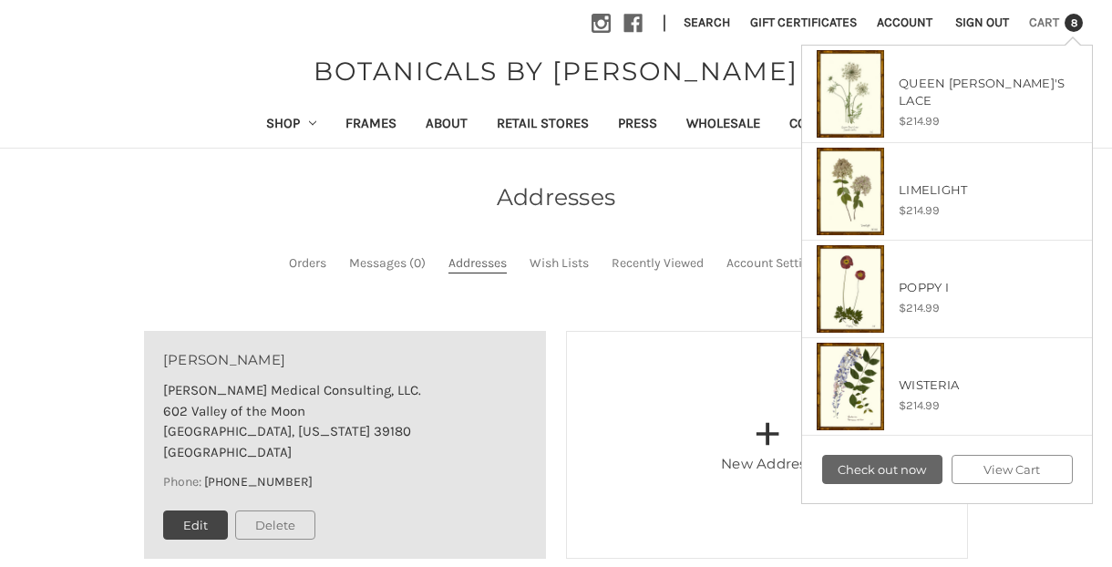
click at [897, 465] on link "Check out now" at bounding box center [882, 469] width 121 height 29
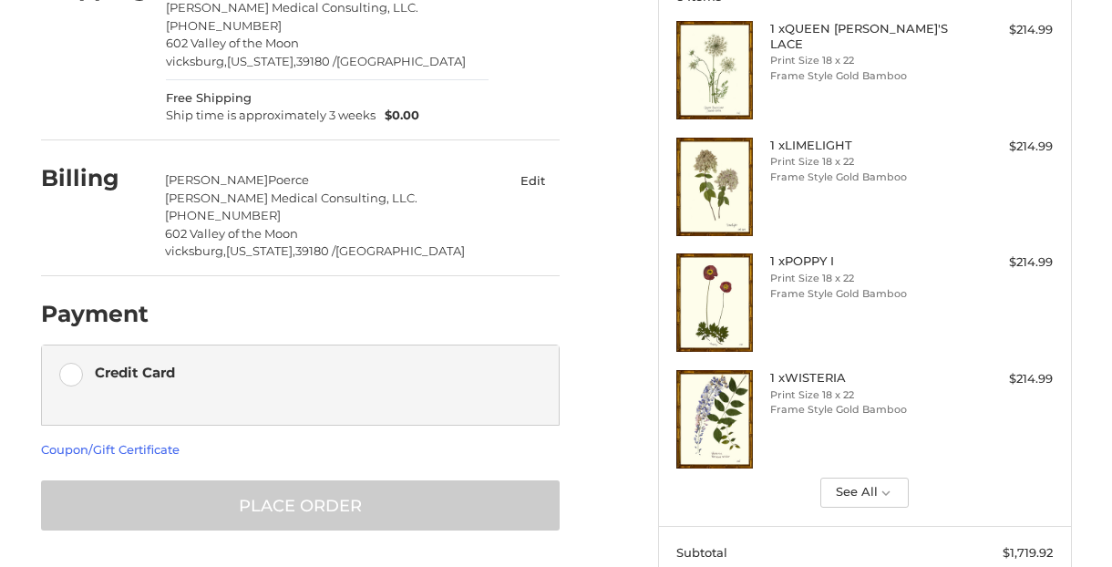
scroll to position [403, 0]
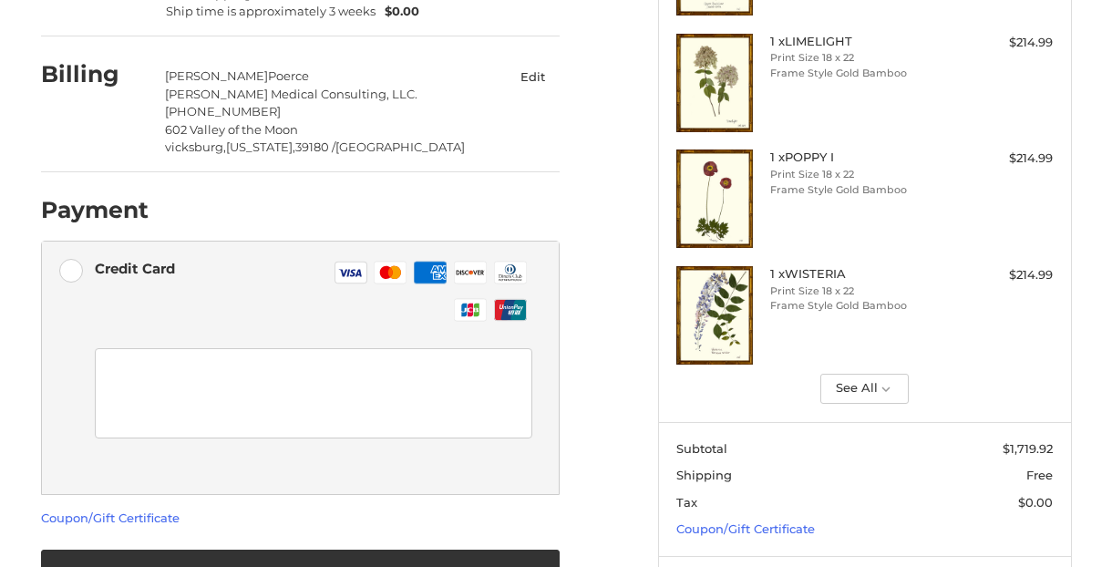
click at [540, 63] on button "Edit" at bounding box center [533, 76] width 53 height 26
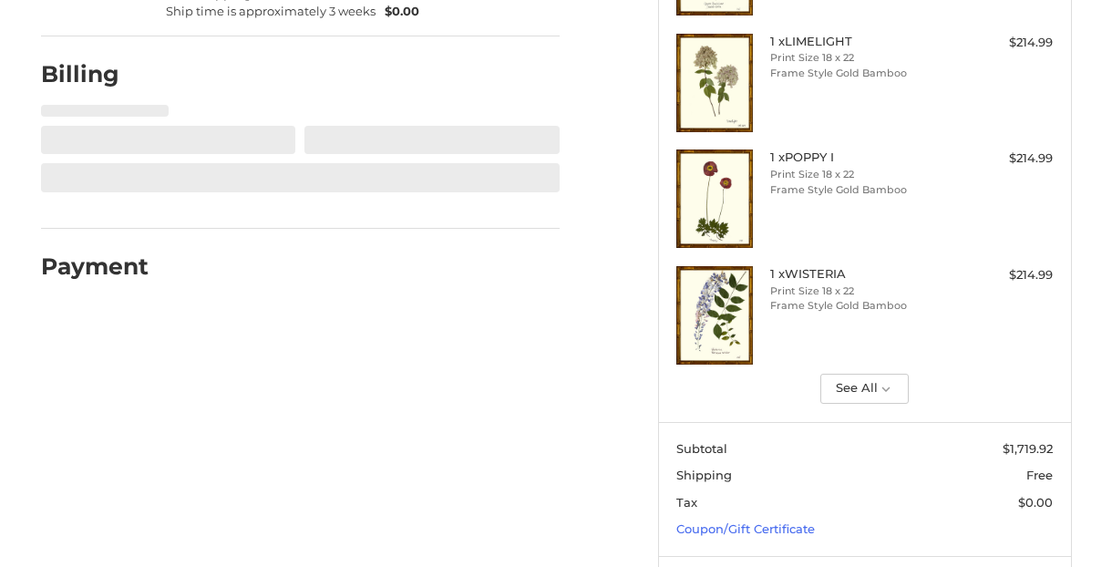
select select "**"
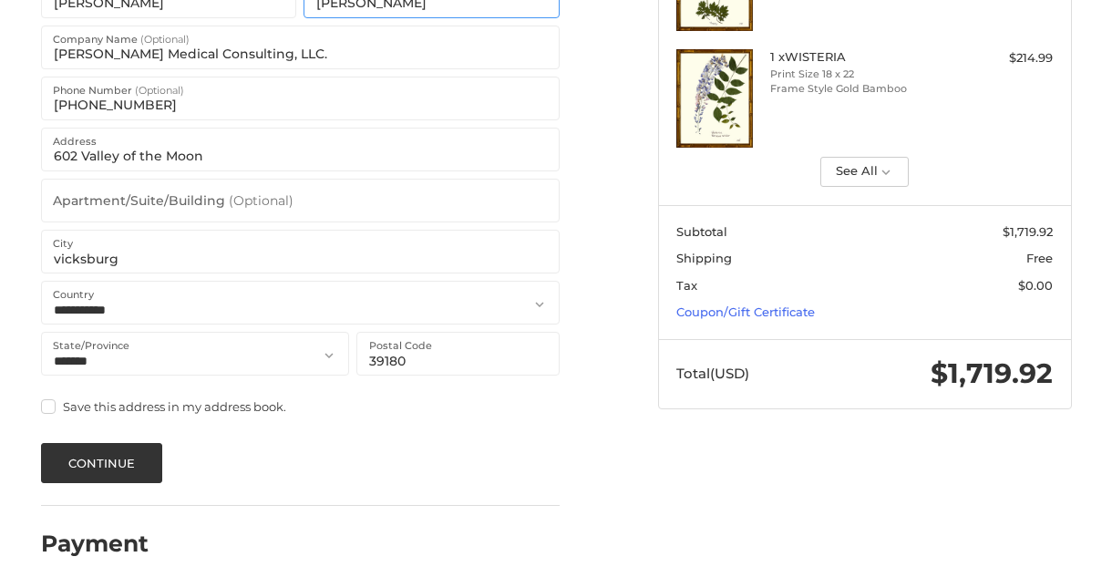
scroll to position [622, 0]
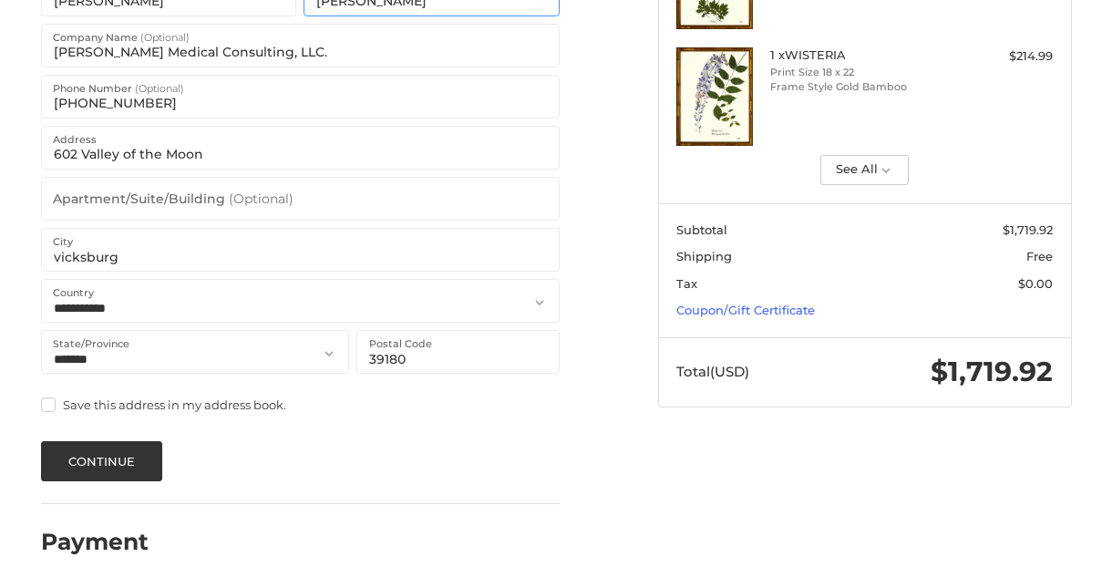
type input "Pierce"
click at [56, 397] on label "Save this address in my address book." at bounding box center [300, 404] width 519 height 15
click at [88, 441] on button "Continue" at bounding box center [102, 461] width 122 height 40
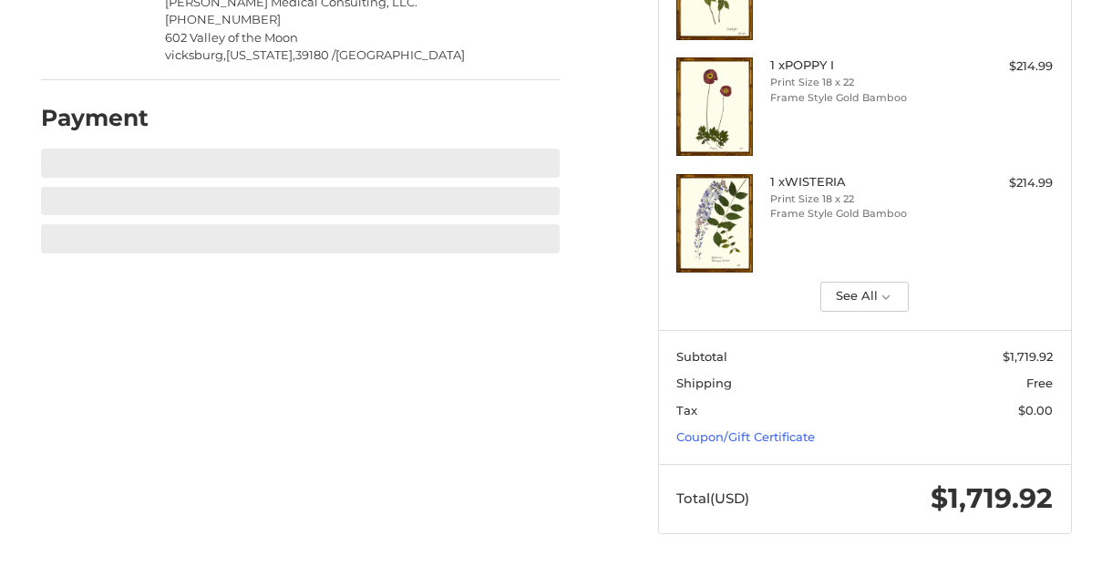
scroll to position [420, 0]
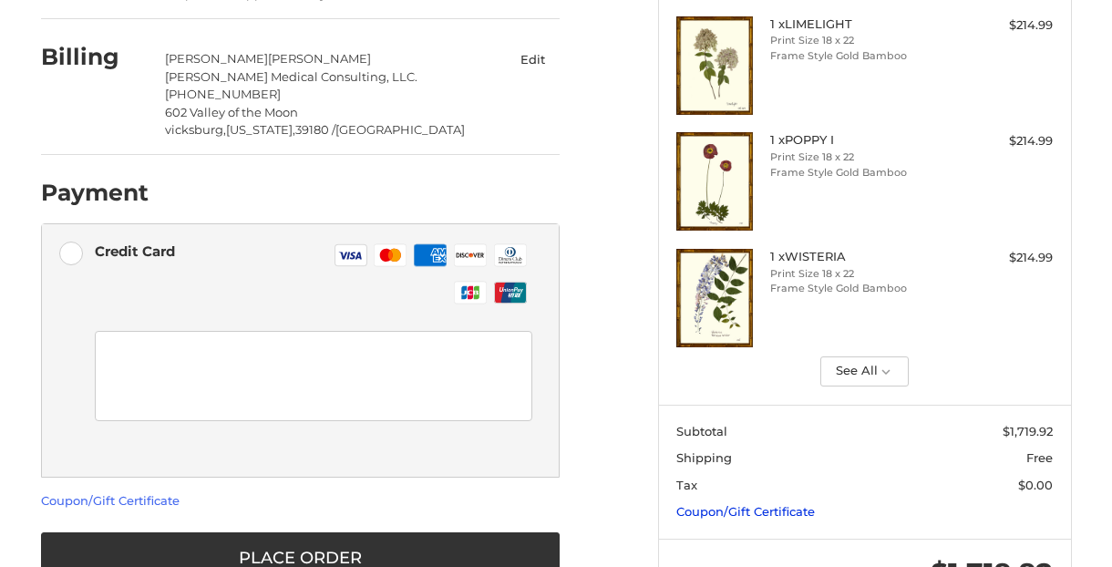
click at [774, 509] on link "Coupon/Gift Certificate" at bounding box center [745, 511] width 139 height 15
click at [757, 543] on input "Gift Certificate or Coupon Code" at bounding box center [812, 550] width 273 height 41
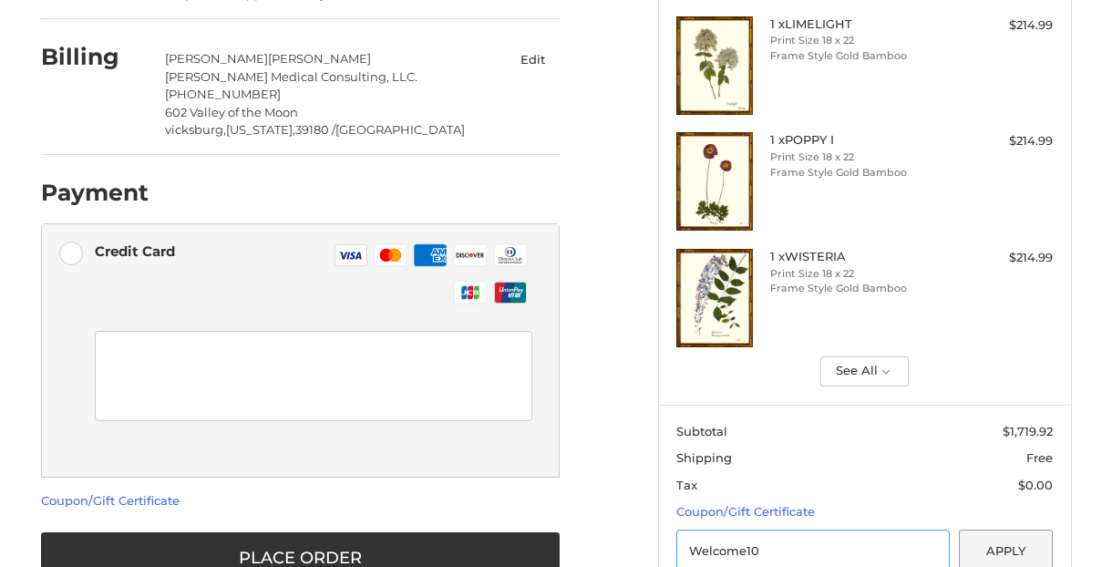
type input "Welcome10"
click at [1015, 541] on button "Apply" at bounding box center [1006, 550] width 95 height 41
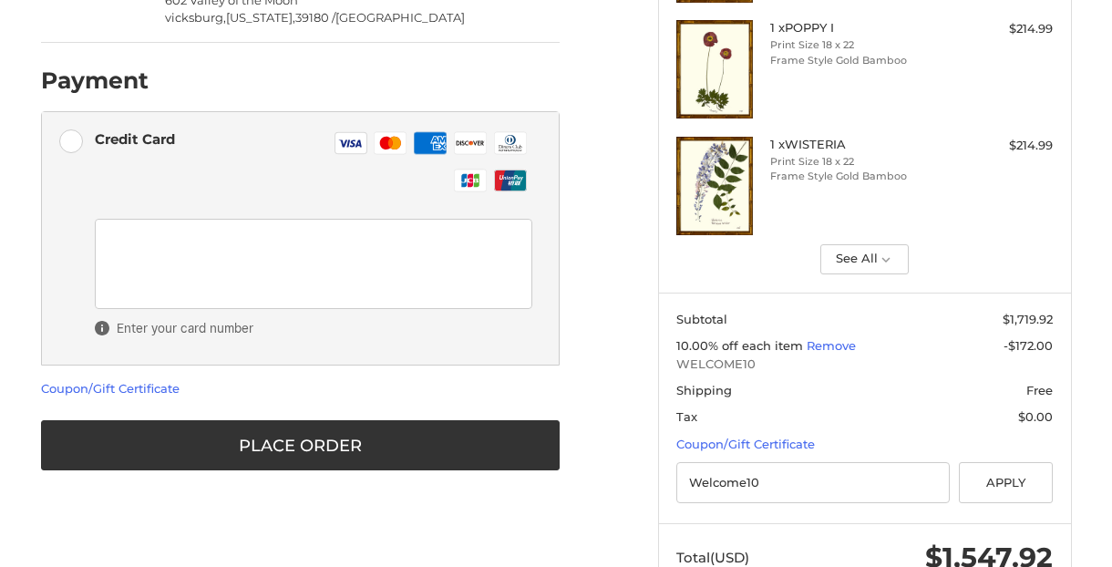
scroll to position [536, 0]
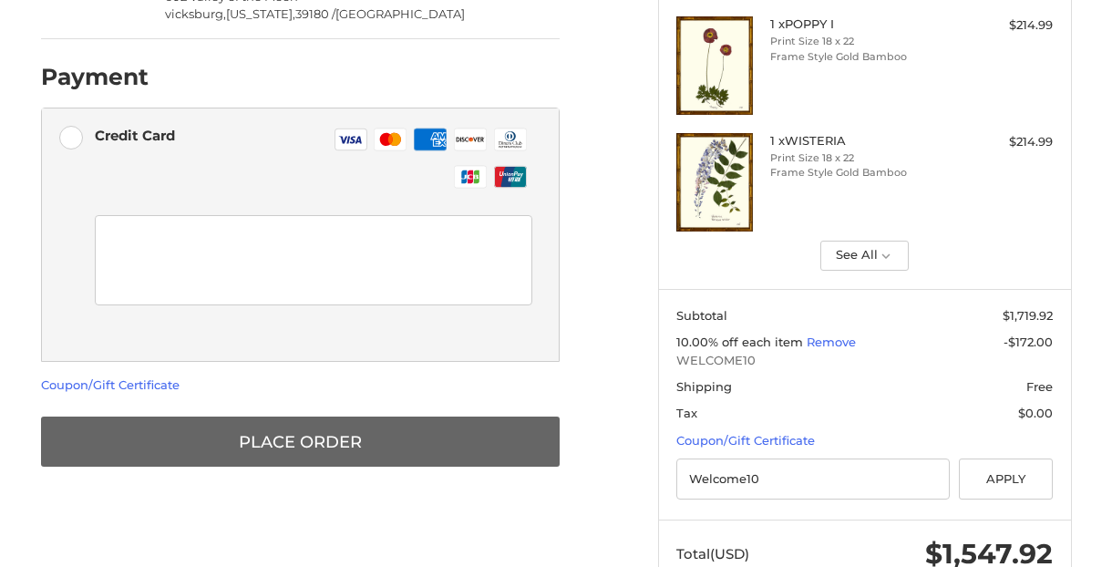
click at [305, 417] on button "Place Order" at bounding box center [300, 442] width 519 height 50
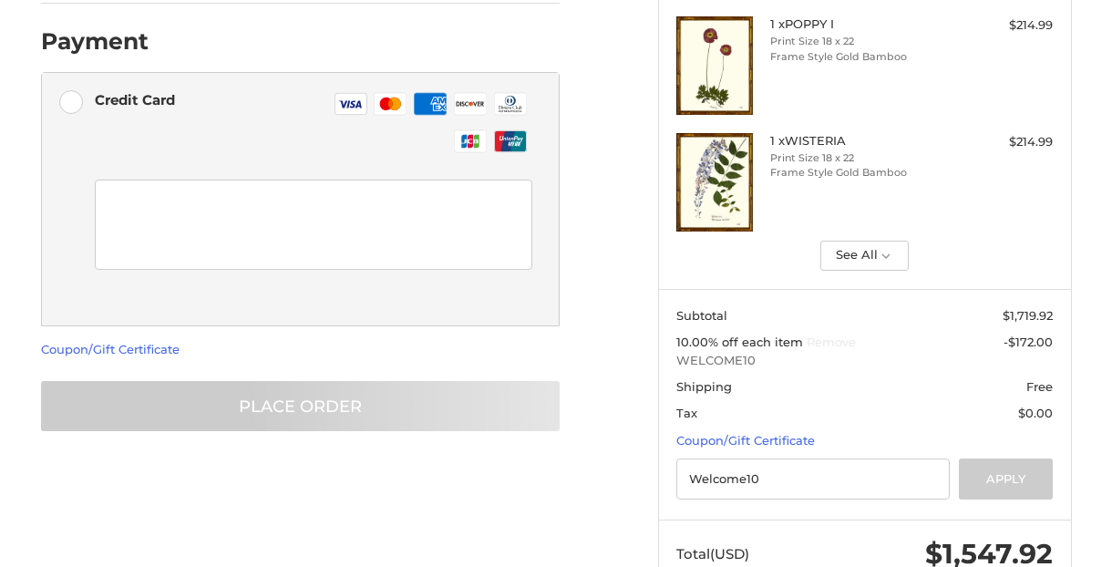
scroll to position [119, 0]
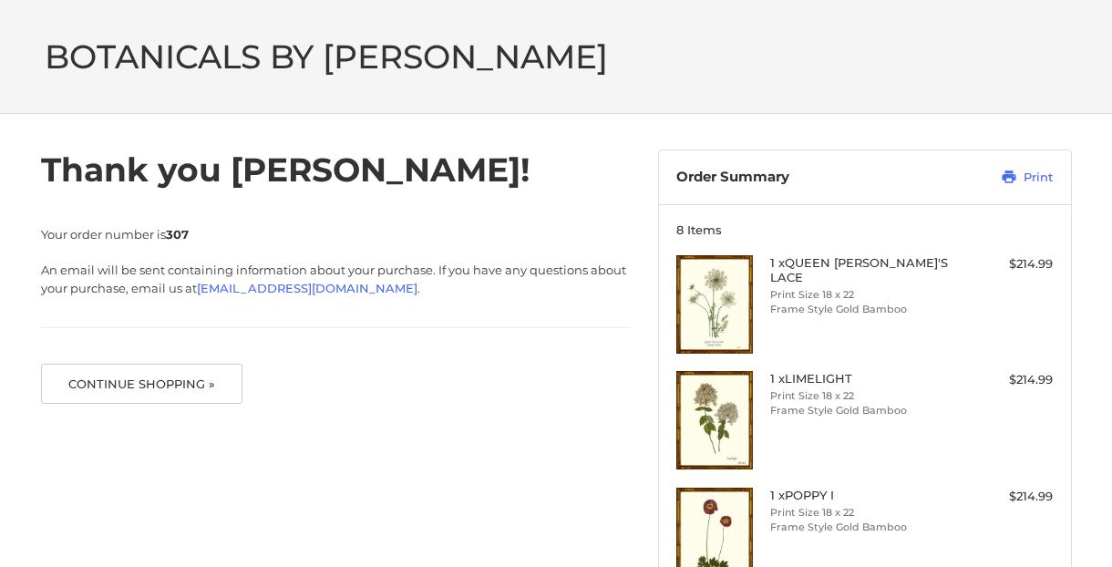
click at [379, 61] on span "BOTANICALS BY [PERSON_NAME]" at bounding box center [326, 56] width 563 height 40
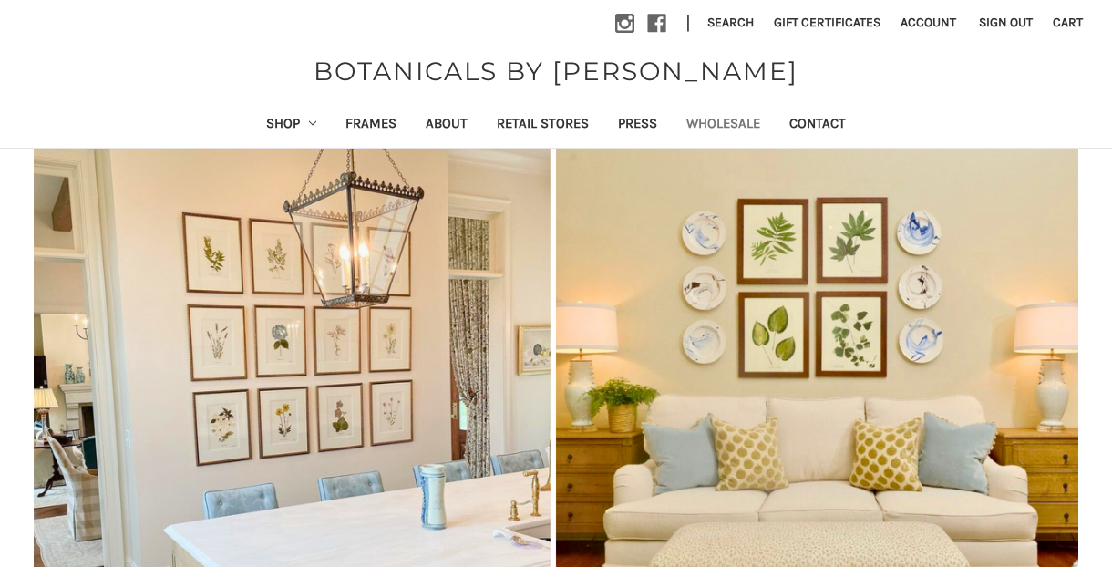
click at [753, 127] on link "Wholesale" at bounding box center [723, 125] width 103 height 45
